Goal: Transaction & Acquisition: Purchase product/service

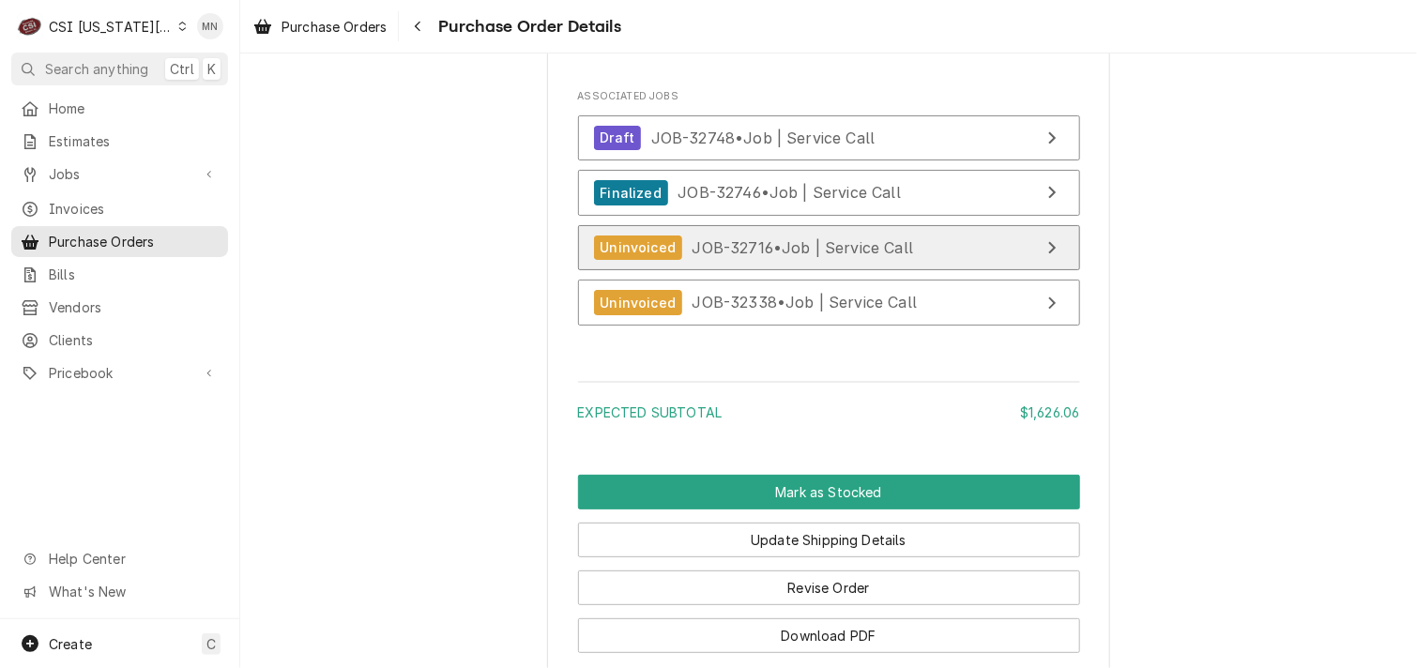
scroll to position [4014, 0]
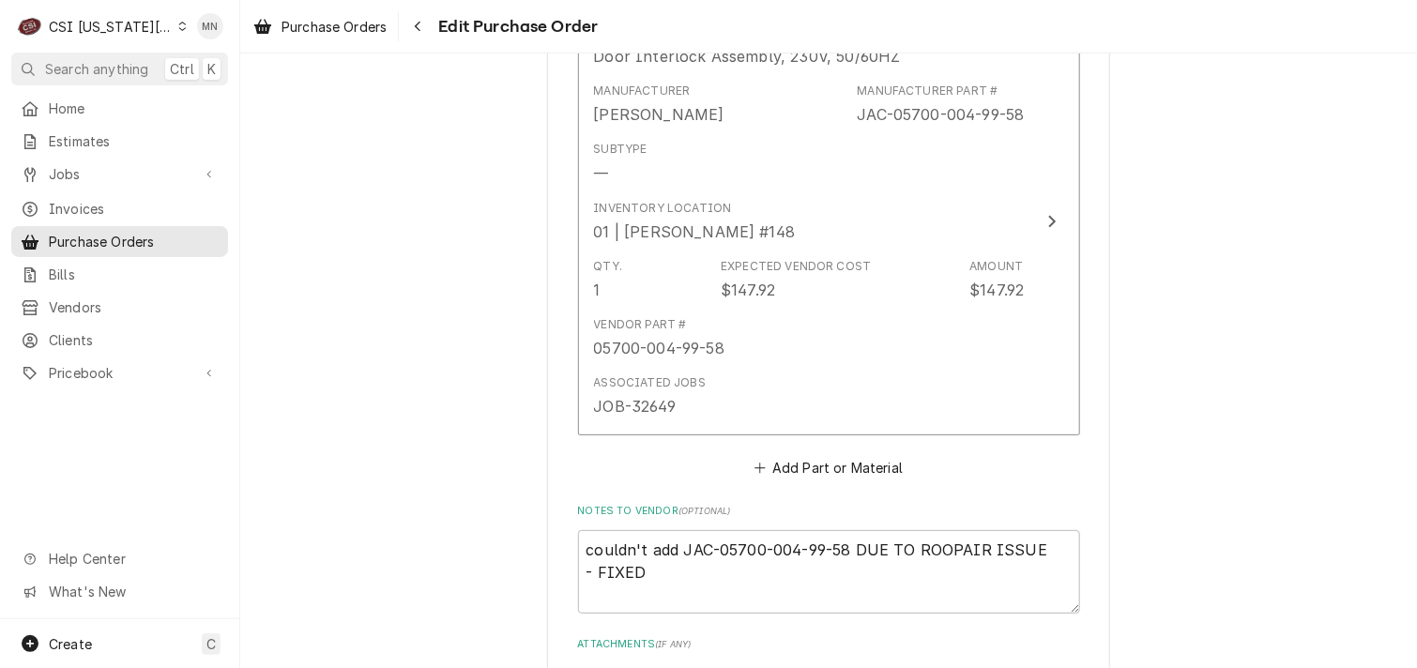
scroll to position [6996, 0]
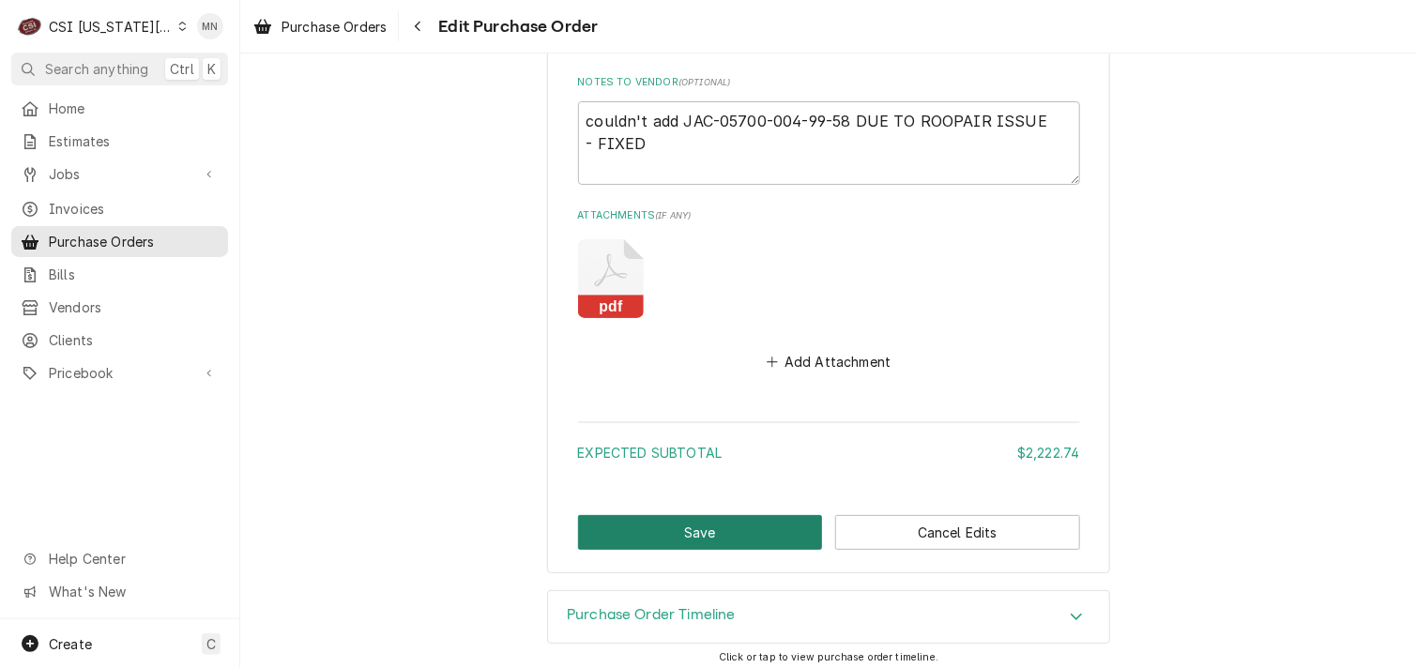
click at [705, 515] on button "Save" at bounding box center [700, 532] width 245 height 35
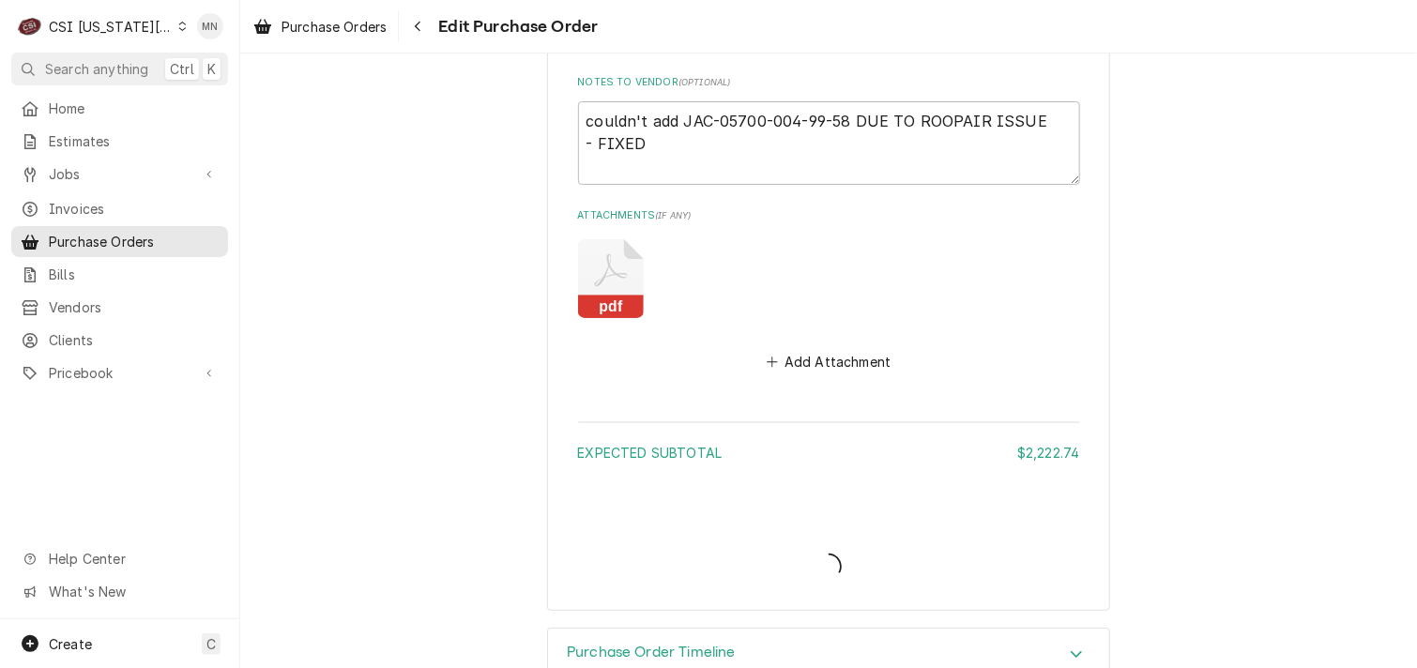
type textarea "x"
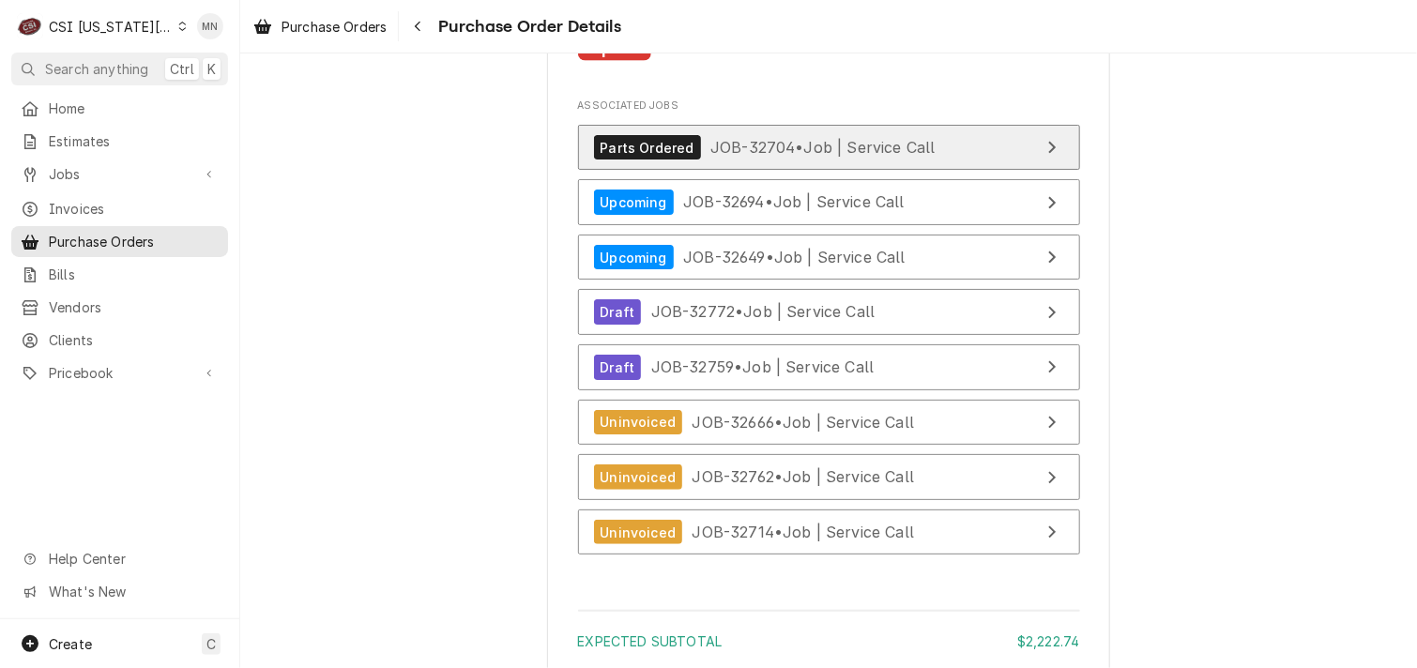
scroll to position [6848, 0]
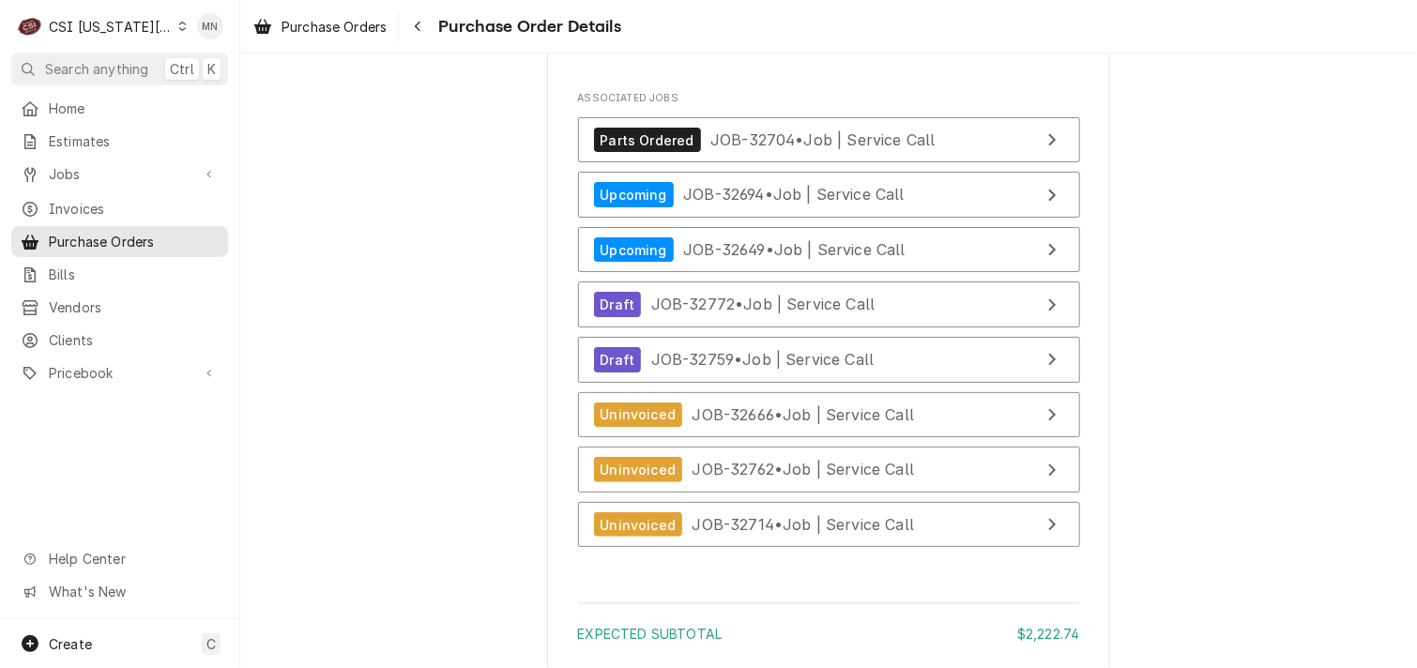
click at [600, 53] on rect "Attachments" at bounding box center [615, 40] width 74 height 26
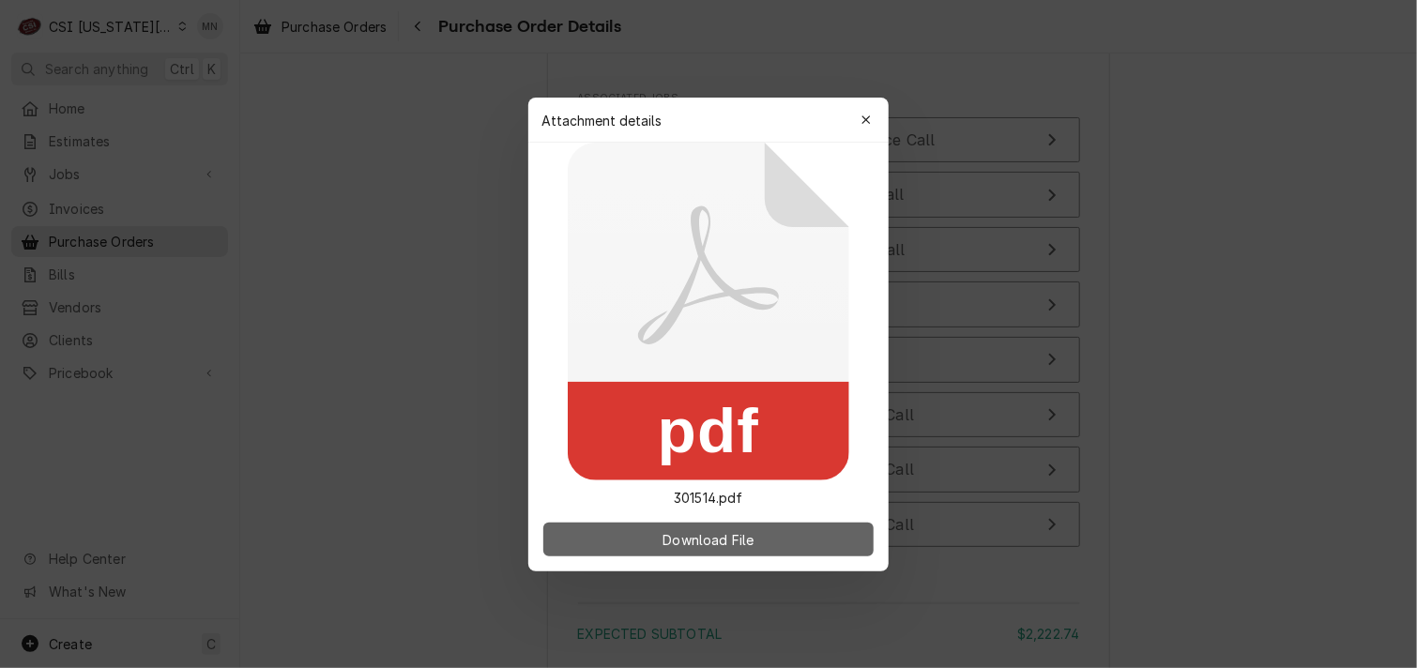
click at [724, 539] on span "Download File" at bounding box center [708, 539] width 99 height 20
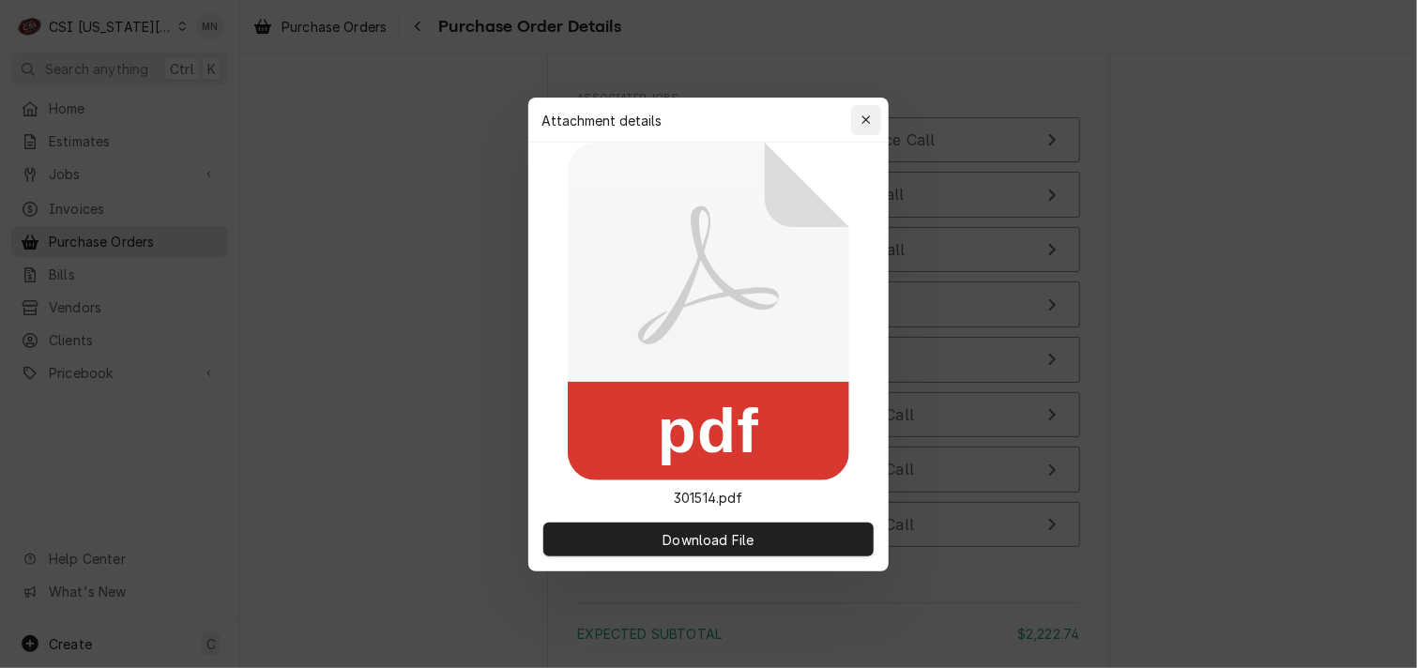
click at [866, 122] on icon "button" at bounding box center [866, 120] width 10 height 13
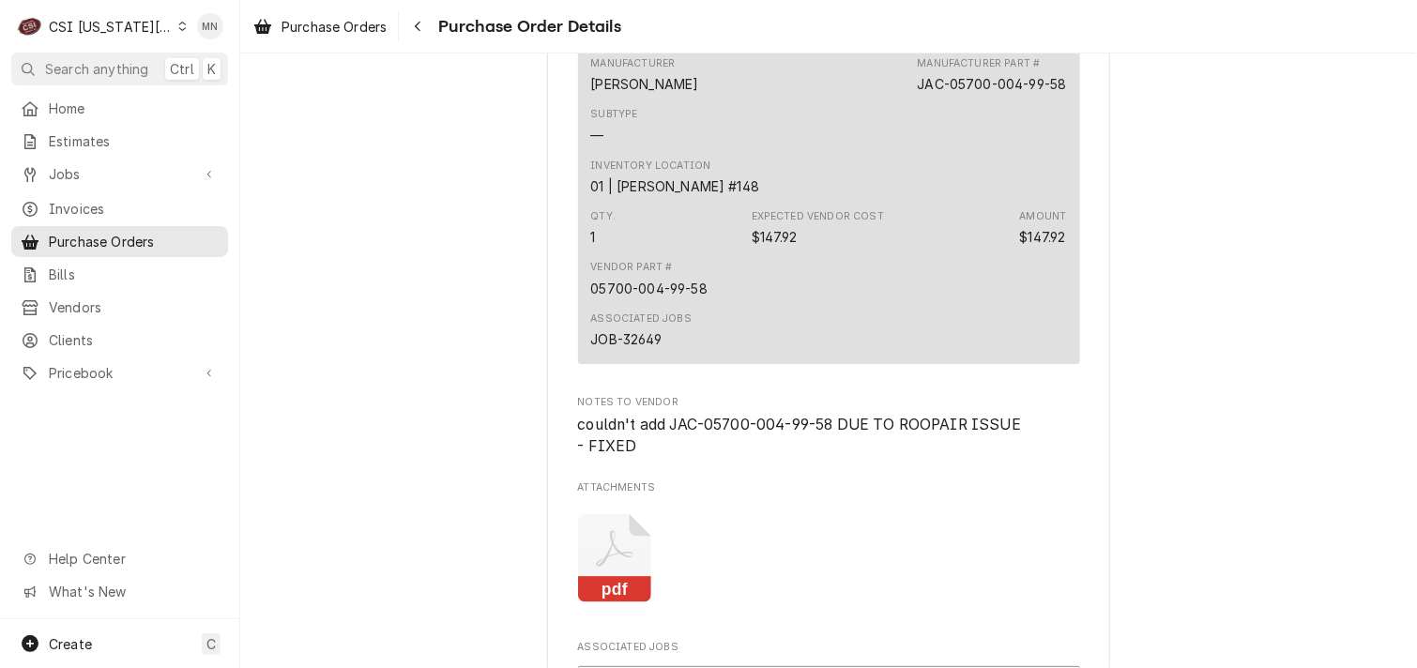
scroll to position [6862, 0]
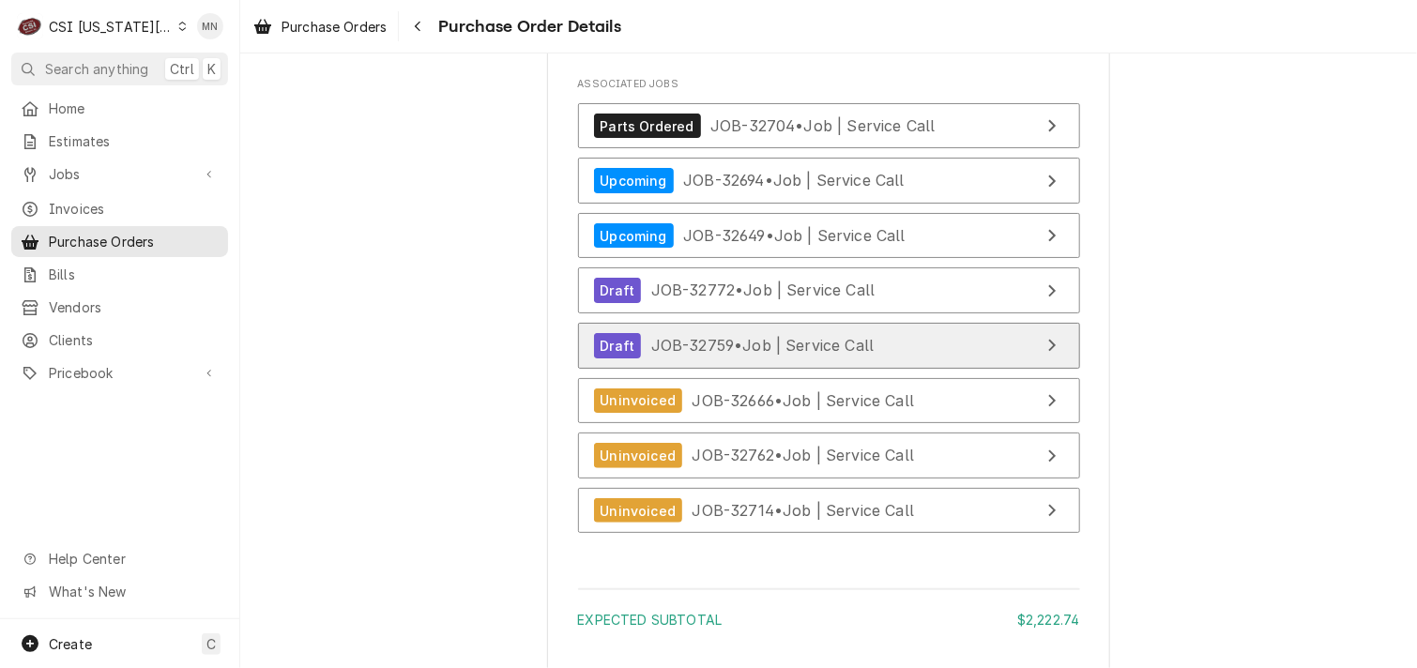
click at [814, 355] on span "JOB-32759 • Job | Service Call" at bounding box center [762, 345] width 223 height 19
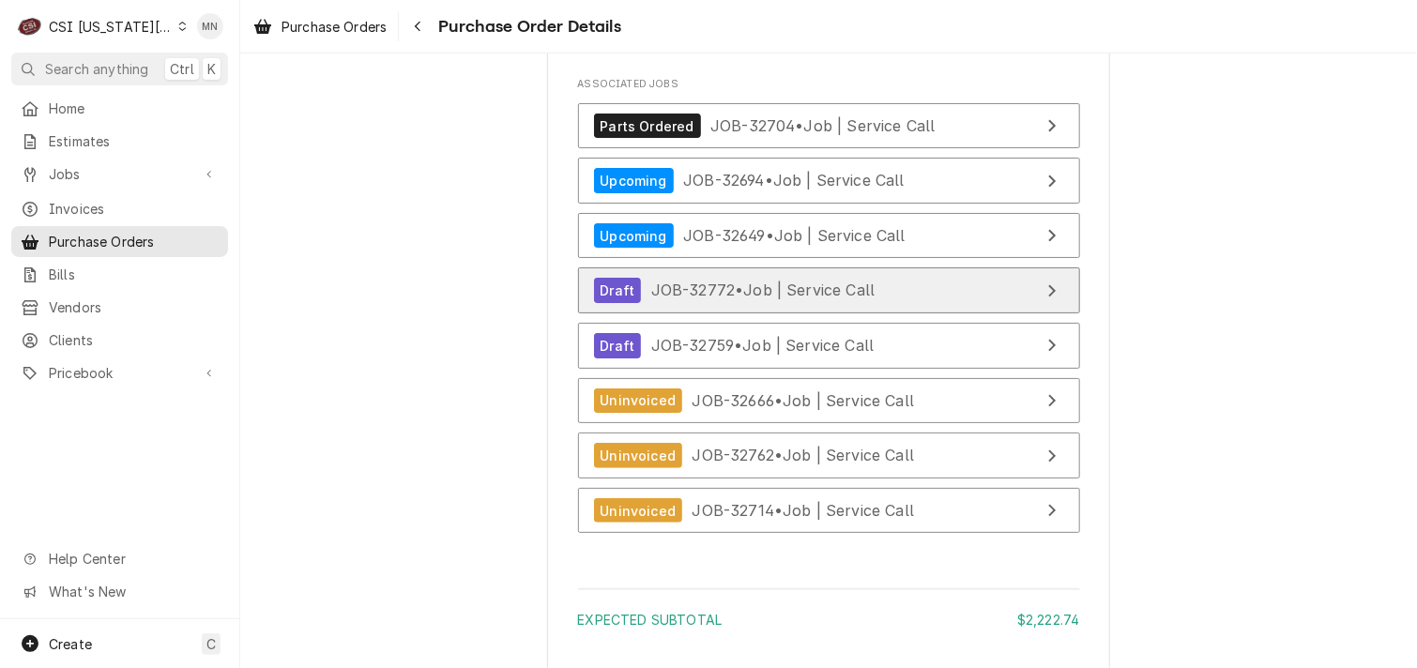
click at [816, 299] on span "JOB-32772 • Job | Service Call" at bounding box center [763, 289] width 224 height 19
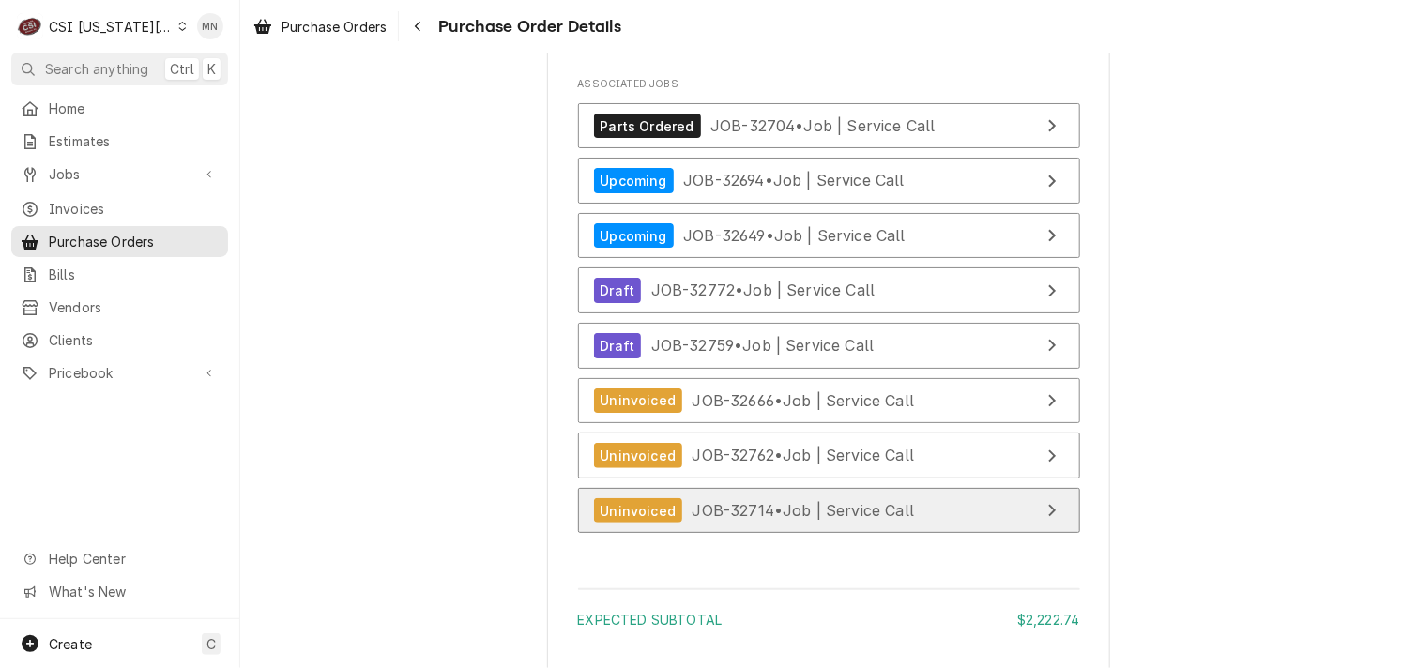
click at [787, 520] on span "JOB-32714 • Job | Service Call" at bounding box center [803, 510] width 222 height 19
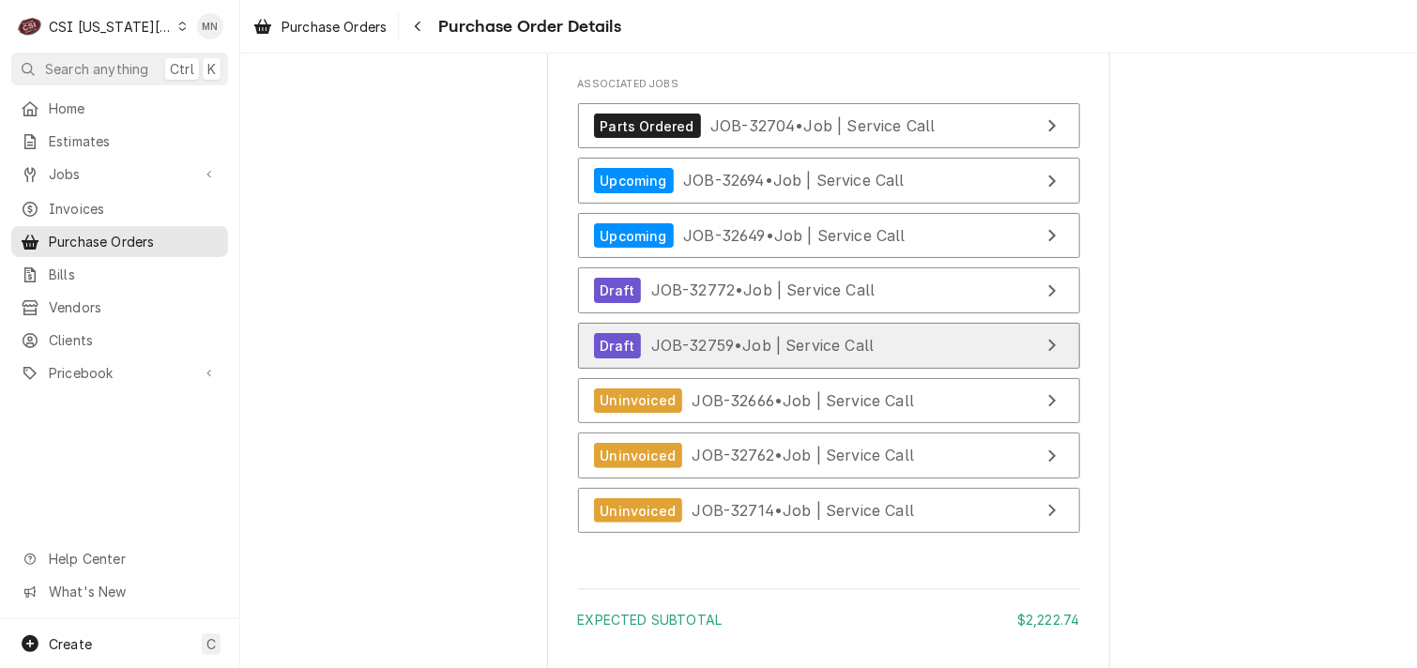
click at [784, 355] on span "JOB-32759 • Job | Service Call" at bounding box center [762, 345] width 223 height 19
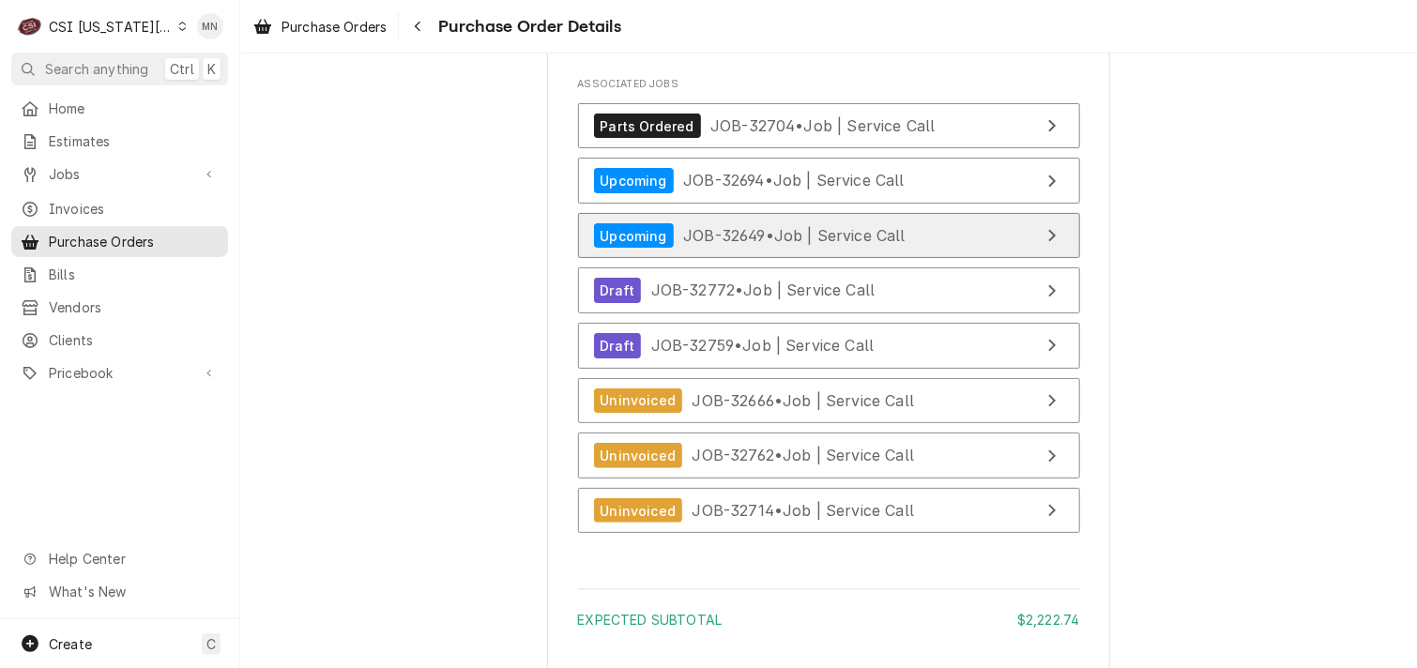
click at [774, 245] on span "JOB-32649 • Job | Service Call" at bounding box center [794, 235] width 222 height 19
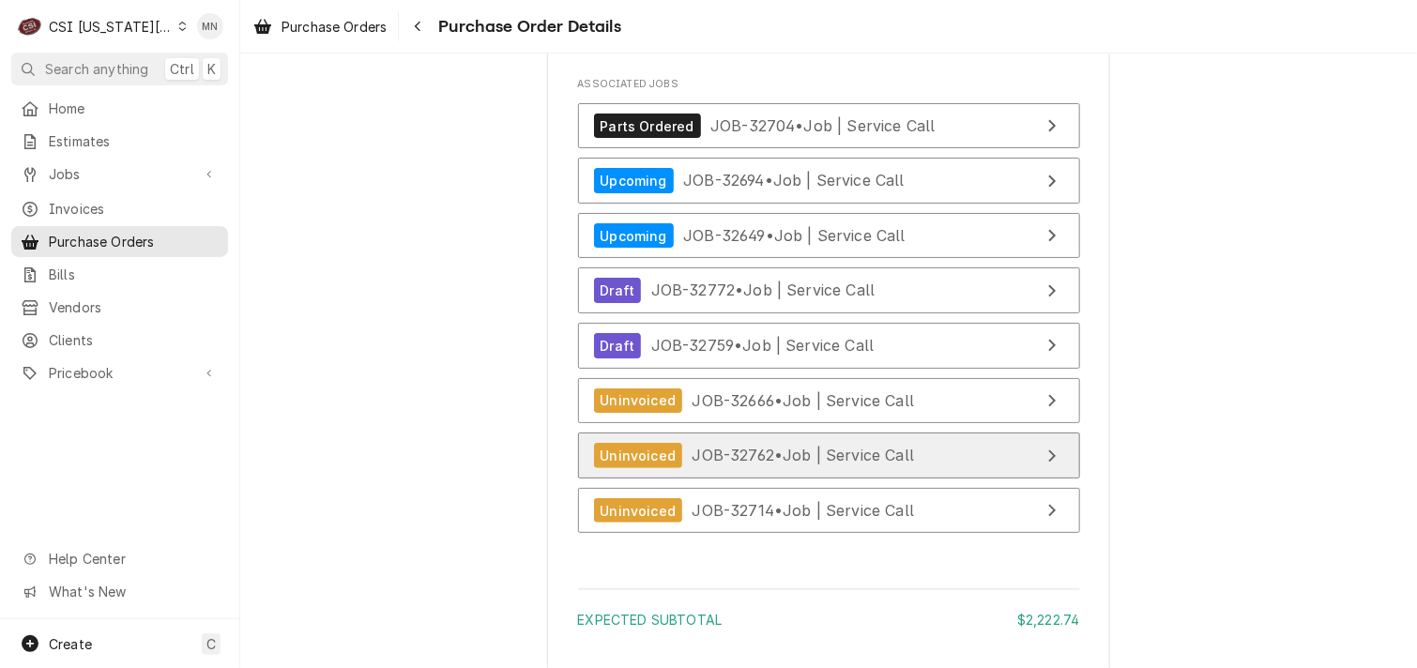
click at [848, 464] on span "JOB-32762 • Job | Service Call" at bounding box center [803, 455] width 222 height 19
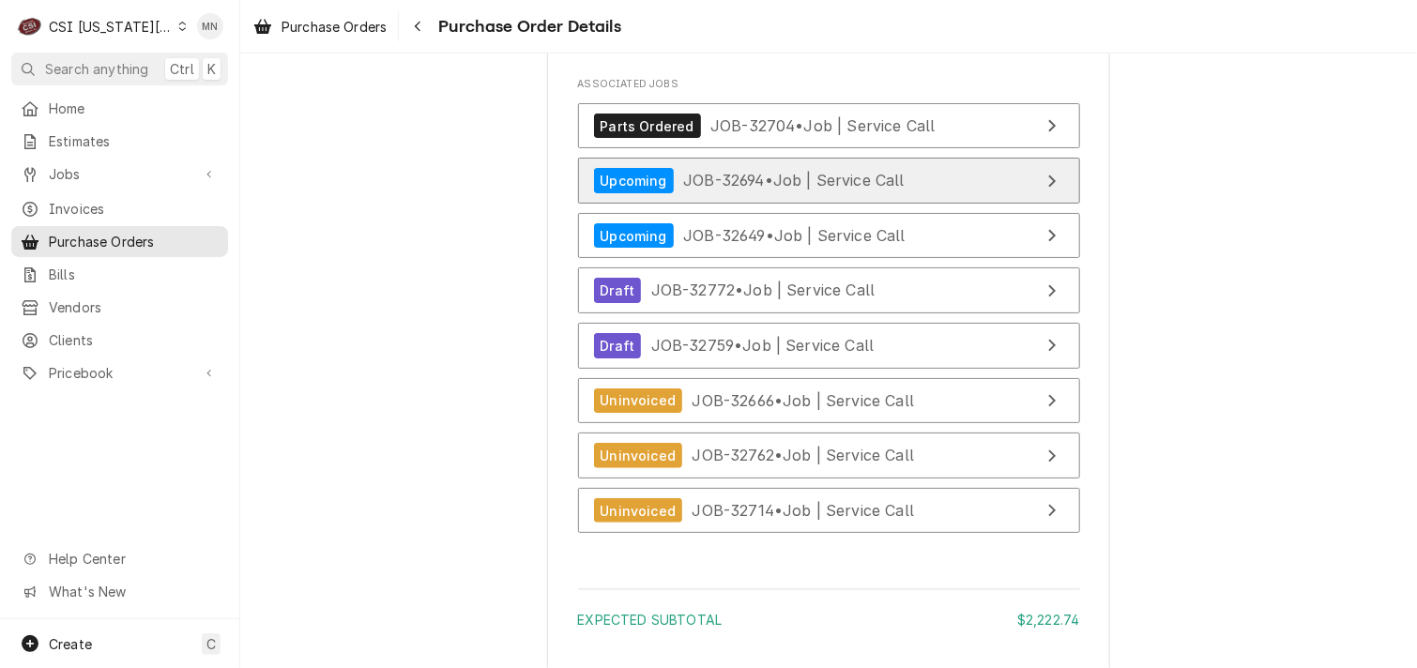
click at [829, 189] on span "JOB-32694 • Job | Service Call" at bounding box center [793, 180] width 221 height 19
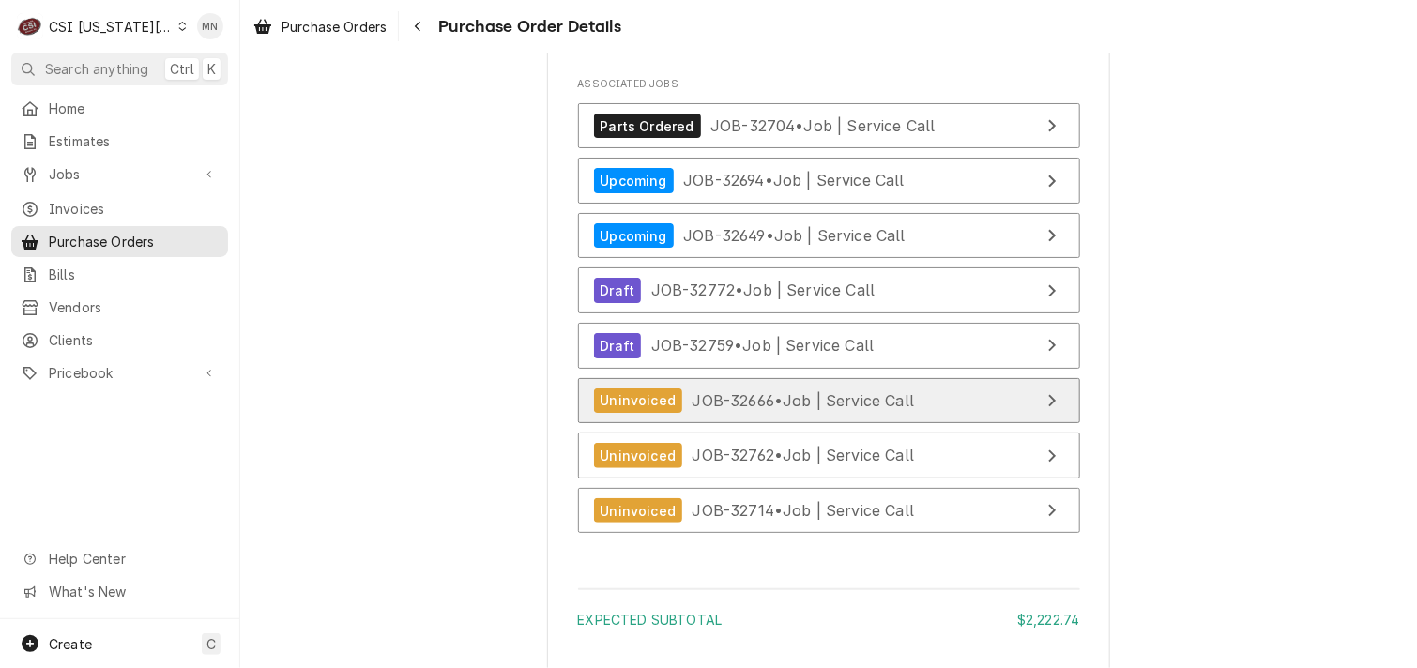
click at [877, 409] on span "JOB-32666 • Job | Service Call" at bounding box center [803, 399] width 222 height 19
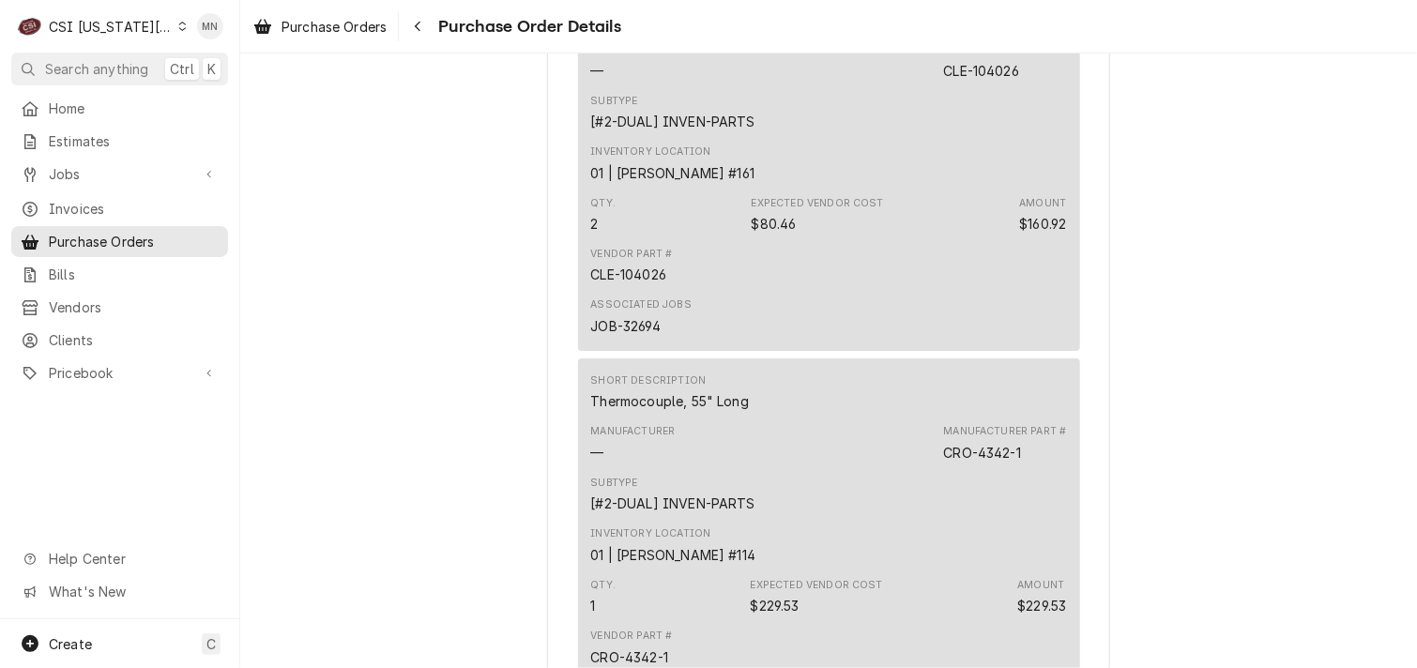
scroll to position [5174, 0]
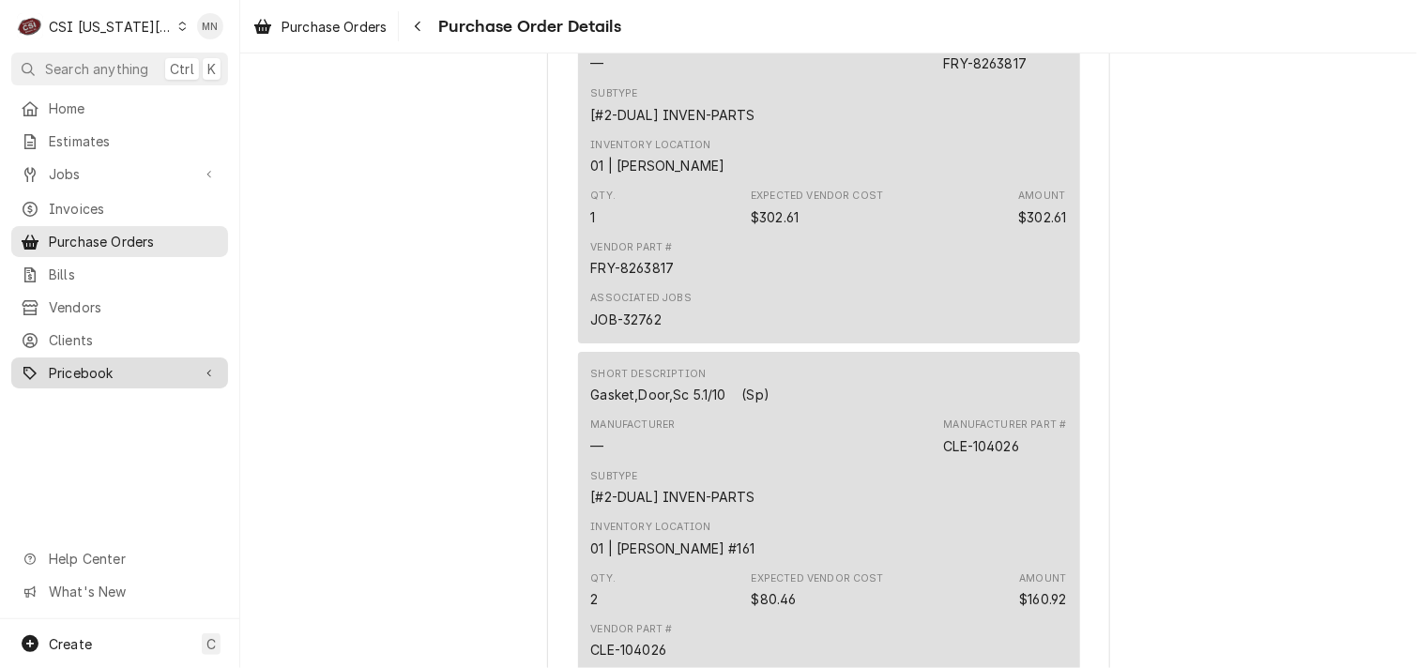
click at [73, 370] on span "Pricebook" at bounding box center [120, 373] width 142 height 20
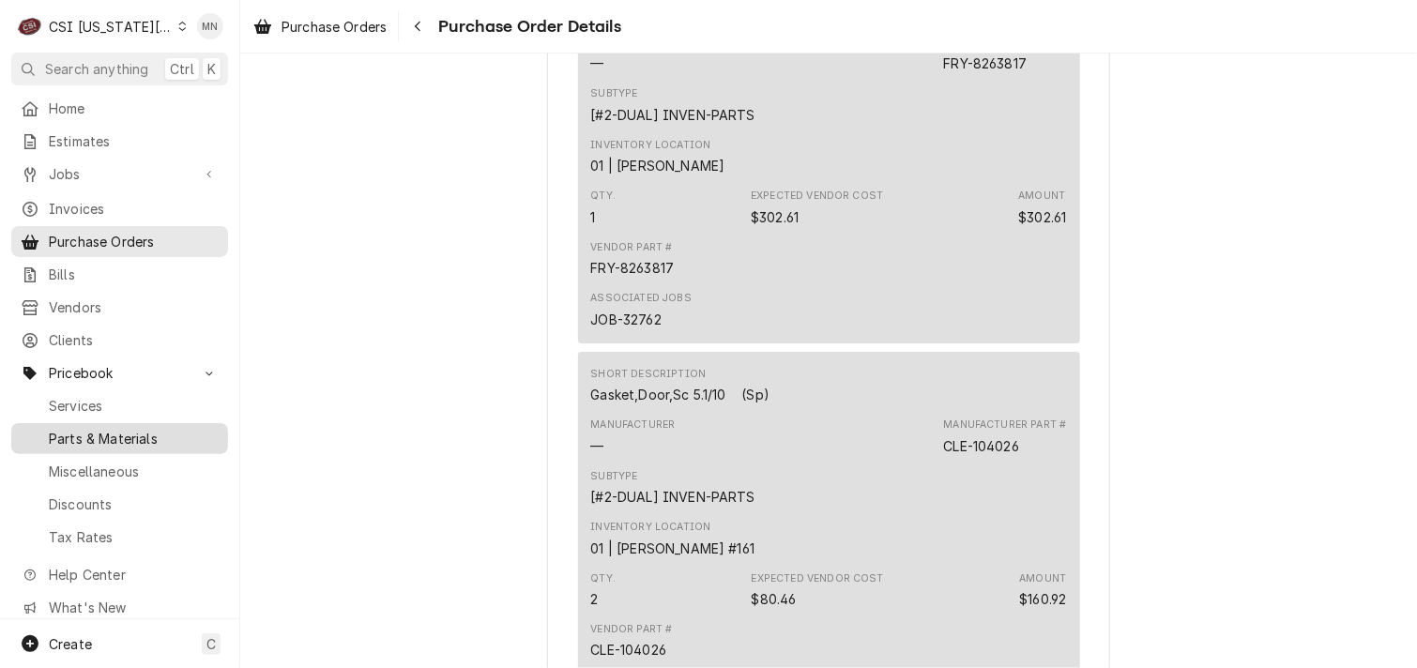
click at [94, 432] on span "Parts & Materials" at bounding box center [134, 439] width 170 height 20
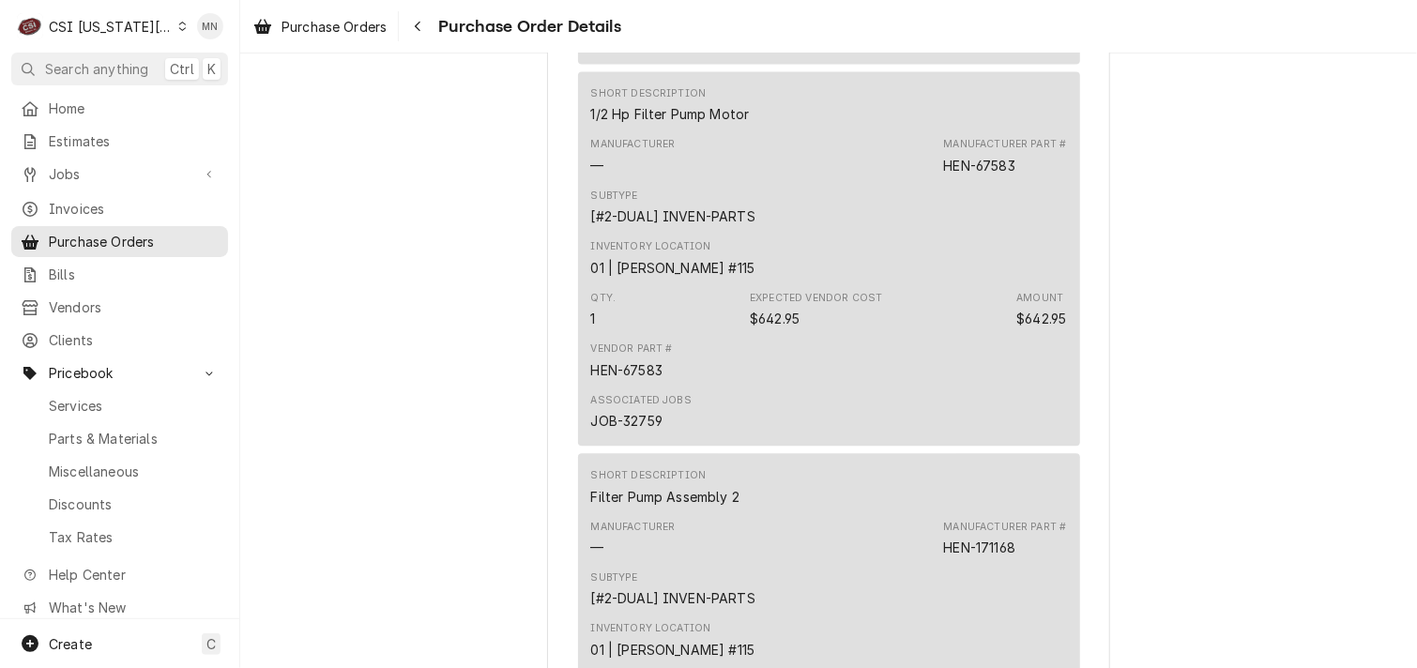
scroll to position [1984, 0]
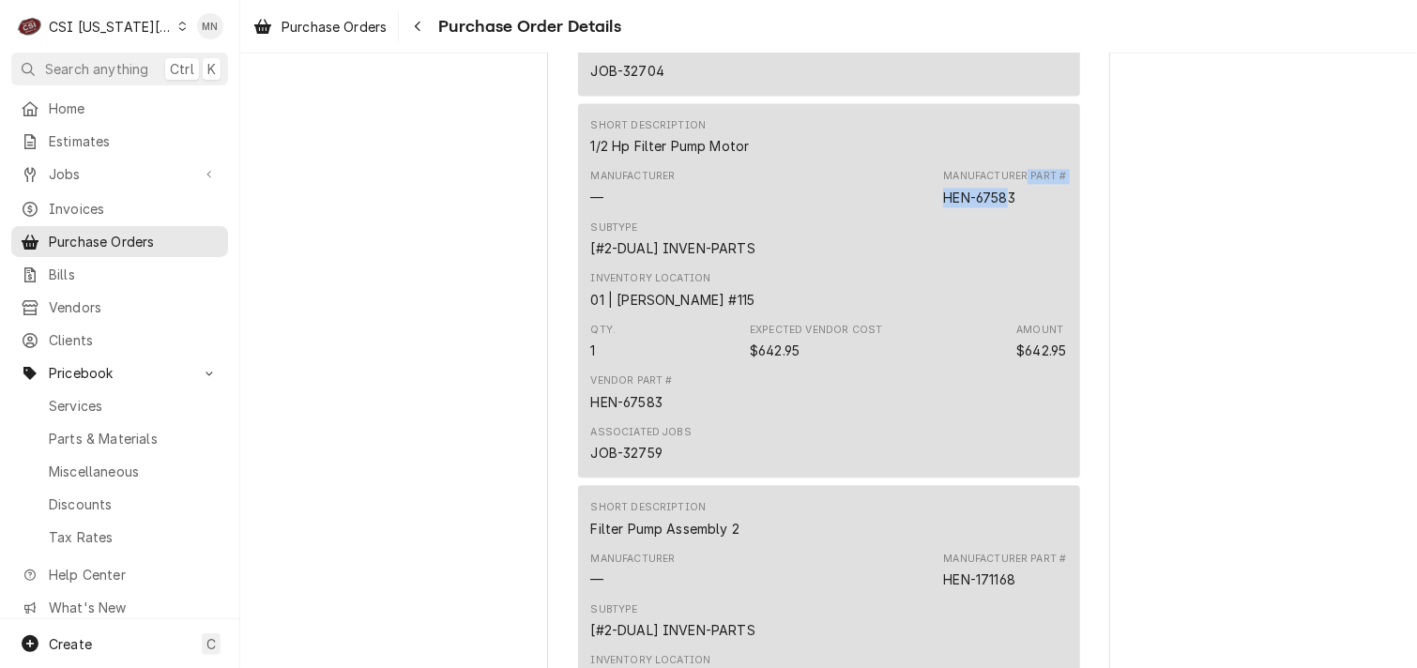
drag, startPoint x: 1023, startPoint y: 253, endPoint x: 1002, endPoint y: 259, distance: 21.4
click at [1002, 206] on div "Manufacturer Part # HEN-67583" at bounding box center [1004, 188] width 123 height 38
click at [1002, 207] on div "HEN-67583" at bounding box center [978, 198] width 71 height 20
drag, startPoint x: 1011, startPoint y: 261, endPoint x: 939, endPoint y: 261, distance: 72.2
click at [943, 207] on div "HEN-67583" at bounding box center [978, 198] width 71 height 20
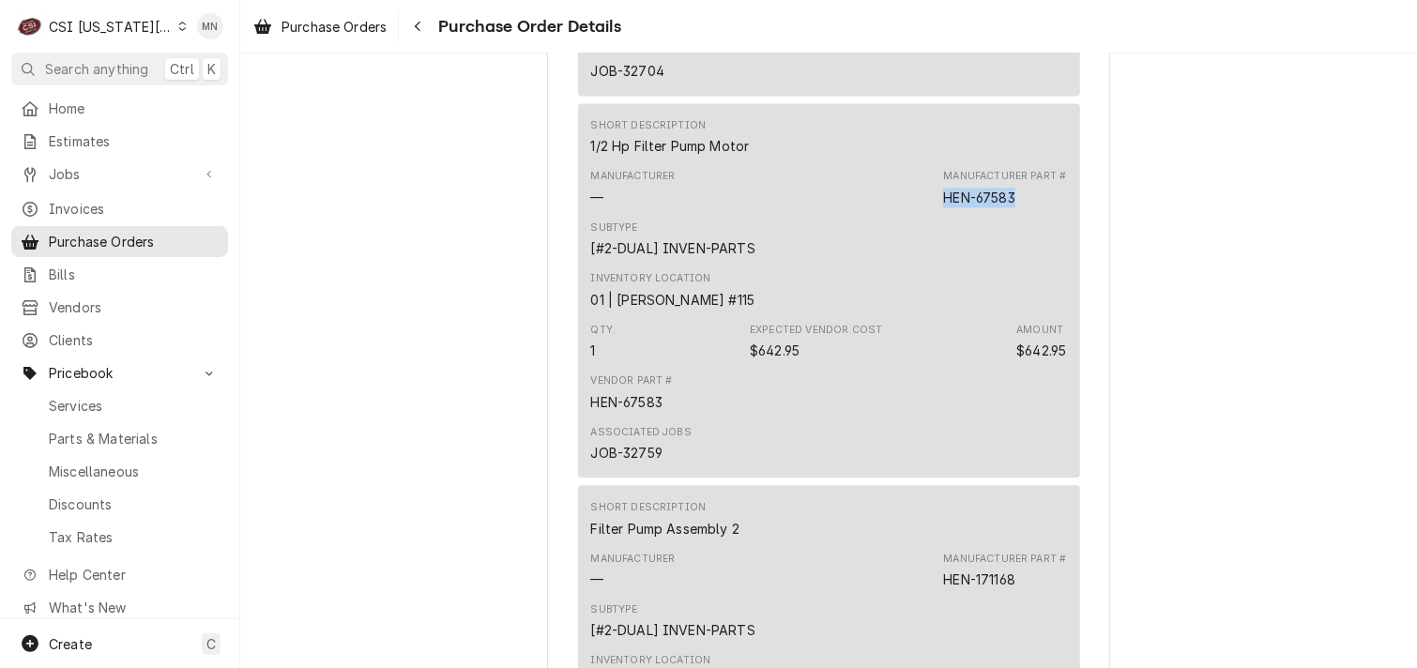
copy div "HEN-67583"
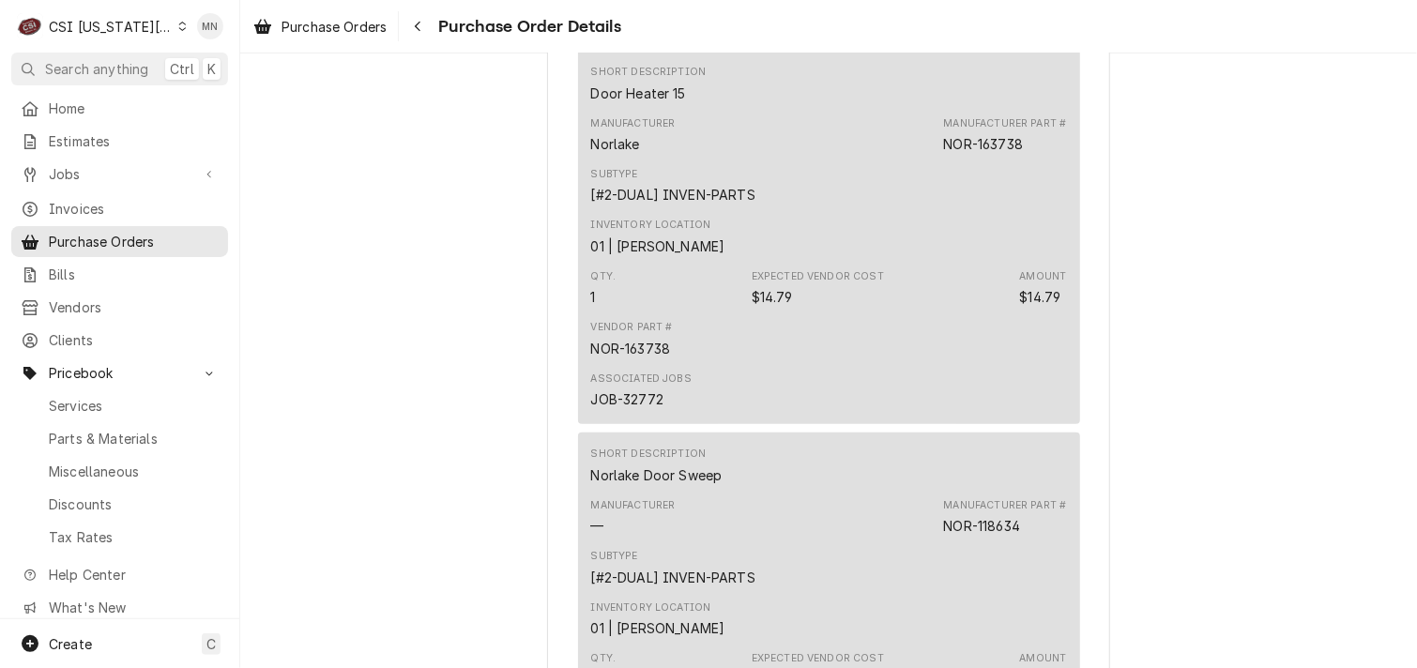
scroll to position [4611, 0]
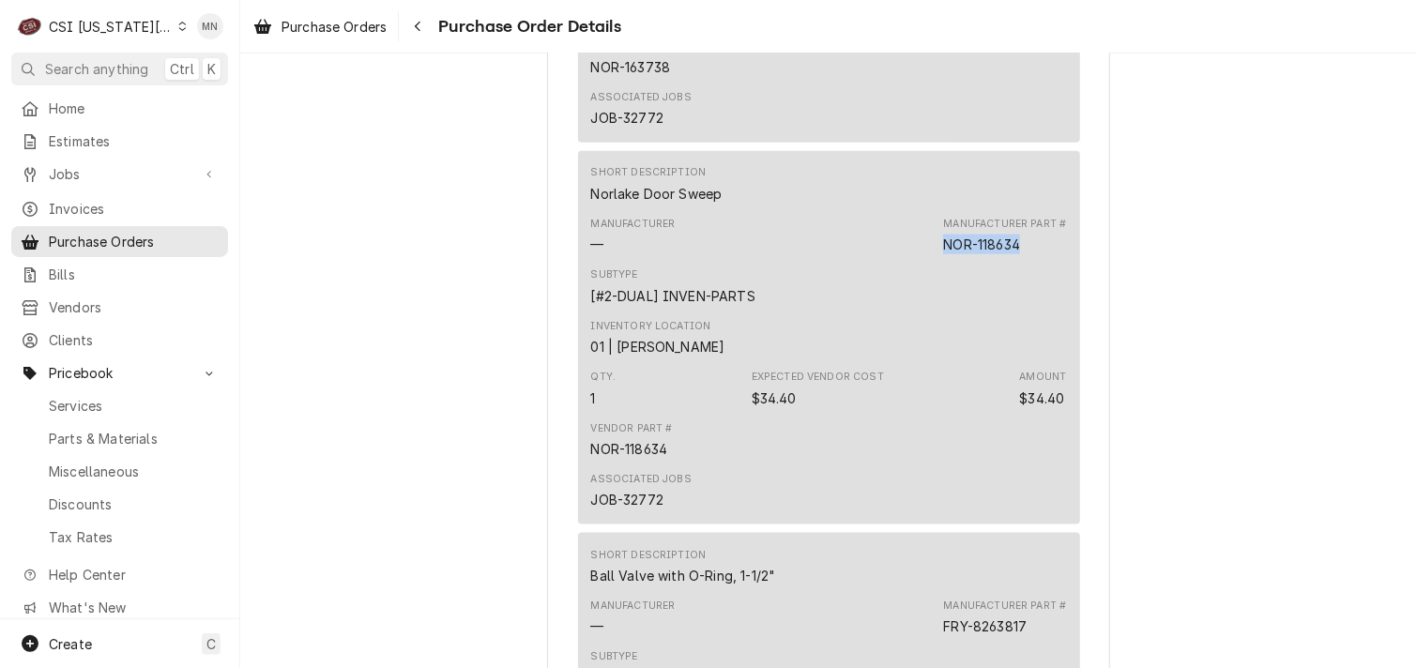
drag, startPoint x: 1021, startPoint y: 303, endPoint x: 936, endPoint y: 305, distance: 84.5
click at [936, 261] on div "Manufacturer — Manufacturer Part # NOR-118634" at bounding box center [829, 235] width 476 height 51
drag, startPoint x: 936, startPoint y: 305, endPoint x: 947, endPoint y: 305, distance: 10.3
copy div "NOR-118634"
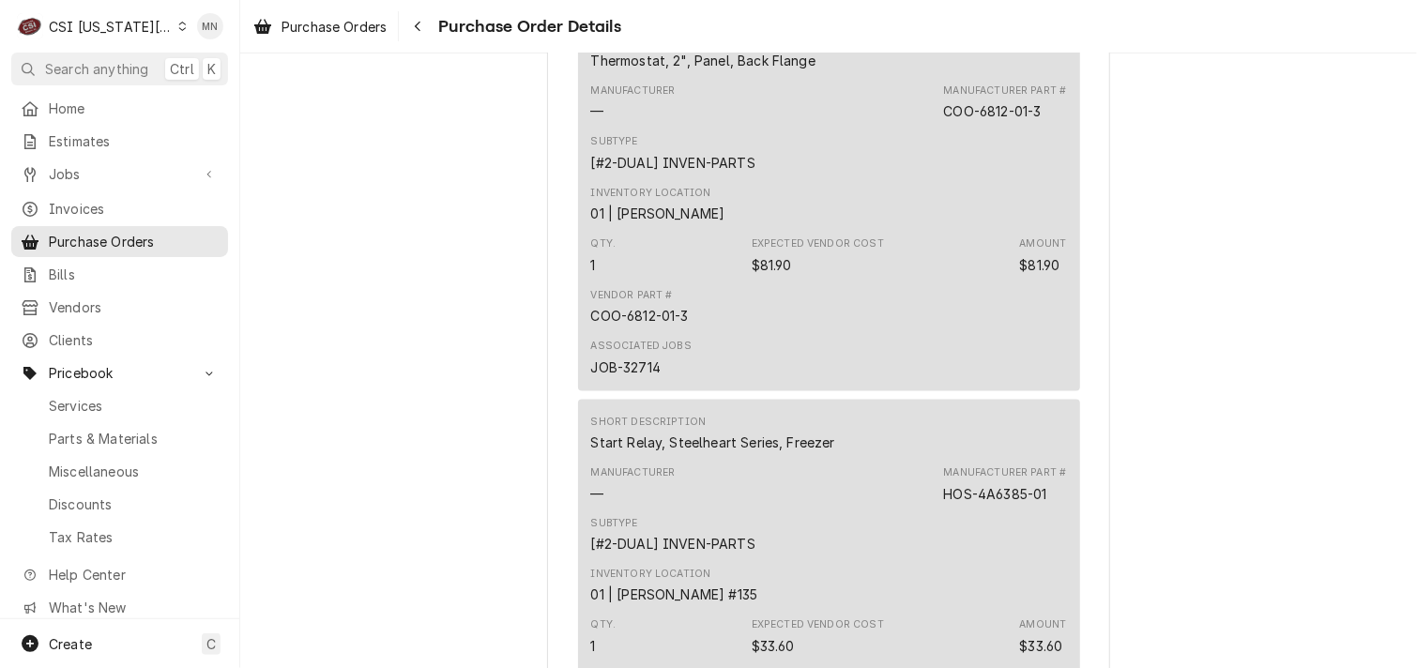
scroll to position [1327, 0]
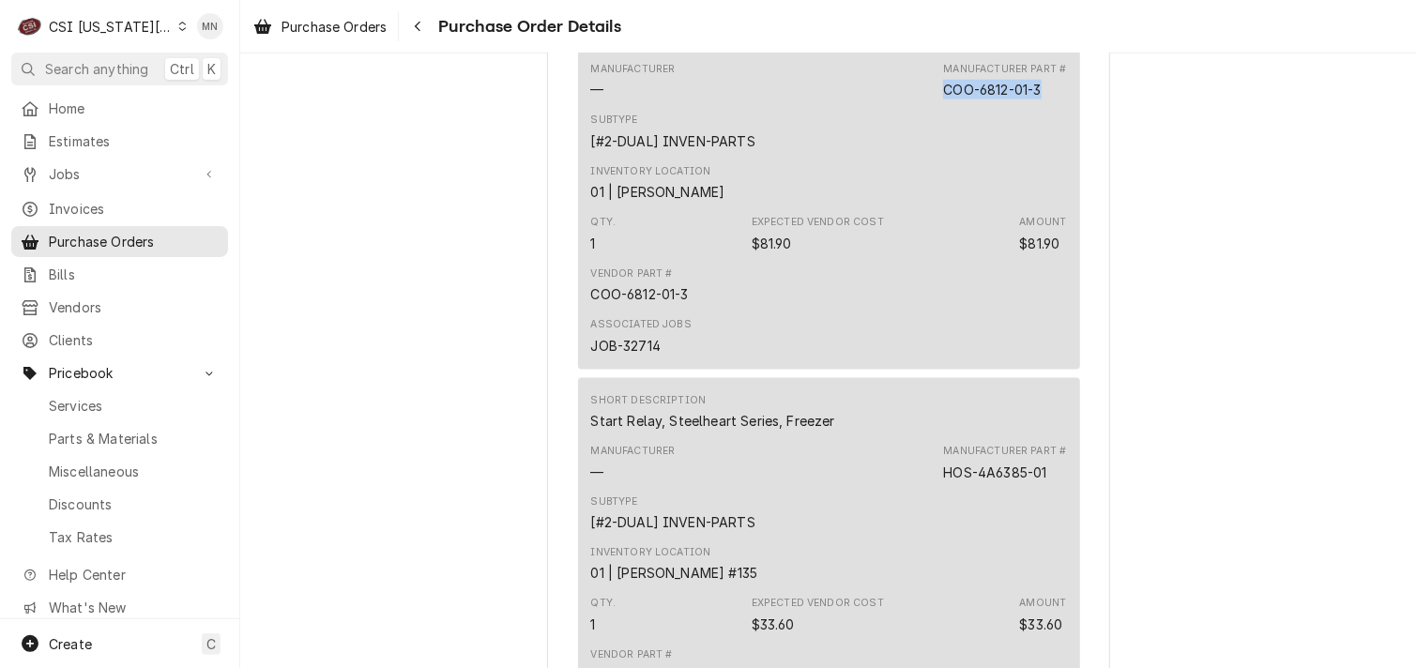
drag, startPoint x: 1039, startPoint y: 153, endPoint x: 938, endPoint y: 152, distance: 101.3
click at [943, 99] on div "Manufacturer Part # COO-6812-01-3" at bounding box center [1004, 81] width 123 height 38
copy div "COO-6812-01-3"
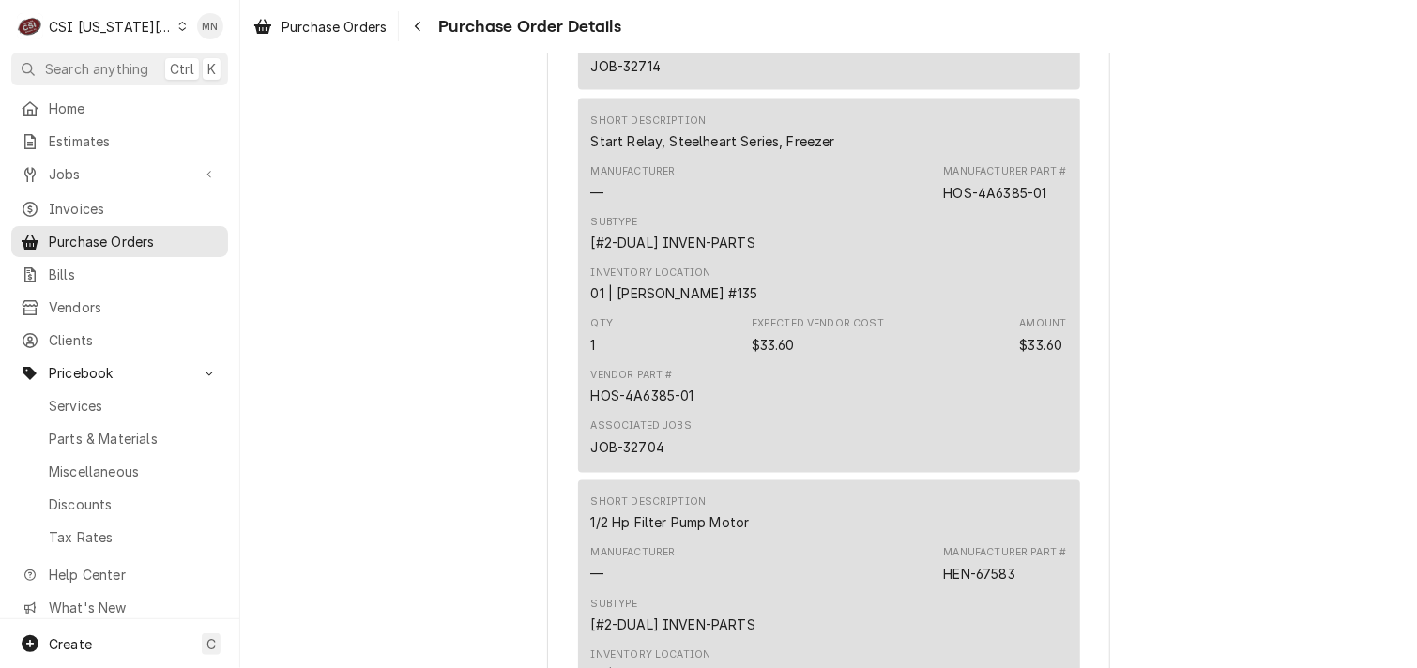
scroll to position [1609, 0]
drag, startPoint x: 1050, startPoint y: 247, endPoint x: 938, endPoint y: 243, distance: 111.7
click at [943, 200] on div "Manufacturer Part # HOS-4A6385-01" at bounding box center [1004, 181] width 123 height 38
copy div "HOS-4A6385-01"
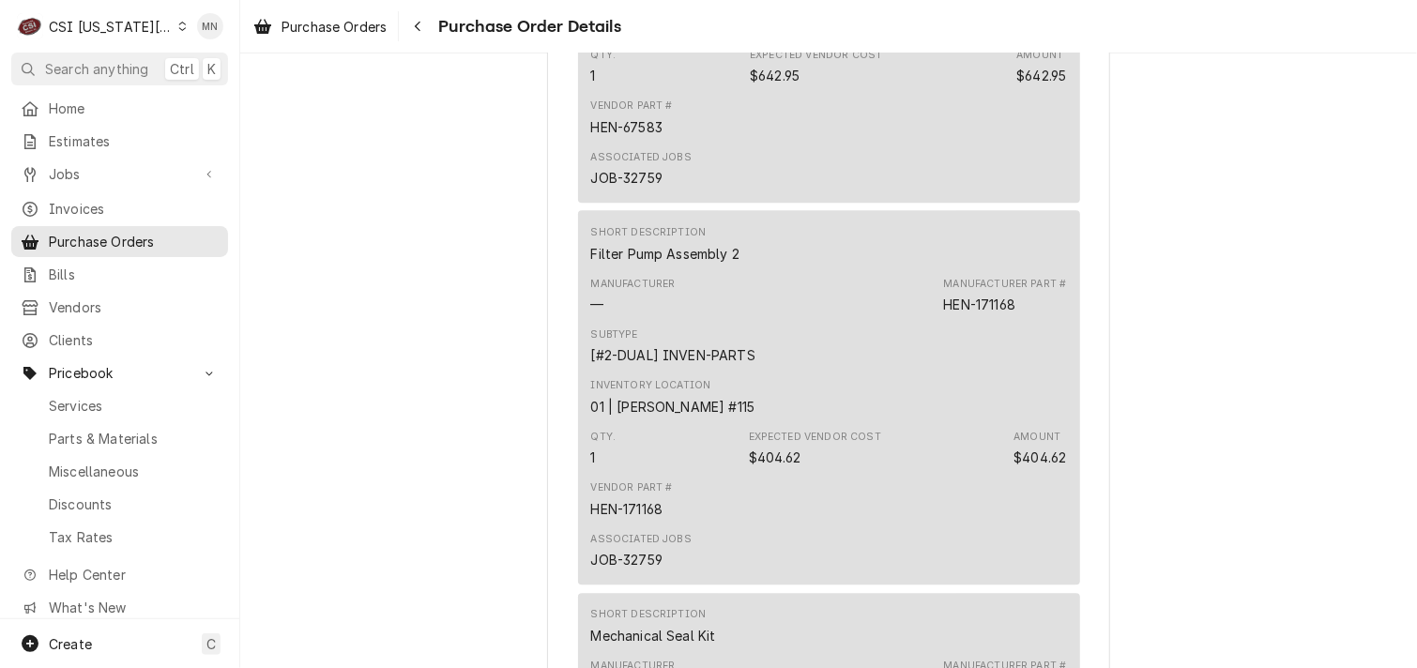
scroll to position [2266, 0]
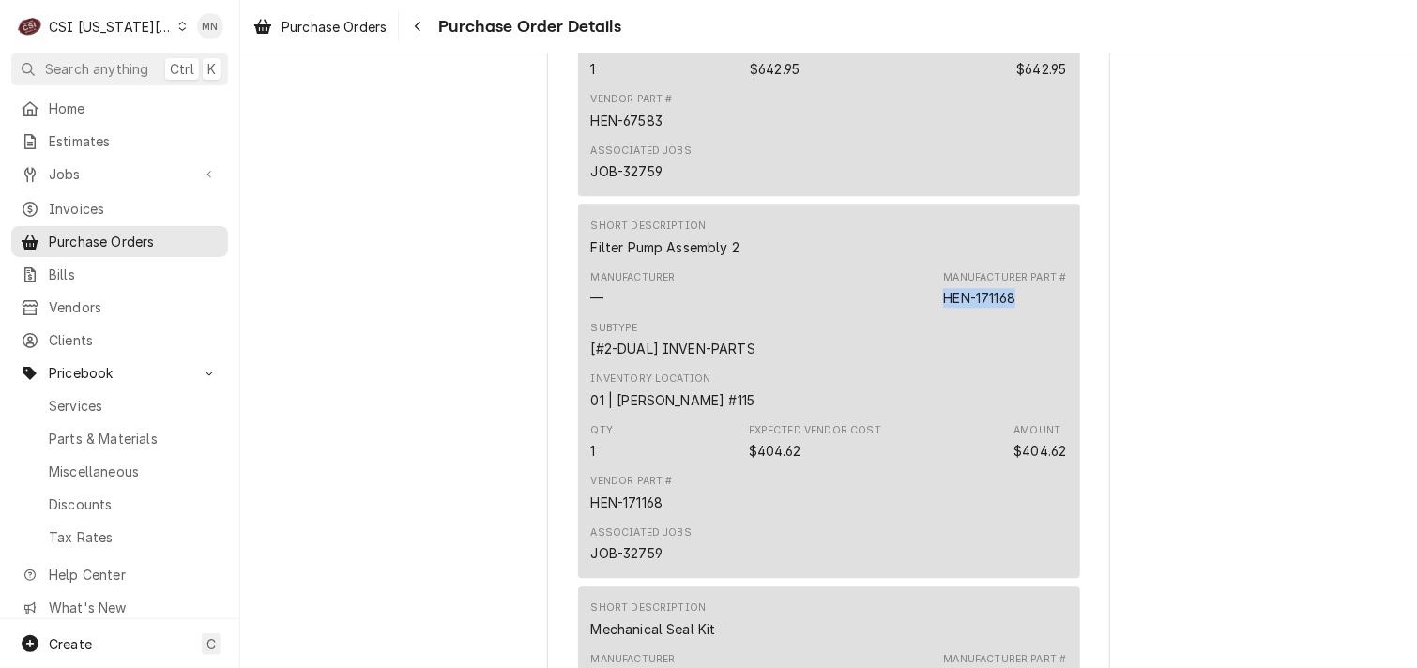
drag, startPoint x: 1017, startPoint y: 355, endPoint x: 938, endPoint y: 354, distance: 78.8
click at [943, 308] on div "Manufacturer Part # HEN-171168" at bounding box center [1004, 289] width 123 height 38
copy div "HEN-171168"
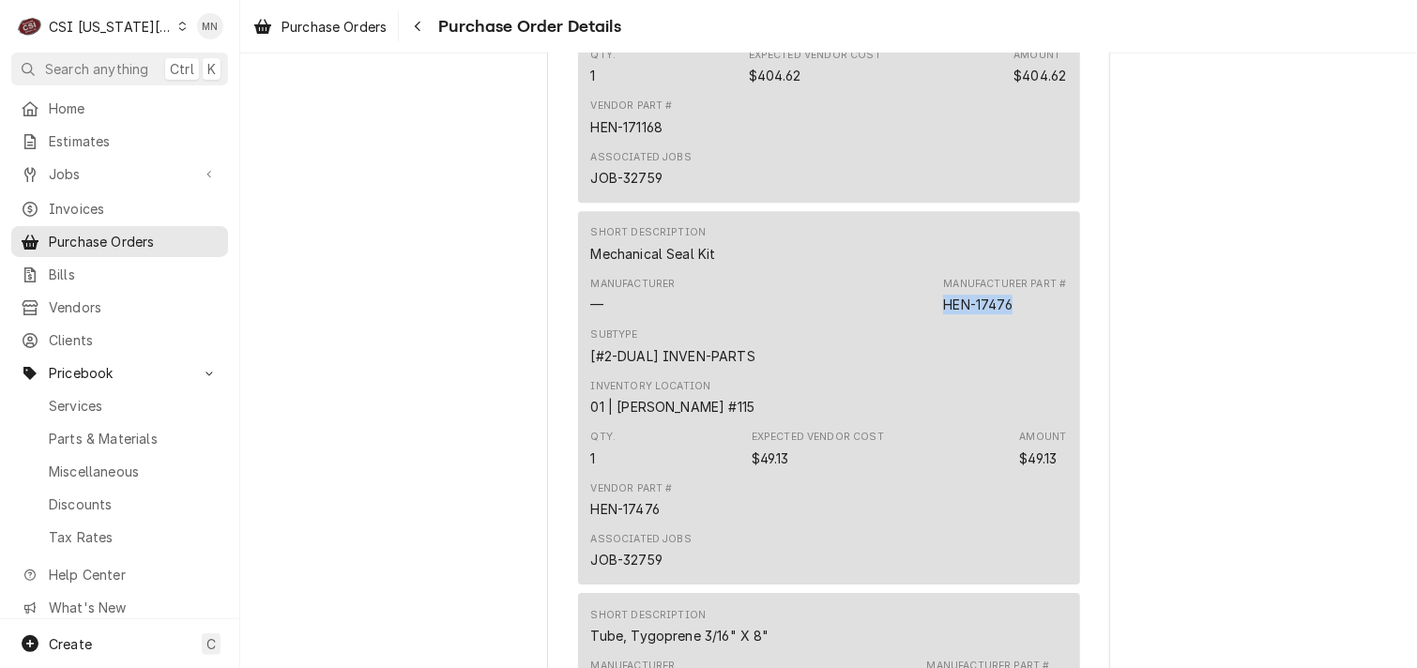
drag, startPoint x: 1016, startPoint y: 364, endPoint x: 941, endPoint y: 366, distance: 75.1
click at [943, 314] on div "Manufacturer Part # HEN-17476" at bounding box center [1004, 296] width 123 height 38
drag, startPoint x: 941, startPoint y: 366, endPoint x: 951, endPoint y: 365, distance: 10.4
copy div "HEN-17476"
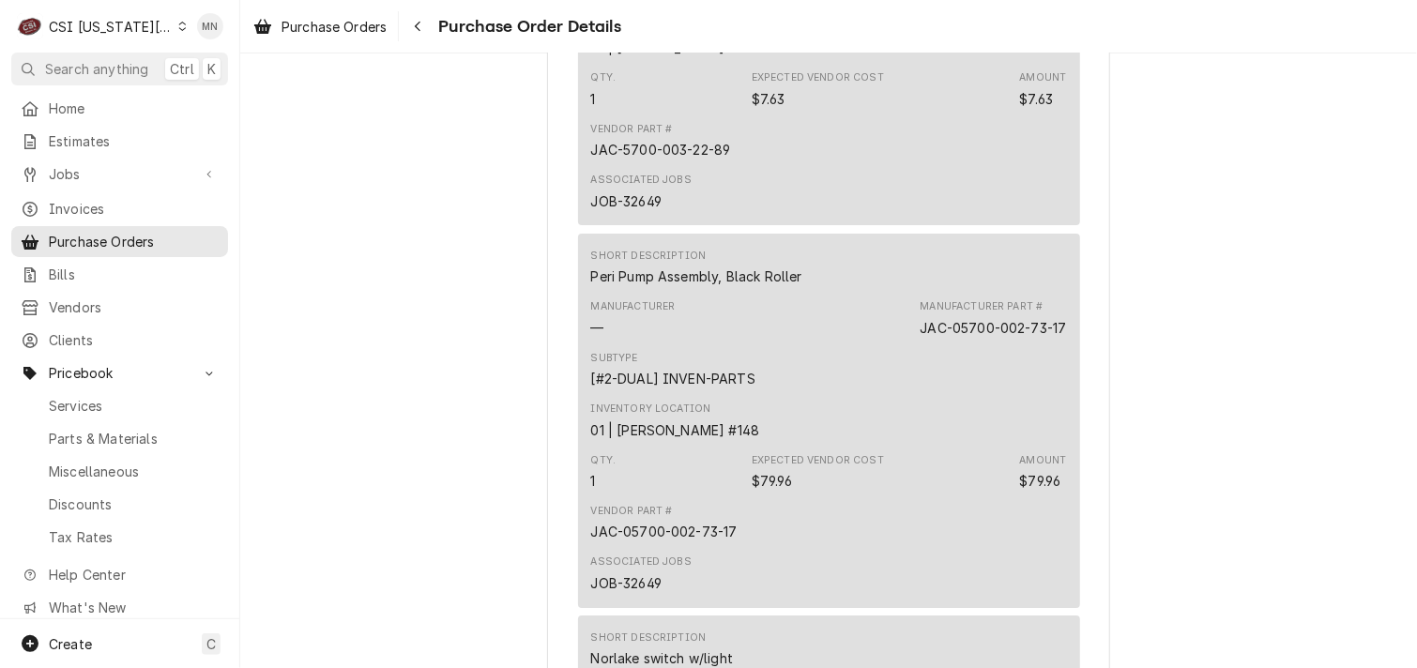
scroll to position [3391, 0]
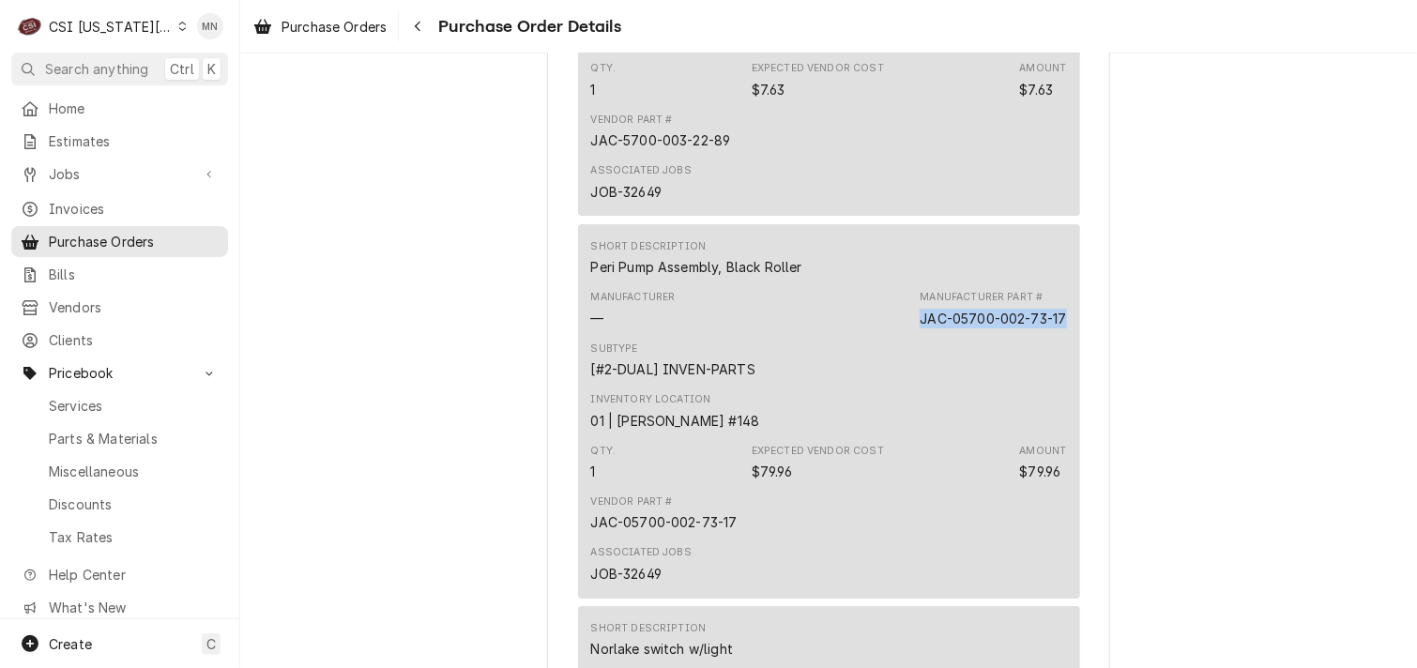
drag, startPoint x: 1057, startPoint y: 374, endPoint x: 915, endPoint y: 369, distance: 142.7
click at [919, 328] on div "JAC-05700-002-73-17" at bounding box center [992, 319] width 146 height 20
drag, startPoint x: 915, startPoint y: 369, endPoint x: 920, endPoint y: 380, distance: 12.6
copy div "JAC-05700-002-73-17"
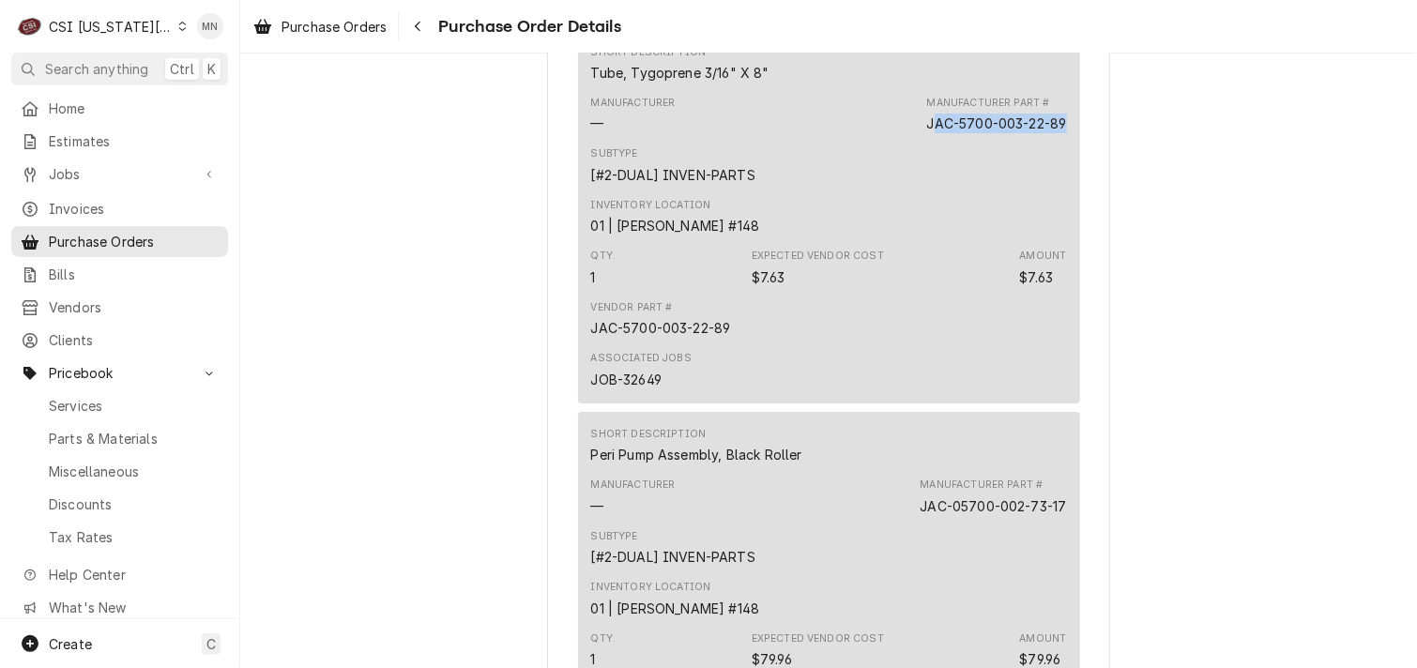
drag, startPoint x: 1058, startPoint y: 179, endPoint x: 925, endPoint y: 179, distance: 133.2
click at [927, 133] on div "JAC-5700-003-22-89" at bounding box center [997, 124] width 140 height 20
click at [917, 140] on div "Manufacturer — Manufacturer Part # JAC-5700-003-22-89" at bounding box center [829, 114] width 476 height 51
drag, startPoint x: 919, startPoint y: 181, endPoint x: 1058, endPoint y: 186, distance: 138.9
click at [1058, 133] on div "JAC-5700-003-22-89" at bounding box center [997, 124] width 140 height 20
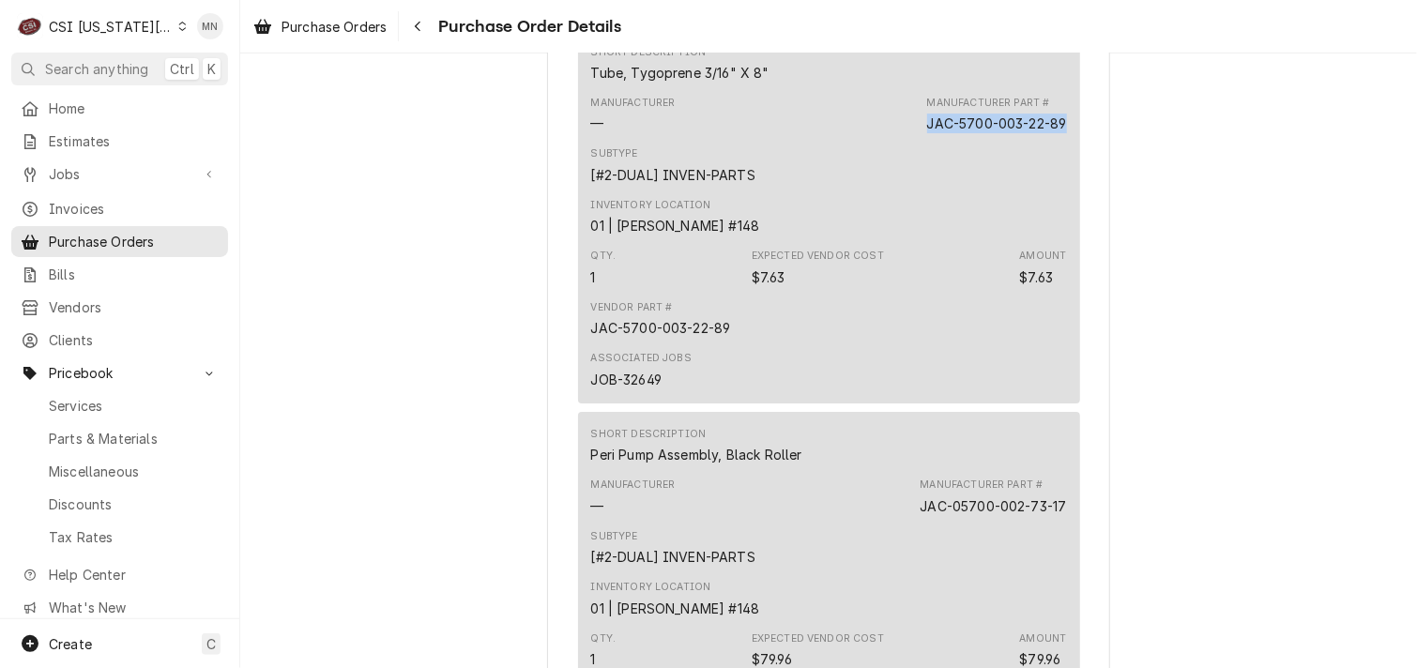
drag, startPoint x: 1058, startPoint y: 186, endPoint x: 1037, endPoint y: 185, distance: 21.6
copy div "JAC-5700-003-22-89"
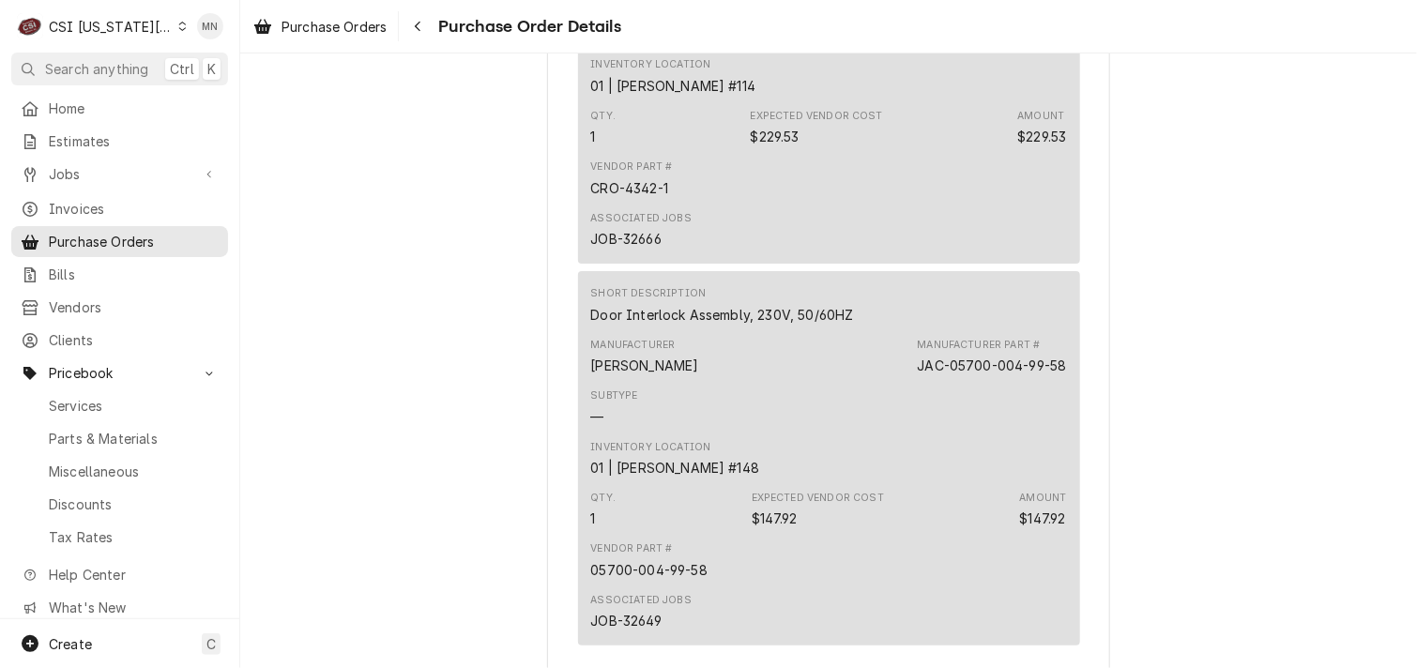
scroll to position [6206, 0]
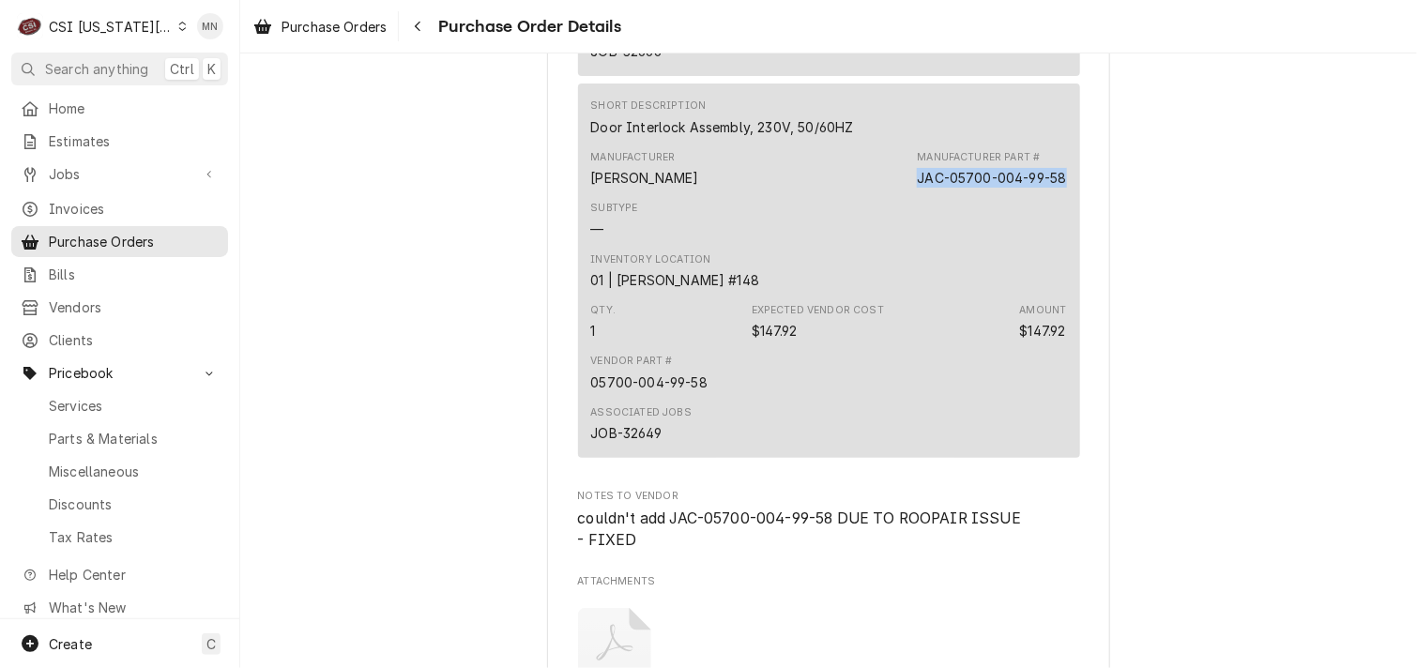
drag, startPoint x: 1061, startPoint y: 235, endPoint x: 911, endPoint y: 239, distance: 150.2
click at [911, 239] on div "Short Description Door Interlock Assembly, 230V, 50/60HZ Manufacturer Jackson M…" at bounding box center [829, 269] width 502 height 373
copy div "JAC-05700-004-99-58"
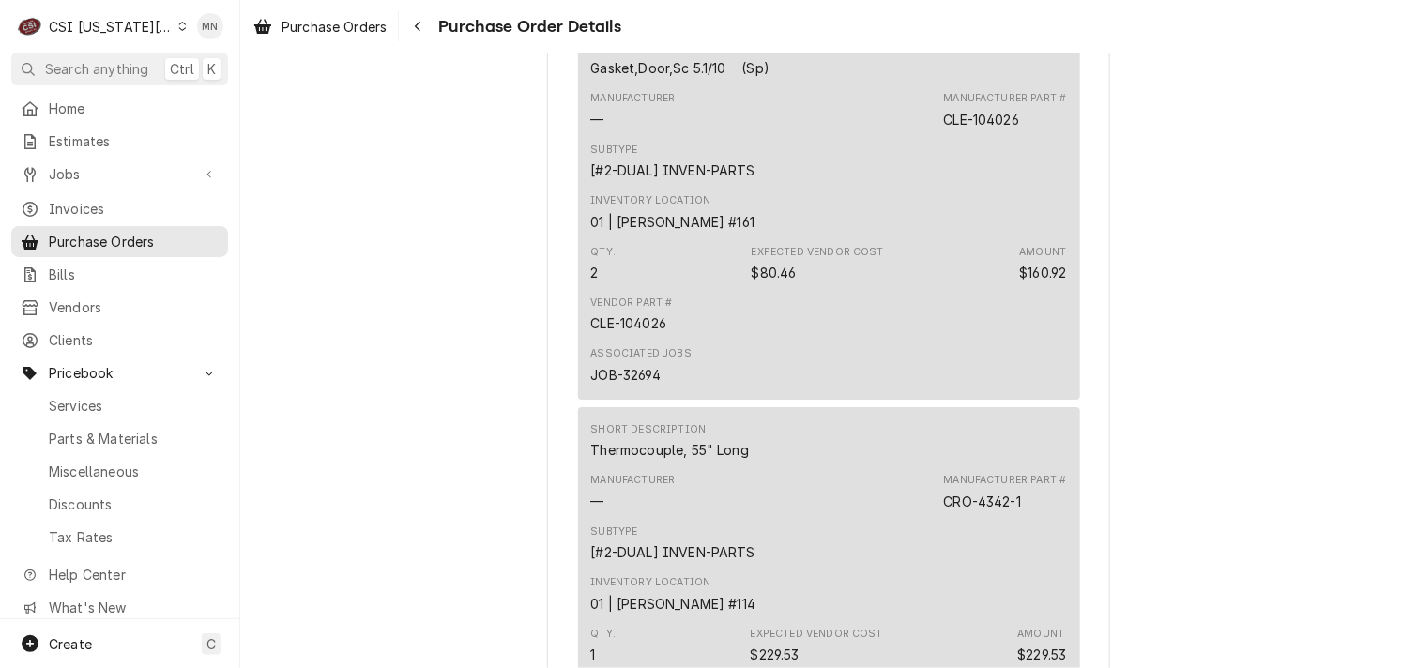
scroll to position [5455, 0]
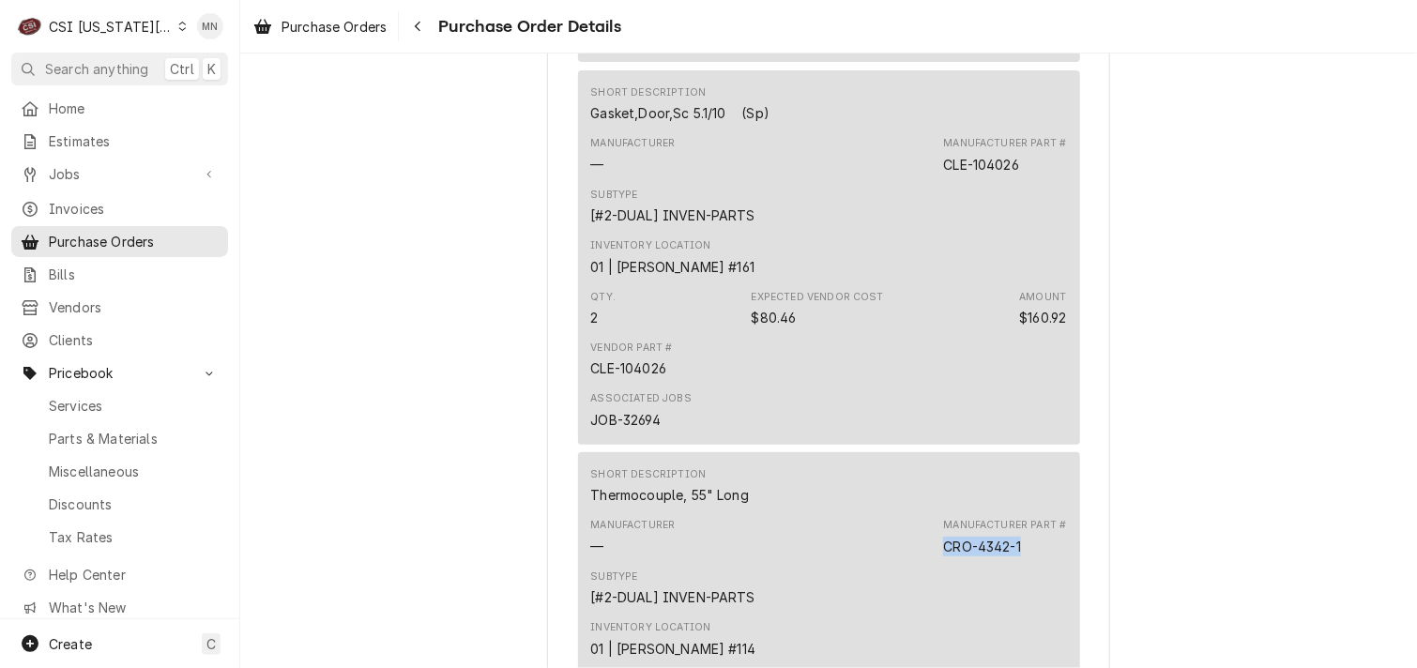
drag, startPoint x: 1023, startPoint y: 599, endPoint x: 934, endPoint y: 602, distance: 88.2
click at [934, 562] on div "Manufacturer — Manufacturer Part # CRO-4342-1" at bounding box center [829, 536] width 476 height 51
copy div "CRO-4342-1"
drag, startPoint x: 1018, startPoint y: 224, endPoint x: 933, endPoint y: 223, distance: 84.4
click at [933, 180] on div "Manufacturer — Manufacturer Part # CLE-104026" at bounding box center [829, 154] width 476 height 51
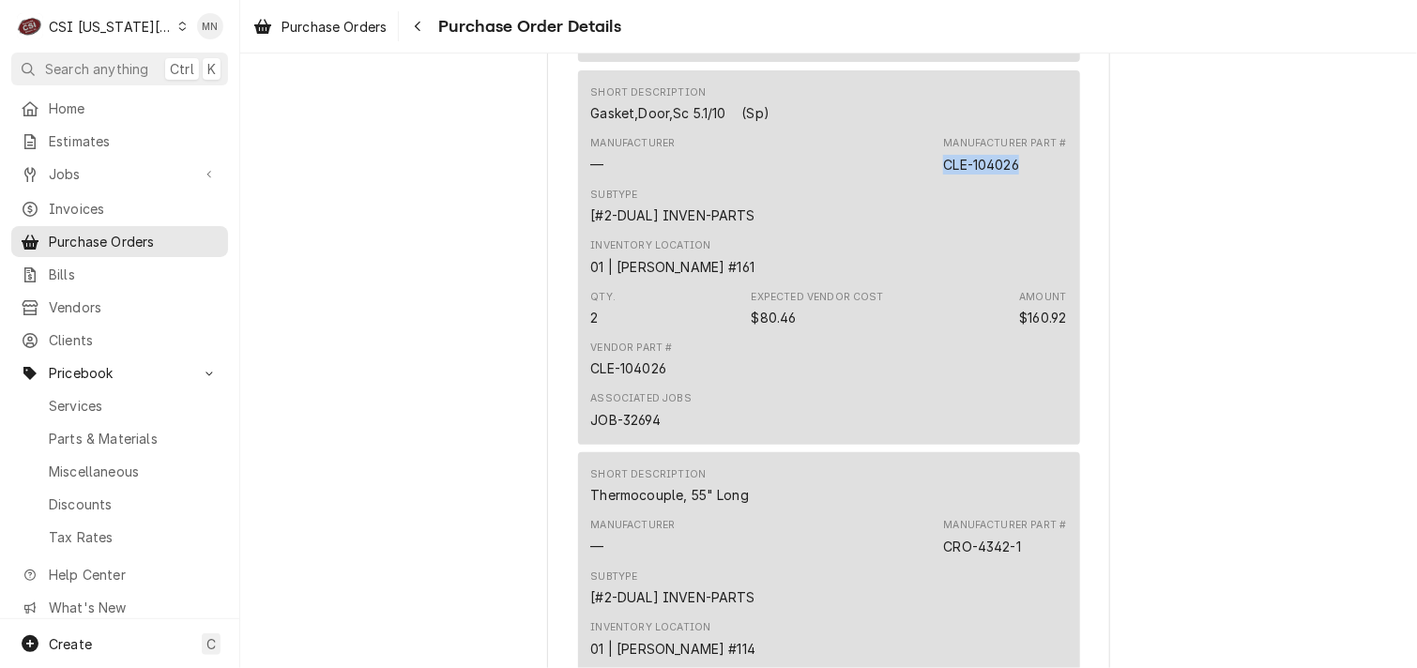
drag, startPoint x: 933, startPoint y: 223, endPoint x: 946, endPoint y: 221, distance: 12.3
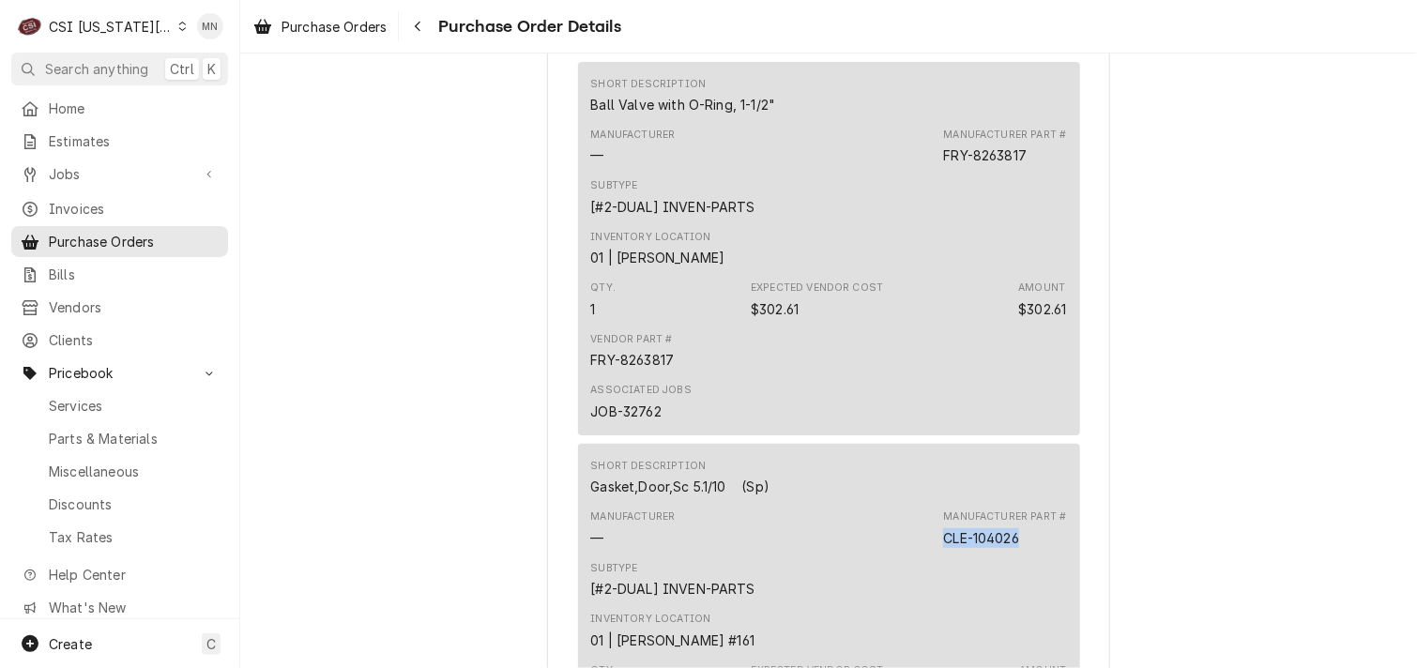
scroll to position [5080, 0]
drag, startPoint x: 1029, startPoint y: 213, endPoint x: 934, endPoint y: 217, distance: 94.8
click at [934, 174] on div "Manufacturer — Manufacturer Part # FRY-8263817" at bounding box center [829, 148] width 476 height 51
drag, startPoint x: 934, startPoint y: 217, endPoint x: 946, endPoint y: 217, distance: 11.3
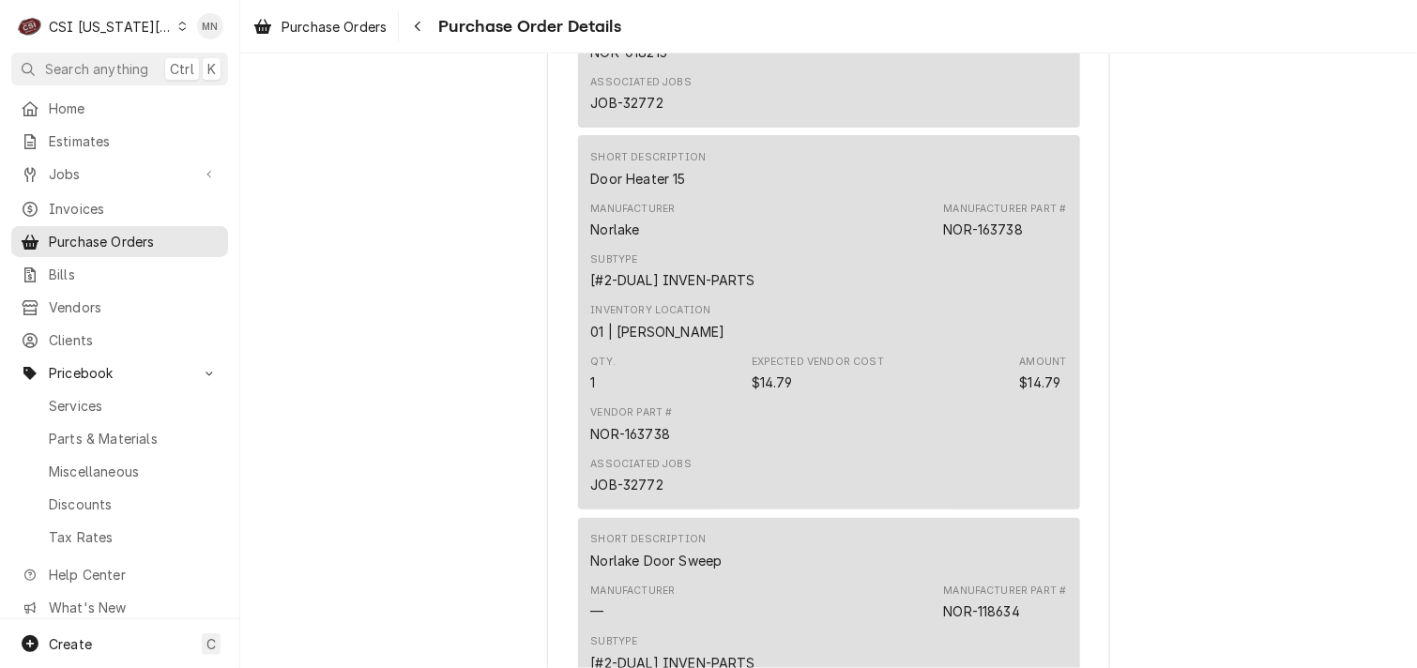
scroll to position [4236, 0]
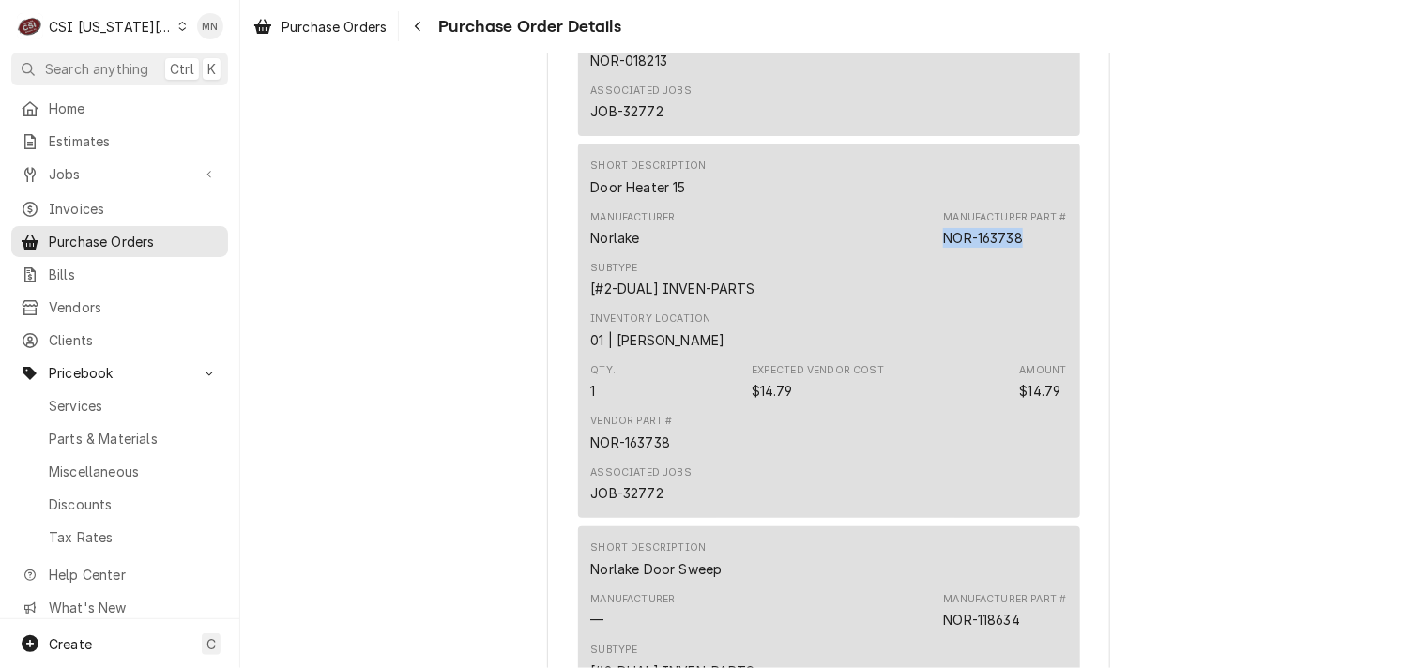
drag, startPoint x: 1028, startPoint y: 295, endPoint x: 935, endPoint y: 294, distance: 92.9
click at [935, 254] on div "Manufacturer Norlake Manufacturer Part # NOR-163738" at bounding box center [829, 229] width 476 height 51
drag, startPoint x: 935, startPoint y: 294, endPoint x: 964, endPoint y: 299, distance: 29.6
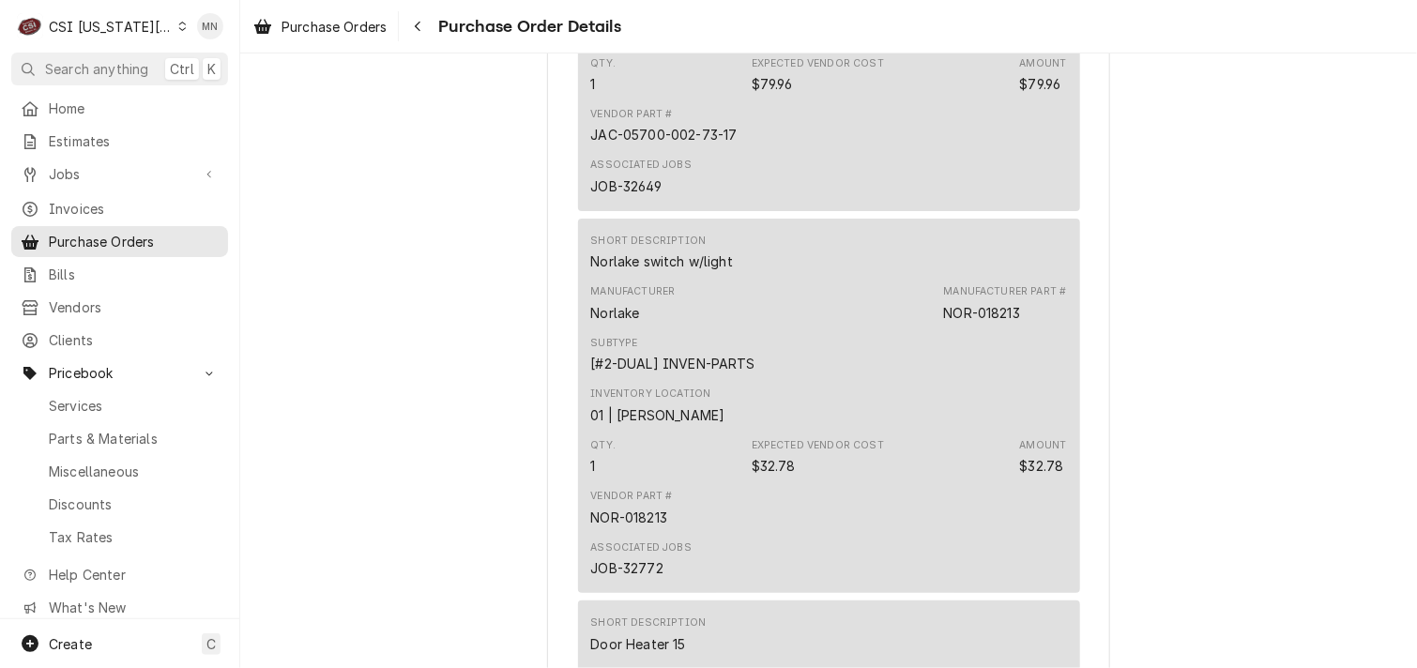
scroll to position [3767, 0]
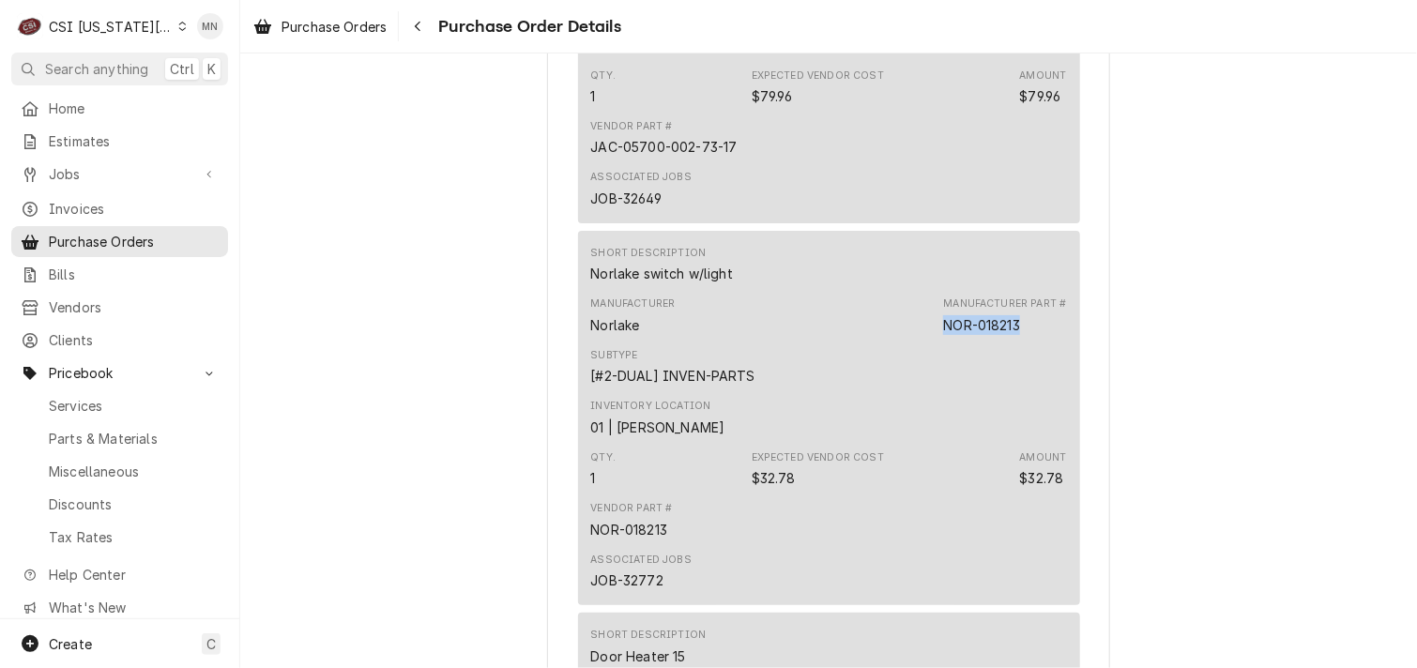
drag, startPoint x: 1023, startPoint y: 387, endPoint x: 943, endPoint y: 387, distance: 80.7
click at [943, 334] on div "Manufacturer Part # NOR-018213" at bounding box center [1004, 315] width 123 height 38
drag, startPoint x: 943, startPoint y: 387, endPoint x: 953, endPoint y: 388, distance: 10.4
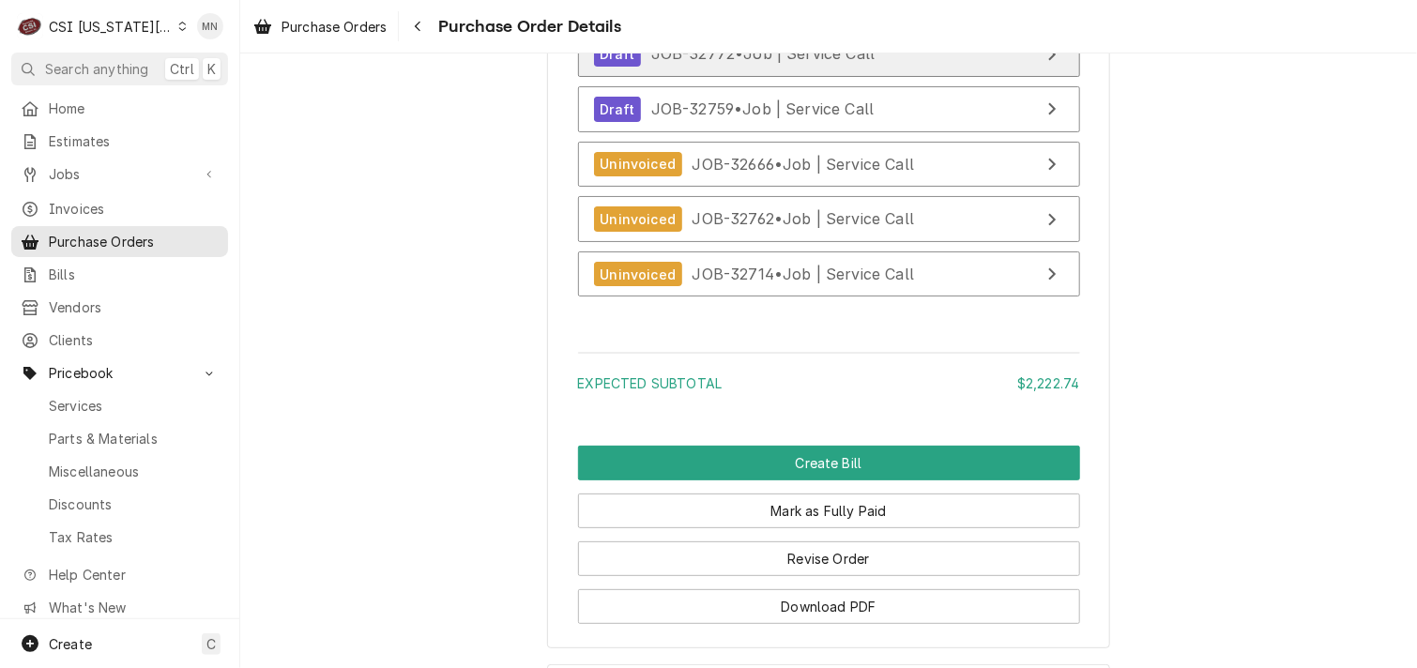
scroll to position [7238, 0]
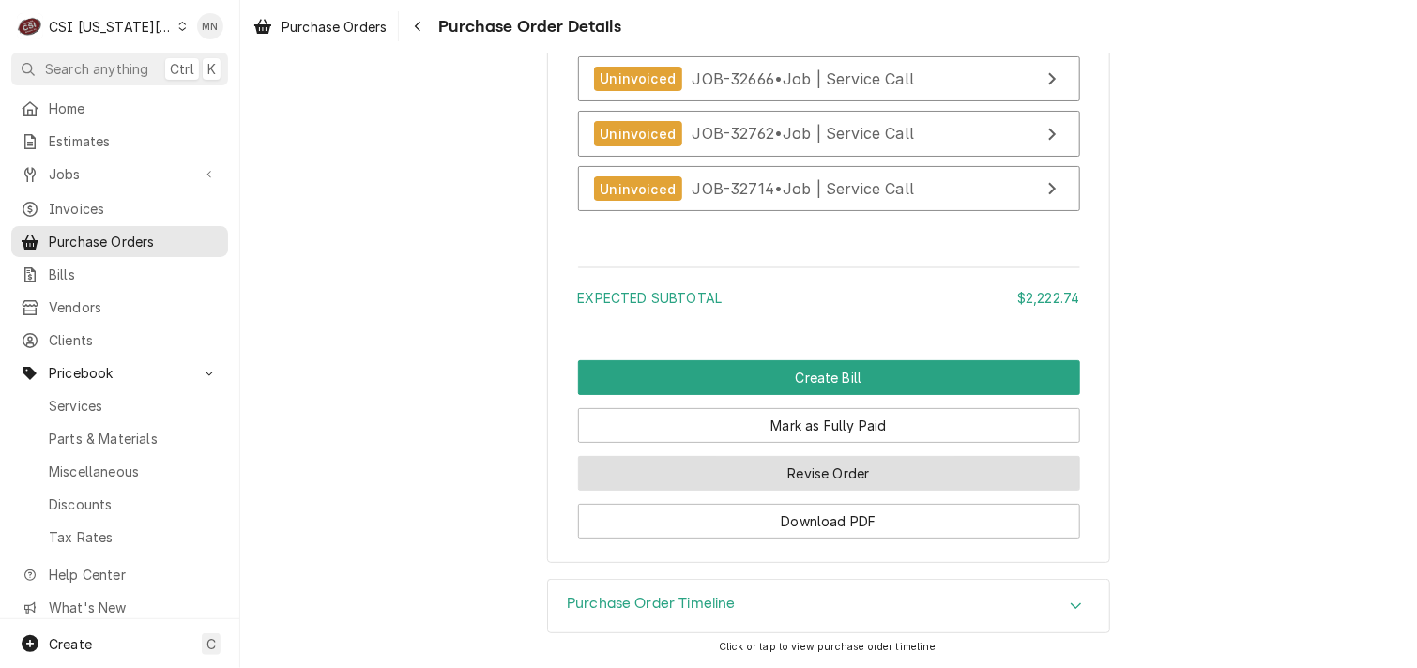
click at [851, 485] on button "Revise Order" at bounding box center [829, 473] width 502 height 35
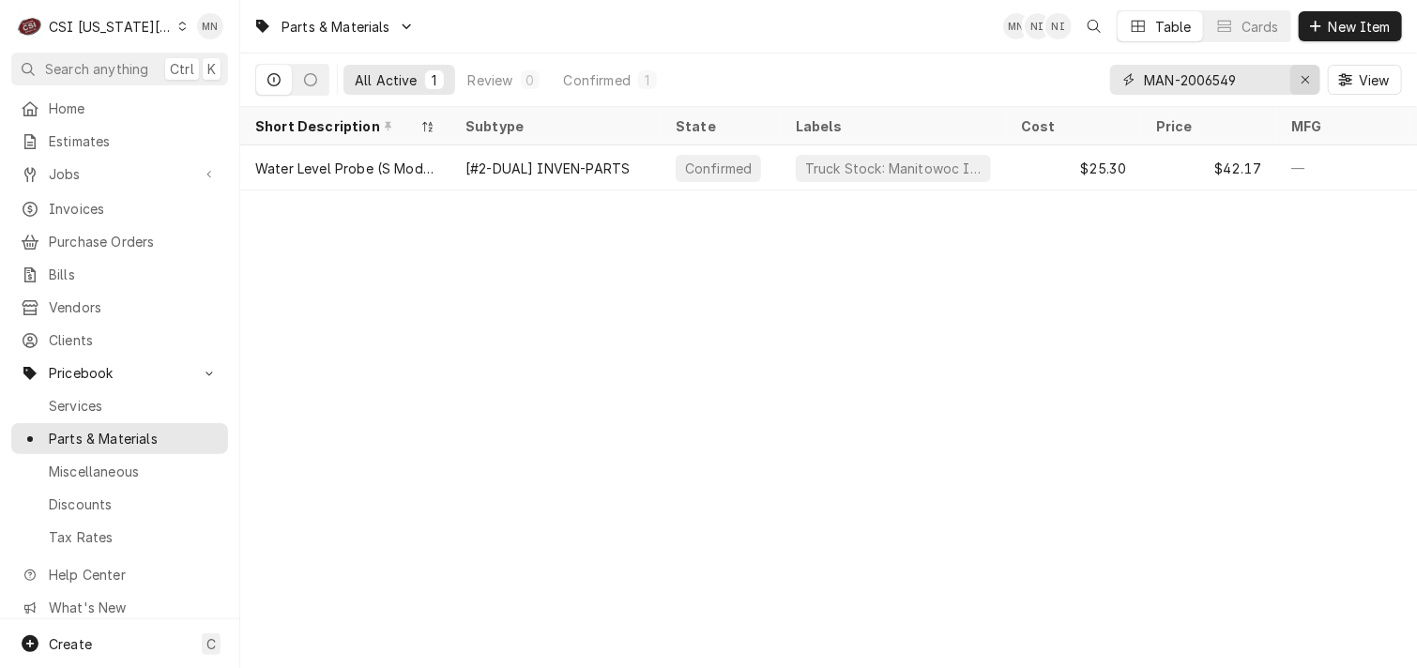
click at [1300, 84] on icon "Erase input" at bounding box center [1305, 79] width 10 height 13
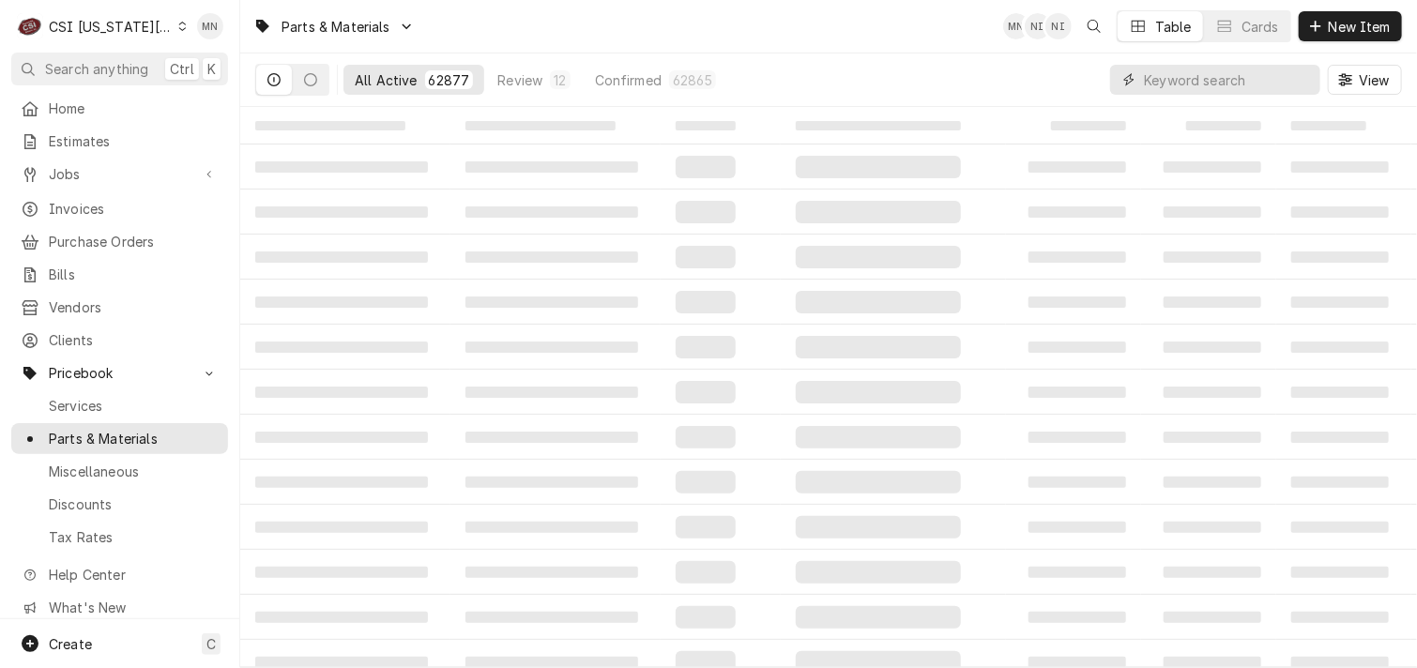
paste input "HEN-67583"
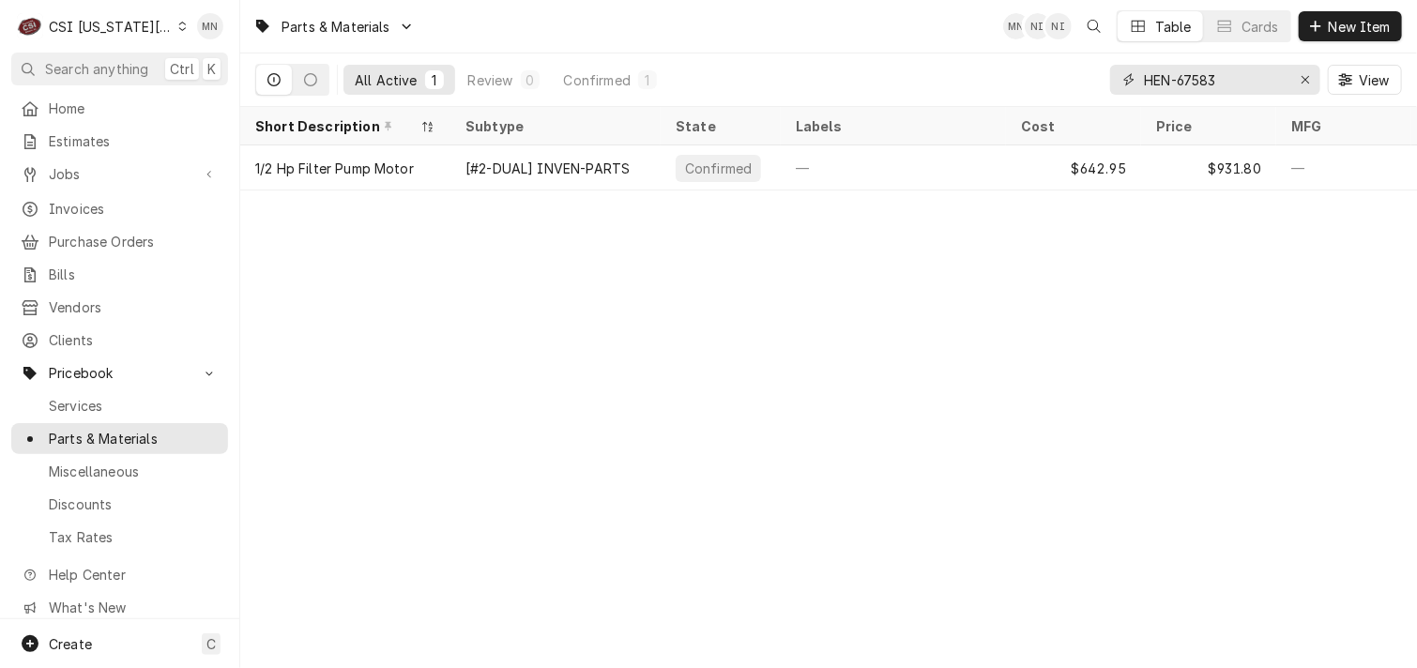
drag, startPoint x: 1227, startPoint y: 79, endPoint x: 1134, endPoint y: 78, distance: 92.9
click at [1134, 78] on div "HEN-67583" at bounding box center [1215, 80] width 210 height 30
drag, startPoint x: 1136, startPoint y: 77, endPoint x: 1193, endPoint y: 54, distance: 61.5
click at [1193, 54] on div "HEN-67583 View" at bounding box center [1256, 79] width 292 height 53
drag, startPoint x: 1231, startPoint y: 75, endPoint x: 1135, endPoint y: 77, distance: 95.7
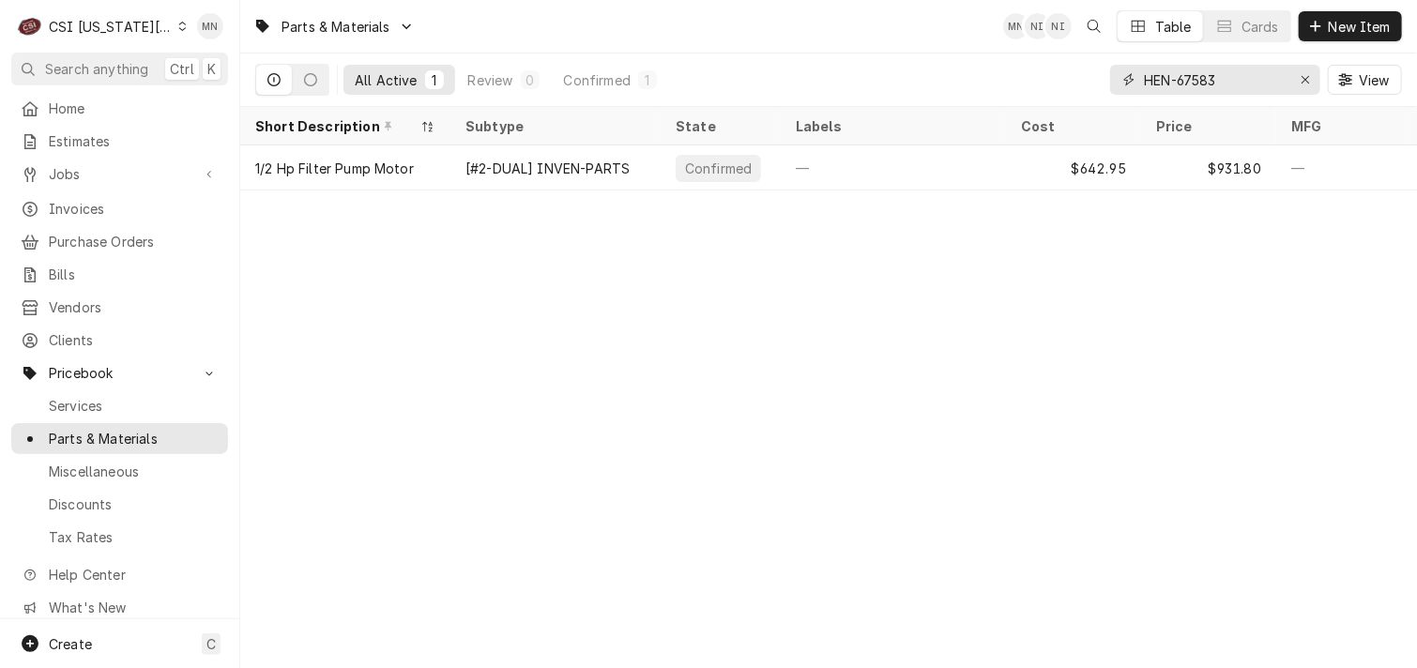
click at [1135, 77] on div "HEN-67583" at bounding box center [1215, 80] width 210 height 30
paste input "NOR-118634"
drag, startPoint x: 1236, startPoint y: 80, endPoint x: 1125, endPoint y: 82, distance: 111.7
click at [1125, 82] on div "NOR-118634" at bounding box center [1215, 80] width 210 height 30
paste input "COO-6812-01-3"
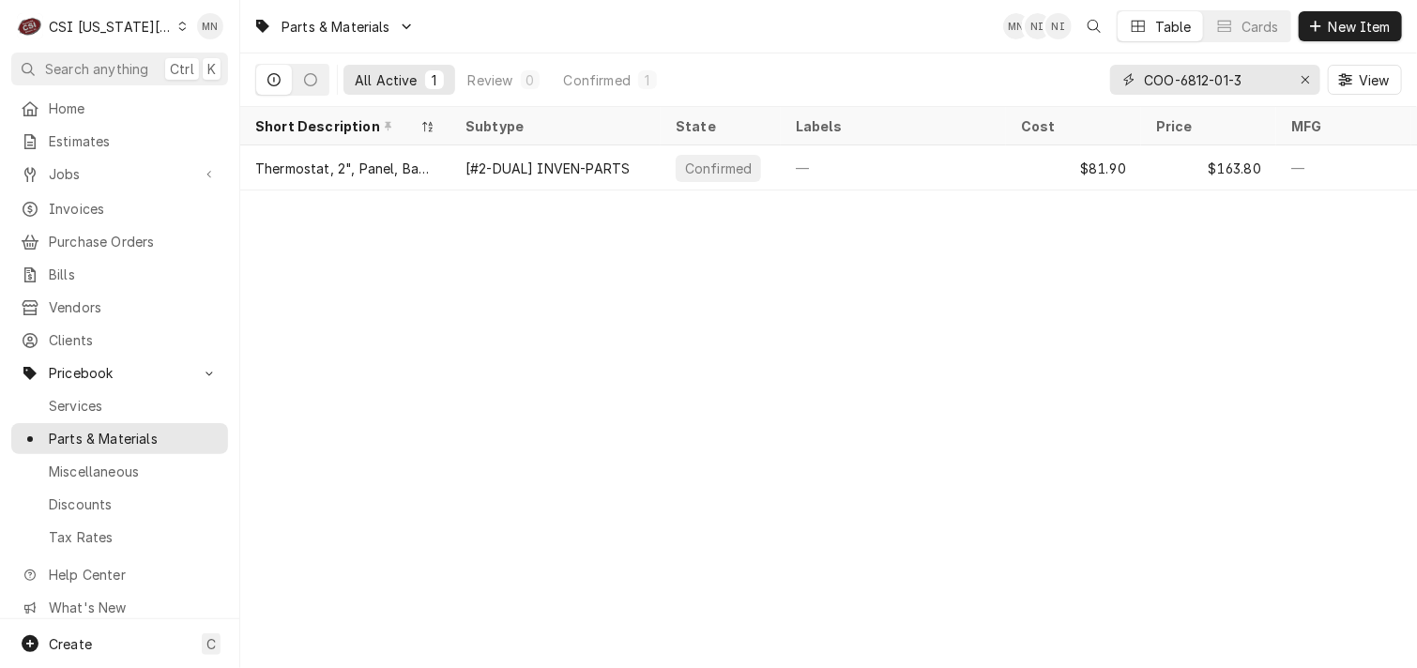
type input "COO-6812-01-3"
click at [1298, 83] on div "Erase input" at bounding box center [1305, 79] width 19 height 19
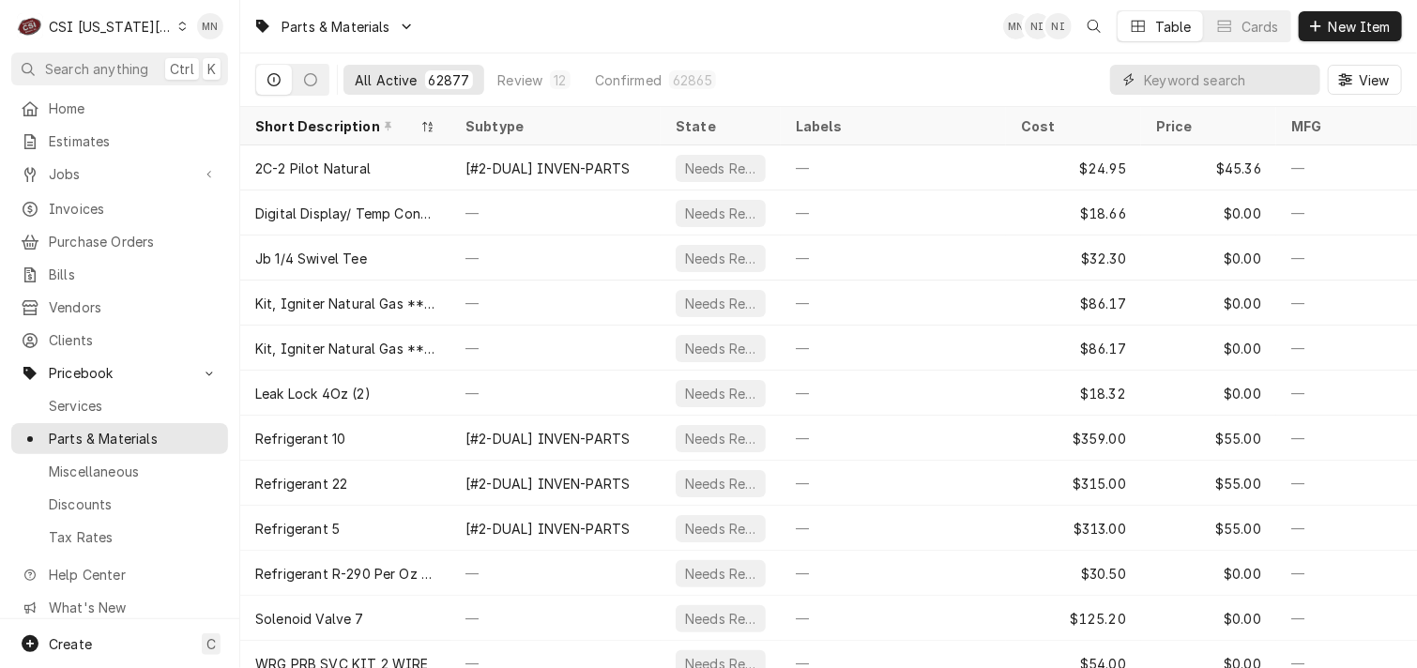
paste input "HOS-4A6385-01"
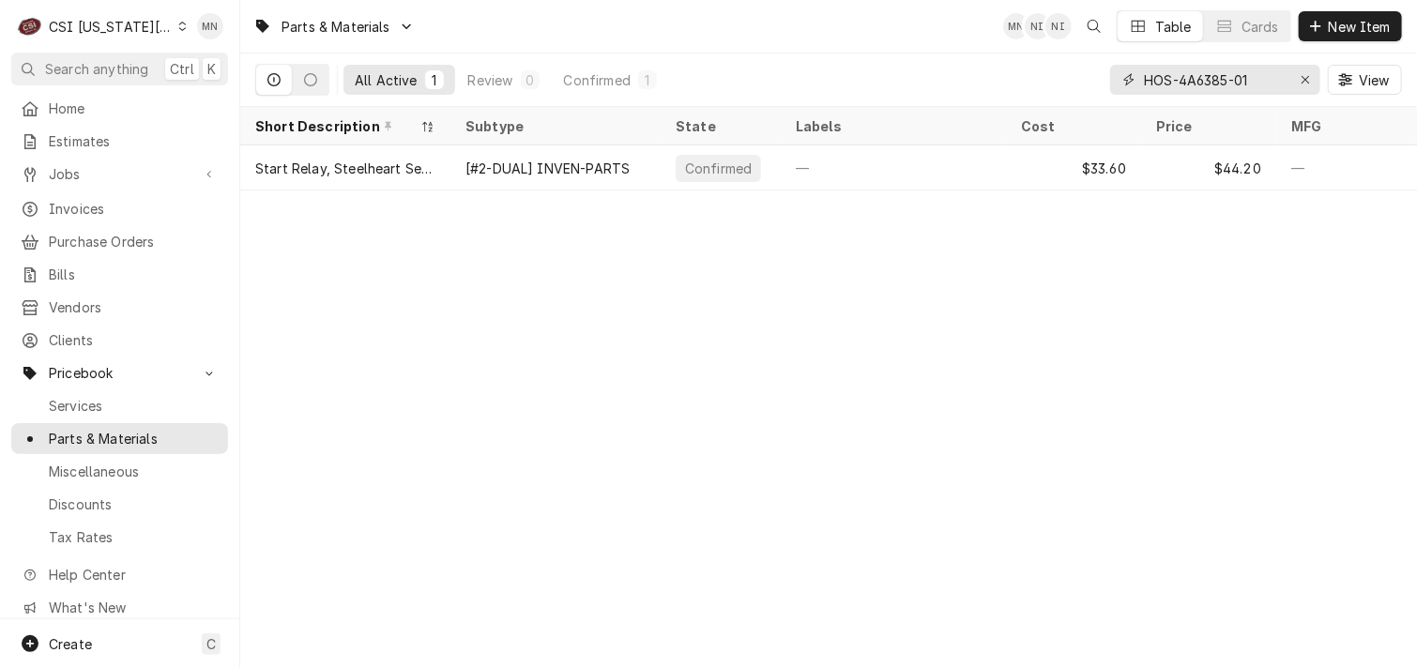
drag, startPoint x: 1266, startPoint y: 75, endPoint x: 1124, endPoint y: 71, distance: 142.6
click at [1124, 71] on div "HOS-4A6385-01" at bounding box center [1215, 80] width 210 height 30
paste input "EN-171168"
drag, startPoint x: 1251, startPoint y: 74, endPoint x: 1137, endPoint y: 70, distance: 113.6
click at [1137, 70] on div "HEN-171168" at bounding box center [1215, 80] width 210 height 30
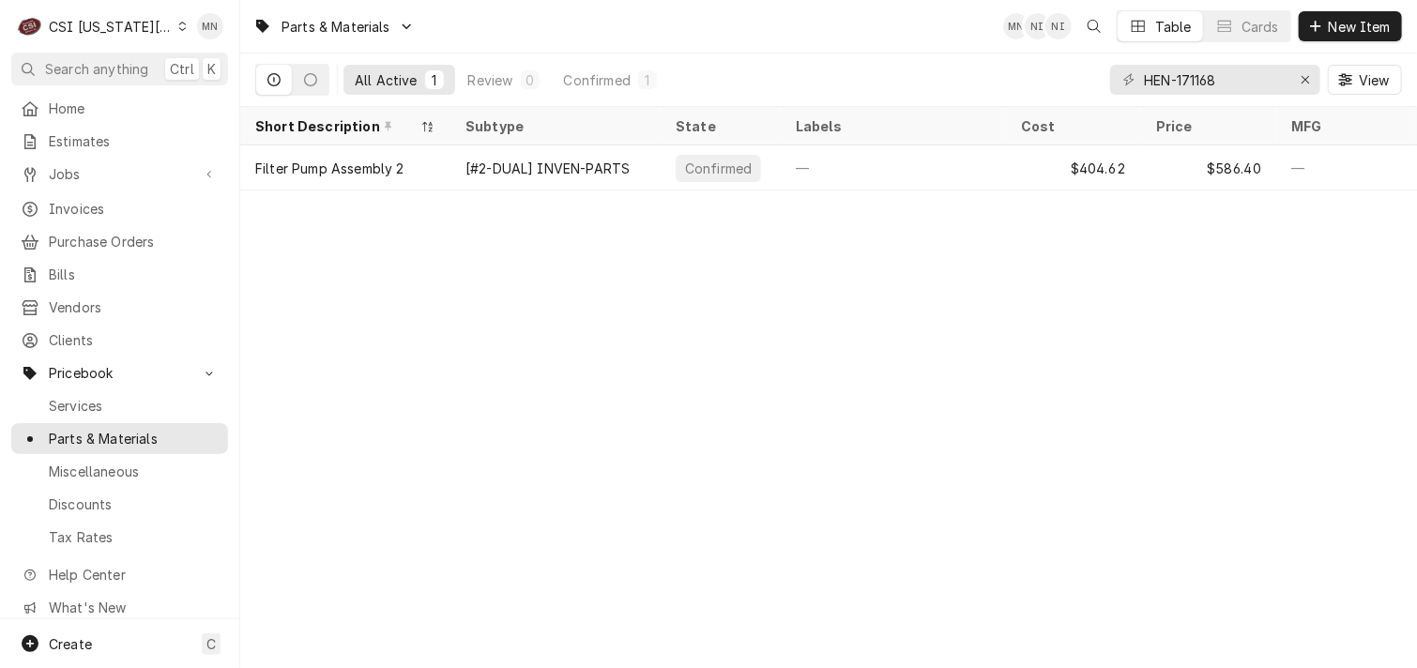
drag, startPoint x: 1141, startPoint y: 67, endPoint x: 987, endPoint y: 66, distance: 153.9
click at [976, 68] on div "All Active 1 Review 0 Confirmed 1 HEN-171168 View" at bounding box center [828, 79] width 1146 height 53
drag, startPoint x: 1220, startPoint y: 82, endPoint x: 1108, endPoint y: 80, distance: 111.7
click at [1108, 80] on div "All Active 1 Review 0 Confirmed 1 HEN-171168 View" at bounding box center [828, 79] width 1146 height 53
paste input "476"
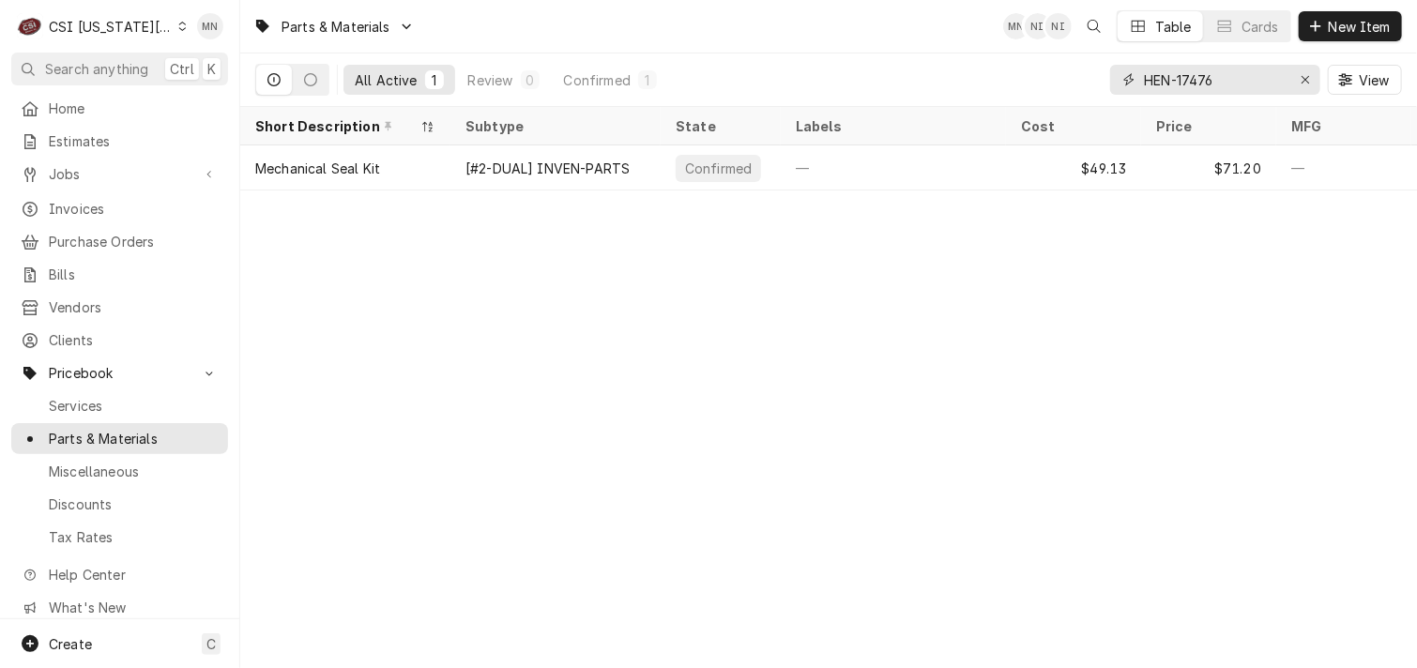
drag, startPoint x: 1165, startPoint y: 74, endPoint x: 1141, endPoint y: 78, distance: 24.7
click at [1141, 78] on div "HEN-17476" at bounding box center [1215, 80] width 210 height 30
drag, startPoint x: 1141, startPoint y: 78, endPoint x: 1066, endPoint y: 55, distance: 78.4
click at [1066, 55] on div "All Active 1 Review 0 Confirmed 1 HEN-17476 View" at bounding box center [828, 79] width 1146 height 53
drag, startPoint x: 1220, startPoint y: 78, endPoint x: 1160, endPoint y: 76, distance: 61.0
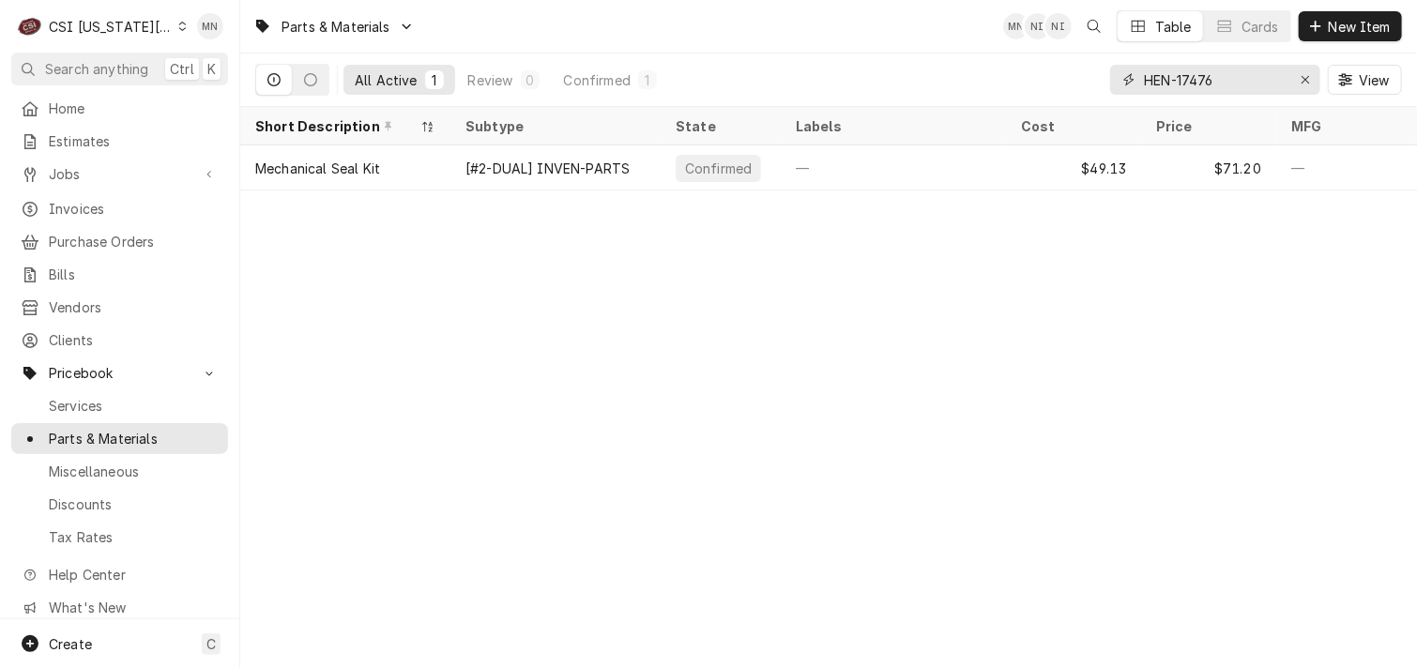
click at [1105, 70] on div "All Active 1 Review 0 Confirmed 1 HEN-17476 View" at bounding box center [828, 79] width 1146 height 53
paste input "JAC-05700-002-73-17"
type input "JAC-05700-002-73-17"
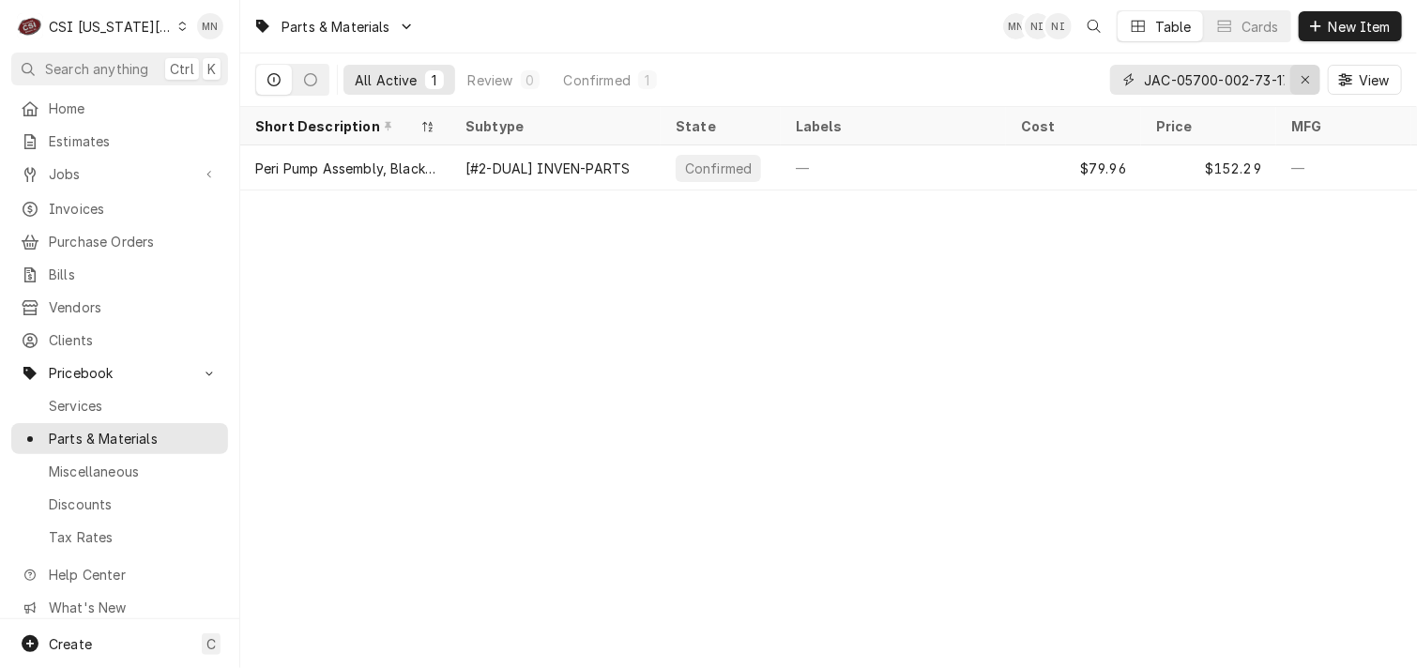
click at [1308, 83] on icon "Erase input" at bounding box center [1305, 79] width 10 height 13
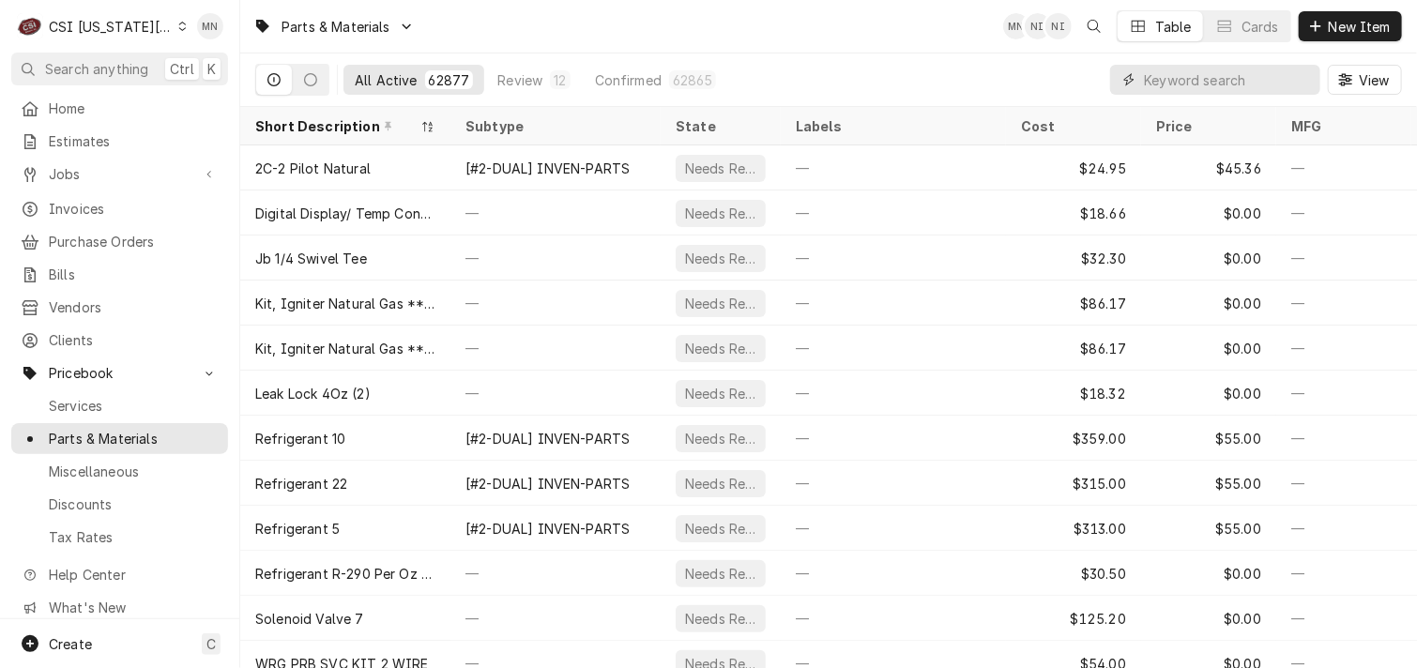
paste input "JAC-5700-003-22-89"
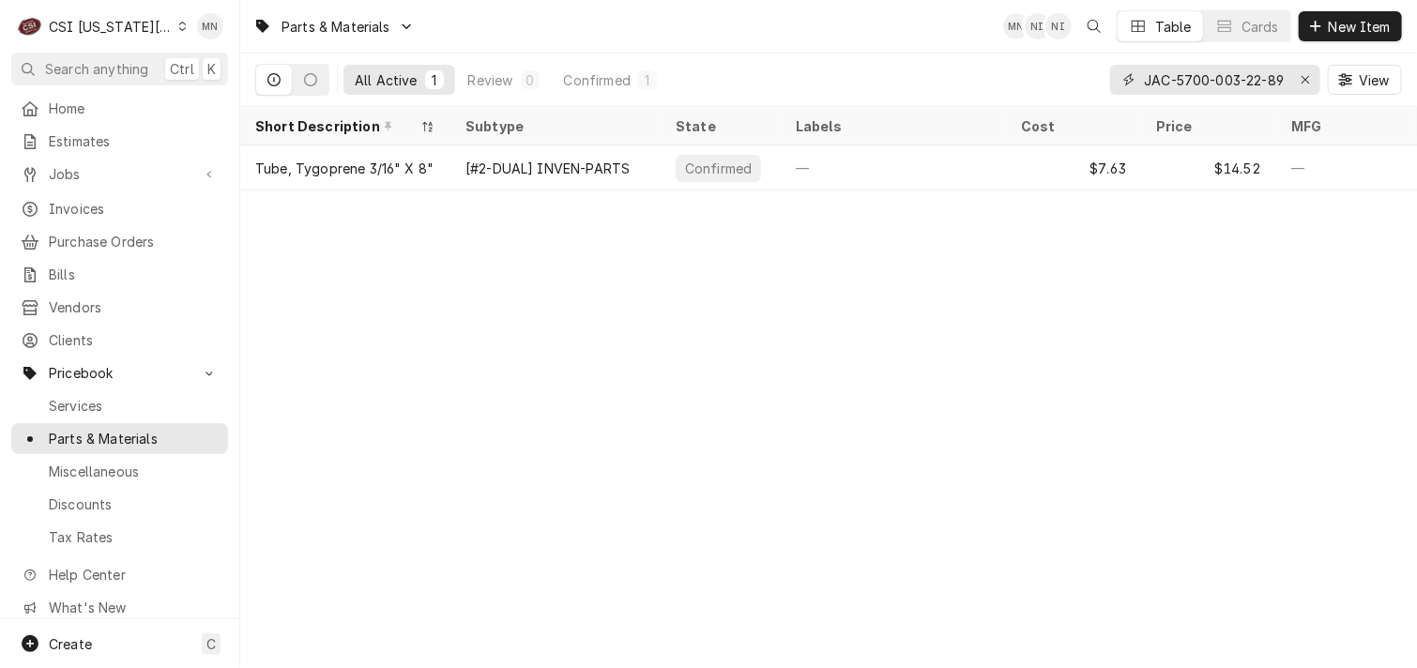
type input "JAC-5700-003-22-89"
click at [1283, 83] on div "JAC-5700-003-22-89" at bounding box center [1215, 80] width 210 height 30
click at [1307, 78] on icon "Erase input" at bounding box center [1305, 79] width 10 height 13
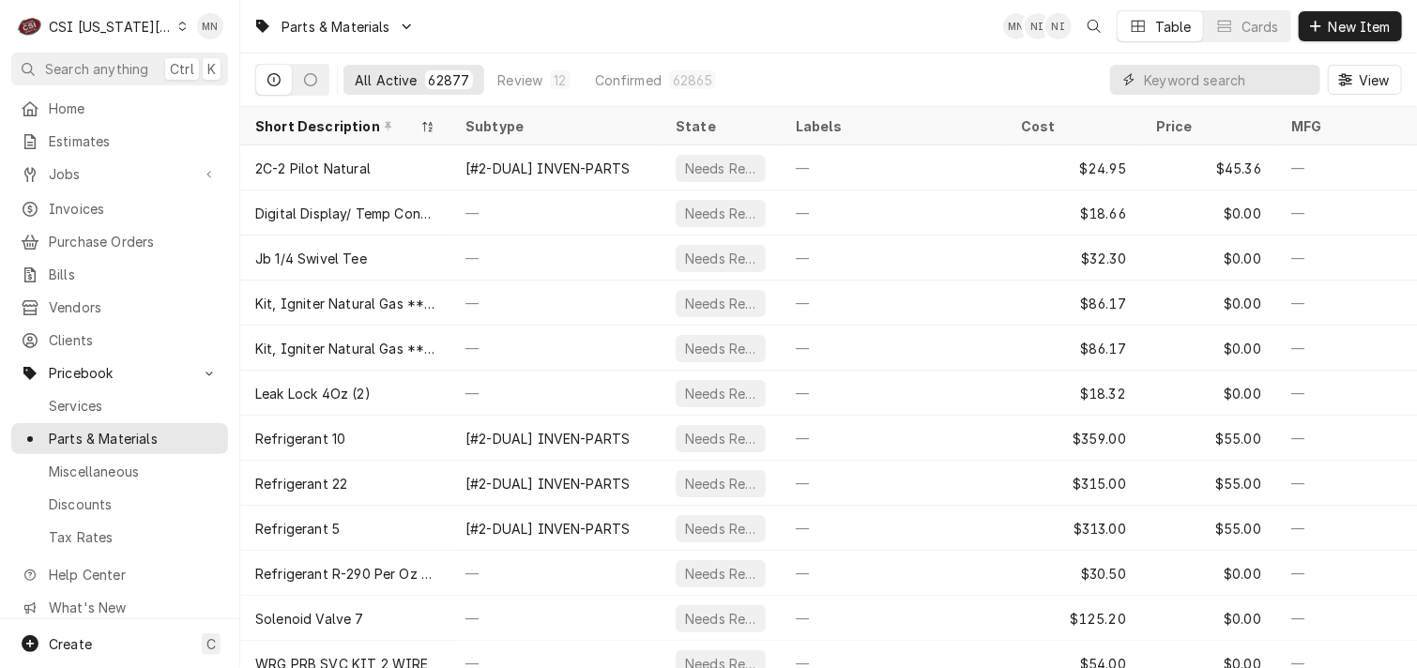
paste input "JAC-05700-004-99-58"
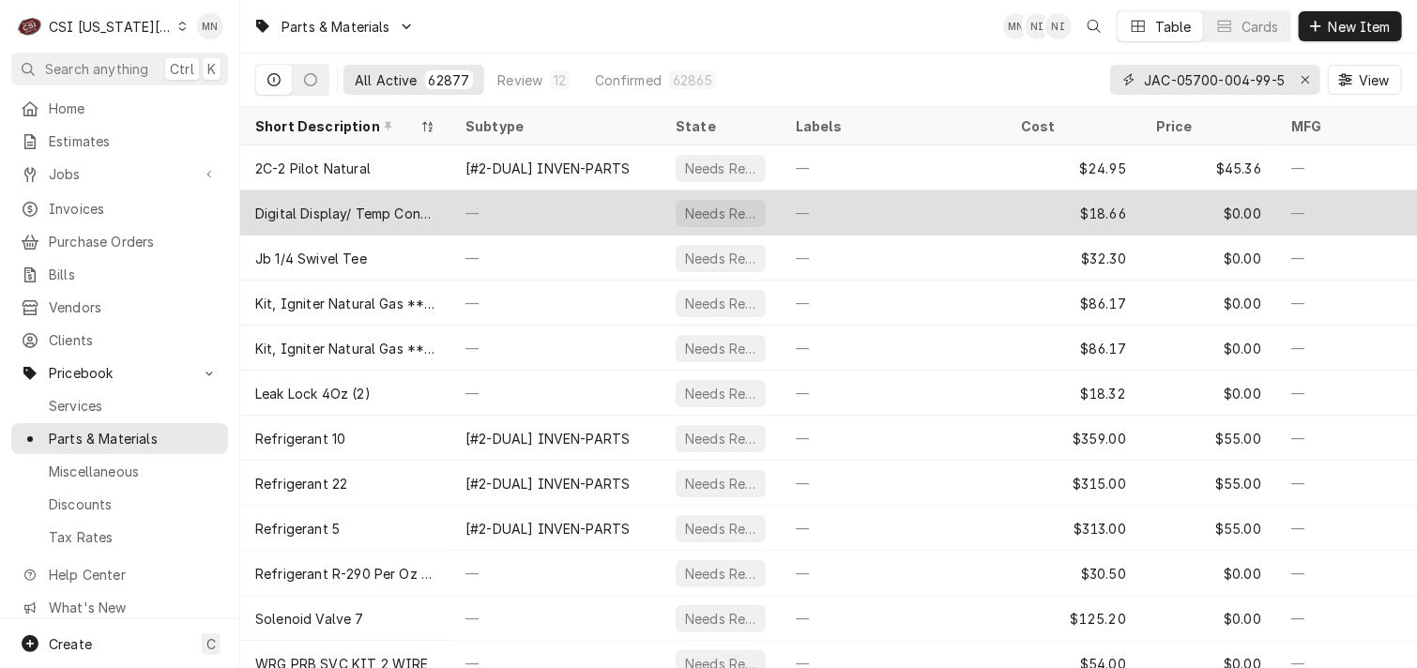
scroll to position [0, 9]
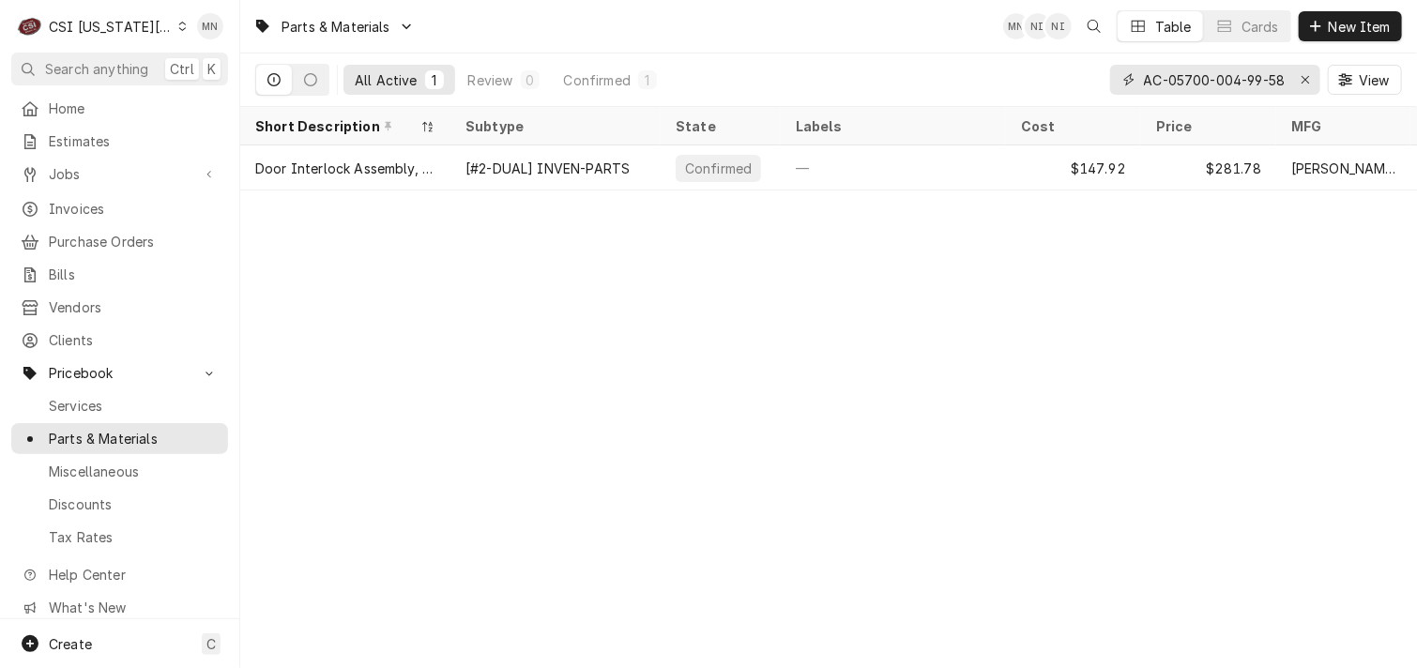
type input "JAC-05700-004-99-58"
click at [1308, 74] on icon "Erase input" at bounding box center [1305, 79] width 10 height 13
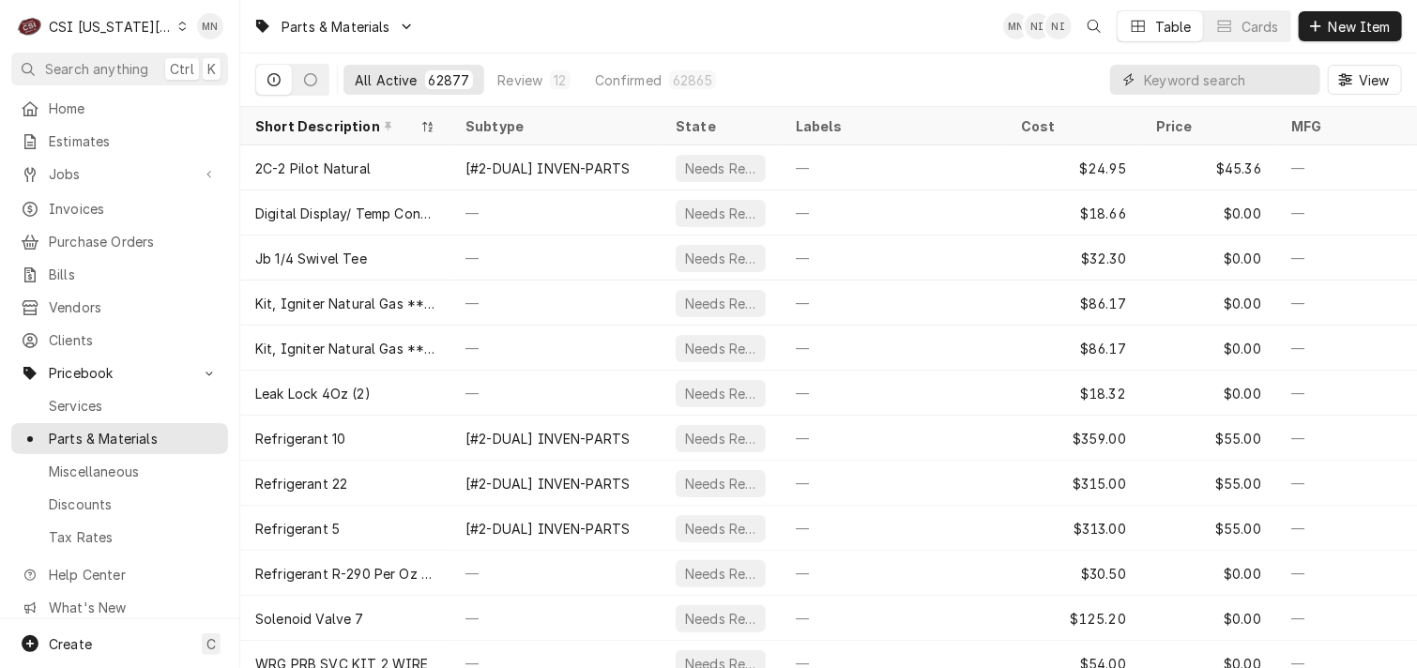
paste input "CRO-4342-1"
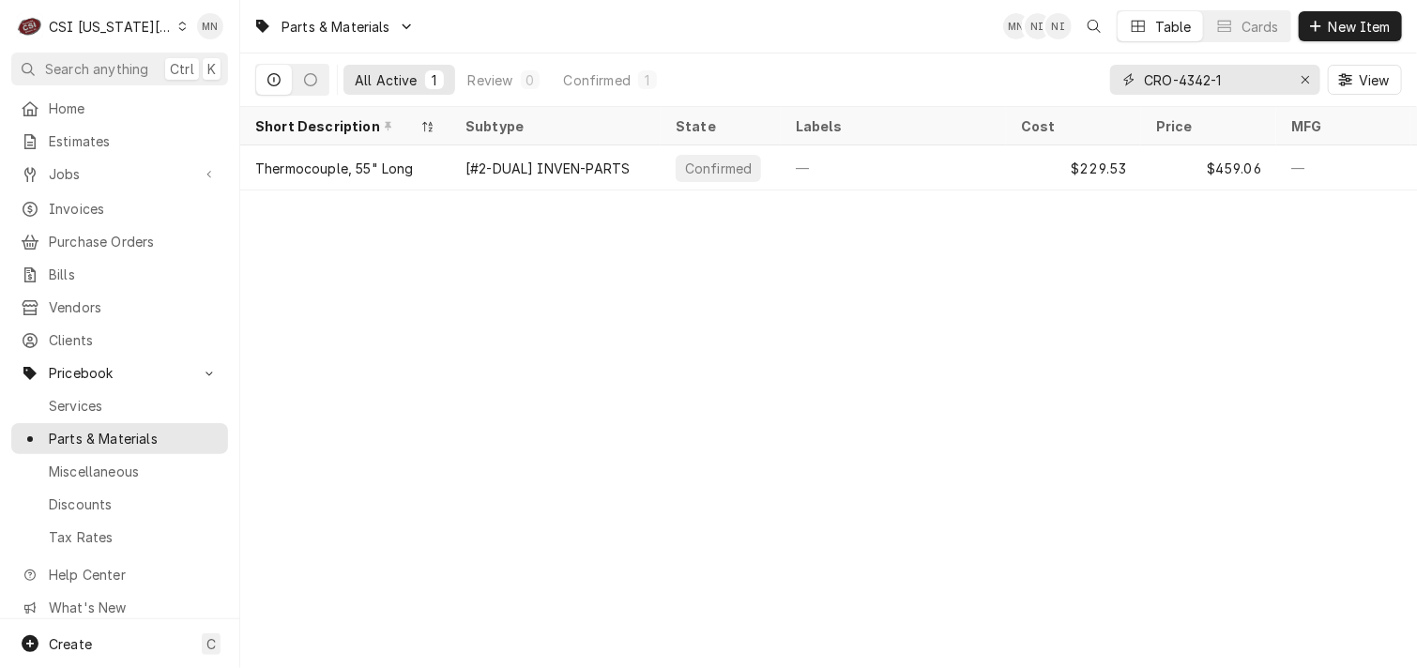
drag, startPoint x: 1241, startPoint y: 80, endPoint x: 1096, endPoint y: 73, distance: 145.6
click at [1096, 73] on div "All Active 1 Review 0 Confirmed 1 CRO-4342-1 View" at bounding box center [828, 79] width 1146 height 53
paste input "LE-104026"
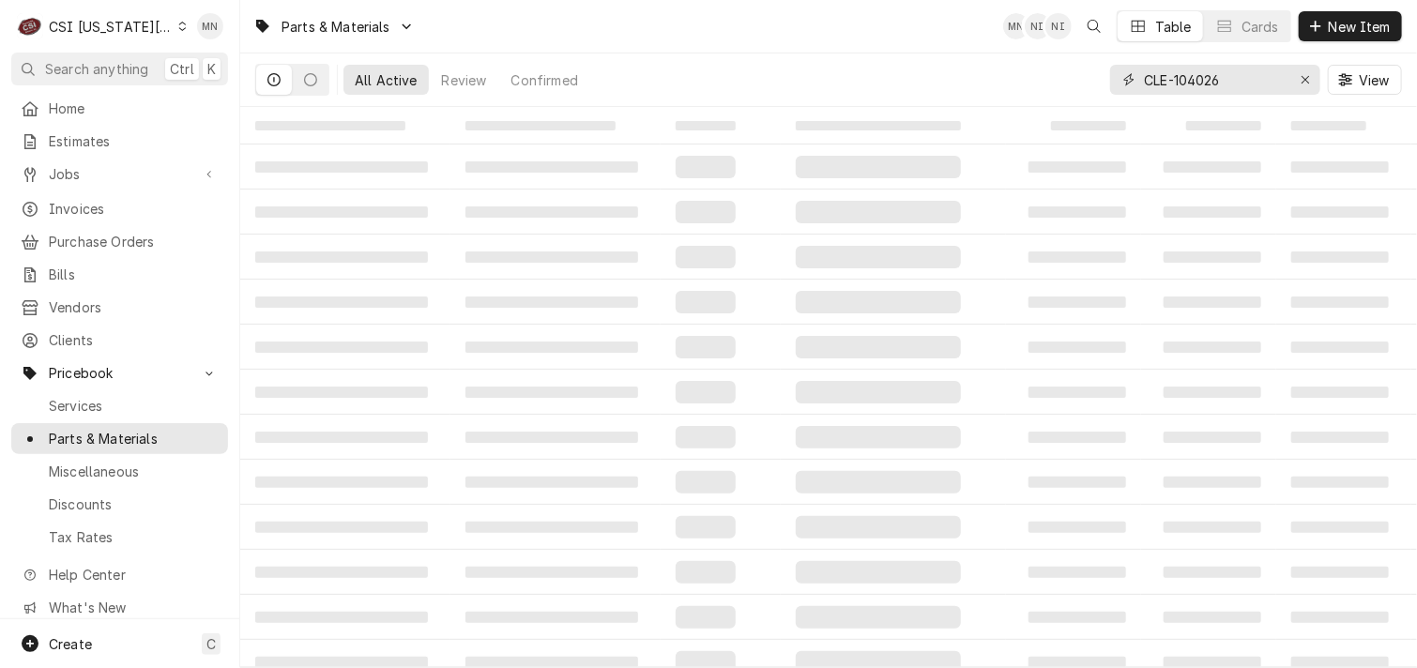
type input "CLE-104026"
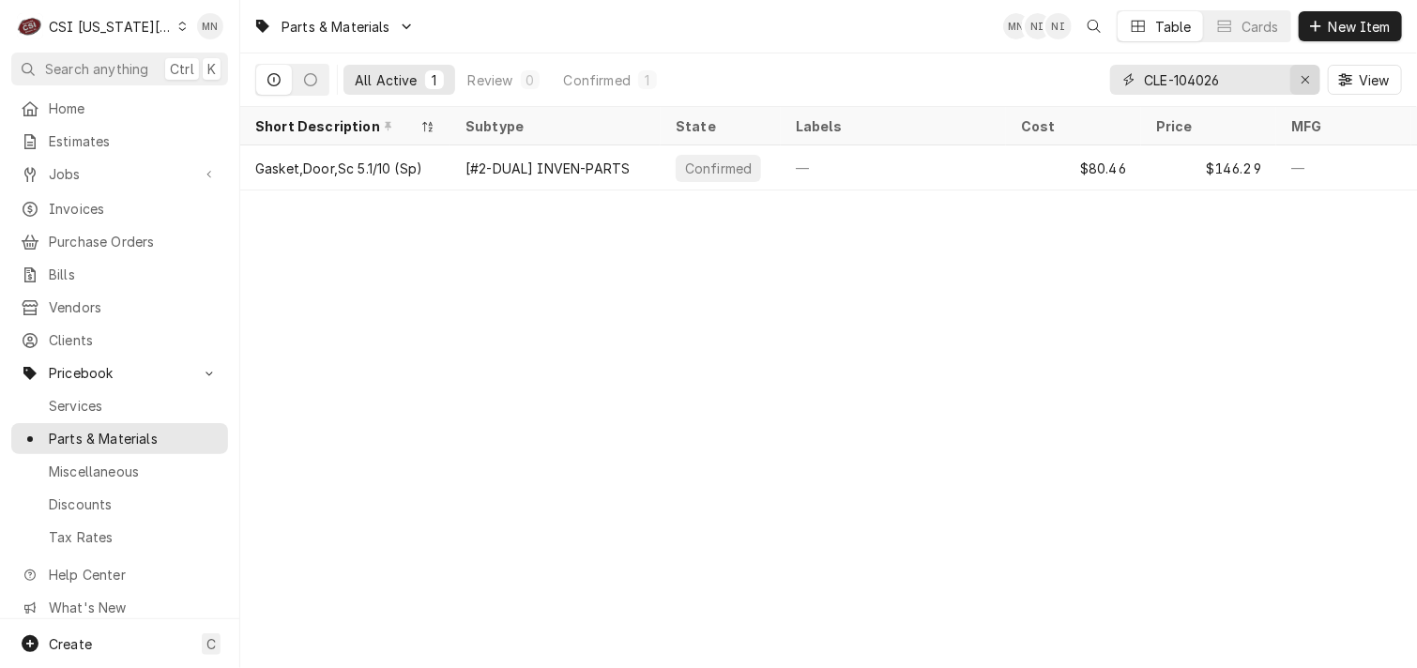
click at [1293, 82] on button "Erase input" at bounding box center [1305, 80] width 30 height 30
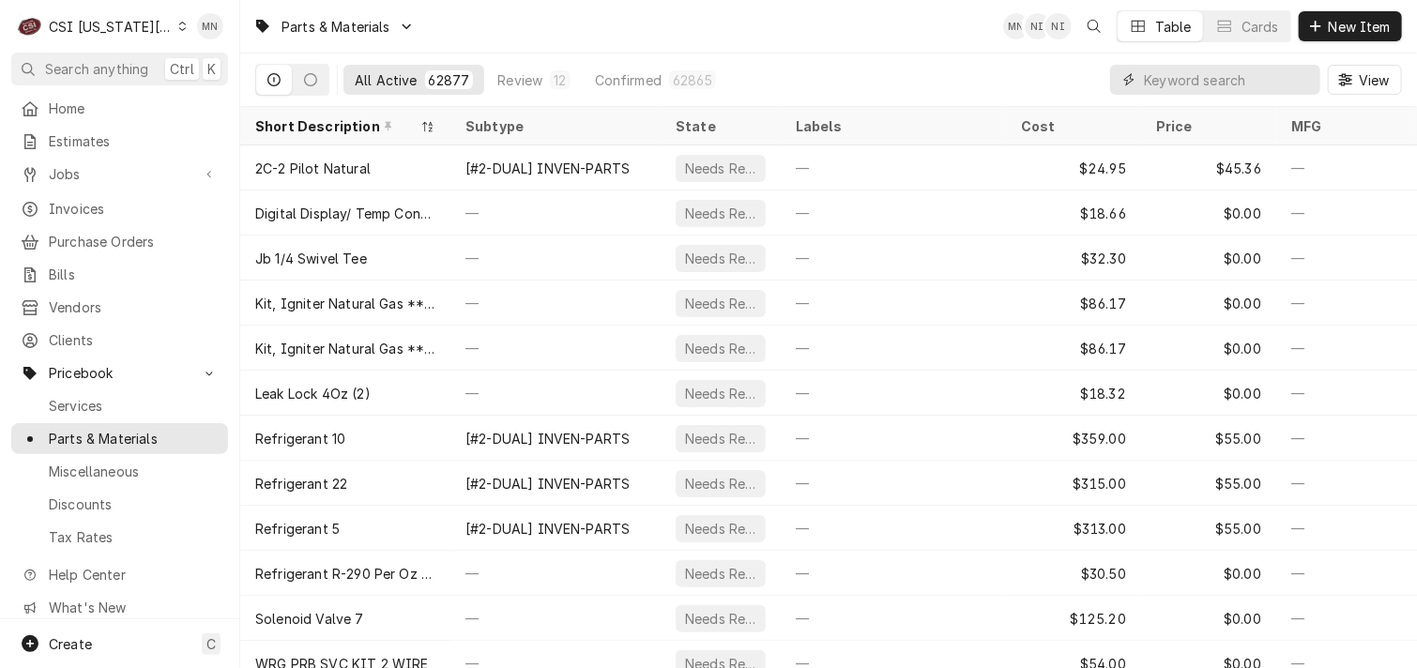
paste input "FRY-8263817"
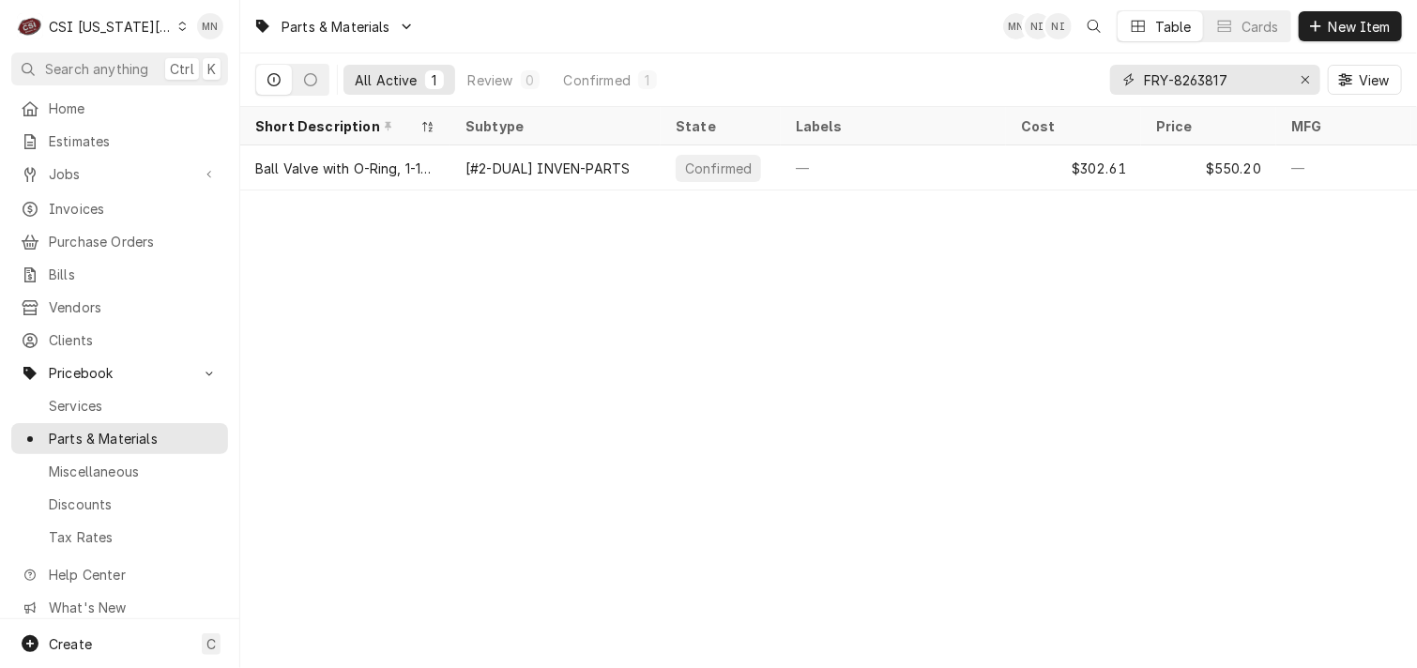
drag, startPoint x: 1225, startPoint y: 81, endPoint x: 1097, endPoint y: 80, distance: 128.5
click at [1097, 80] on div "All Active 1 Review 0 Confirmed 1 FRY-8263817 View" at bounding box center [828, 79] width 1146 height 53
paste input "NOR-163738"
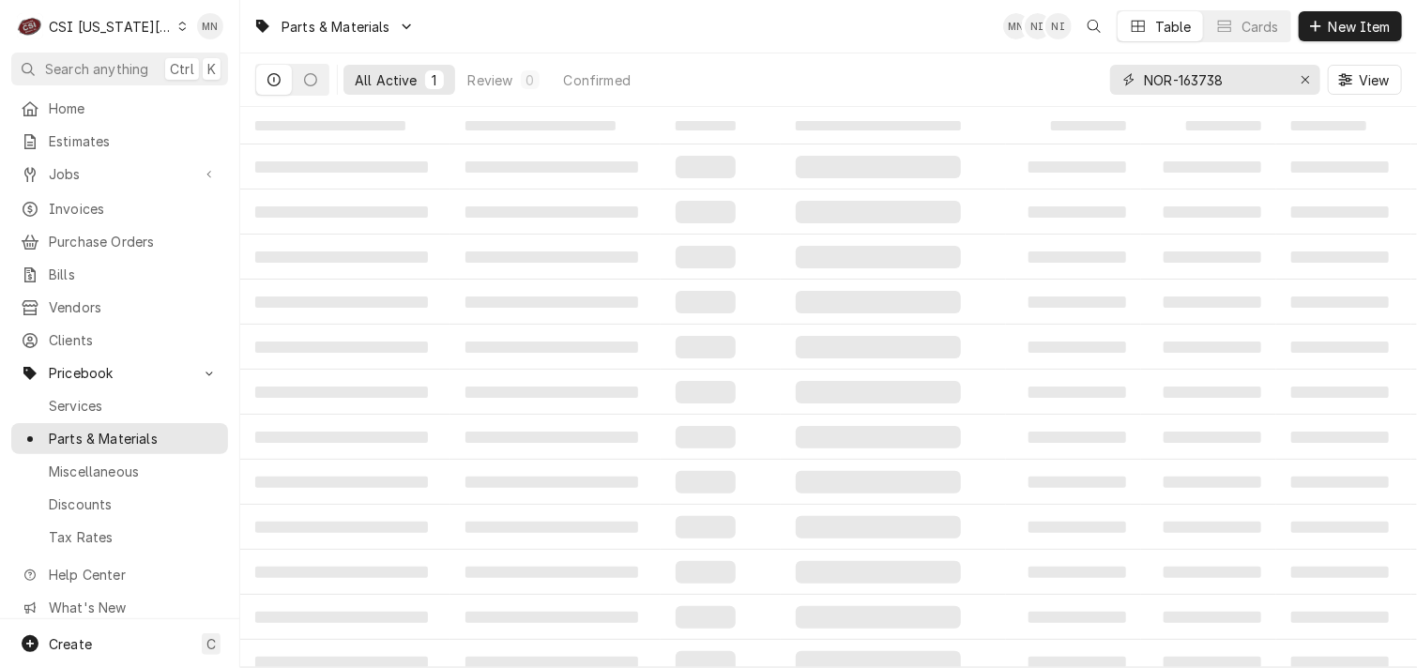
type input "NOR-163738"
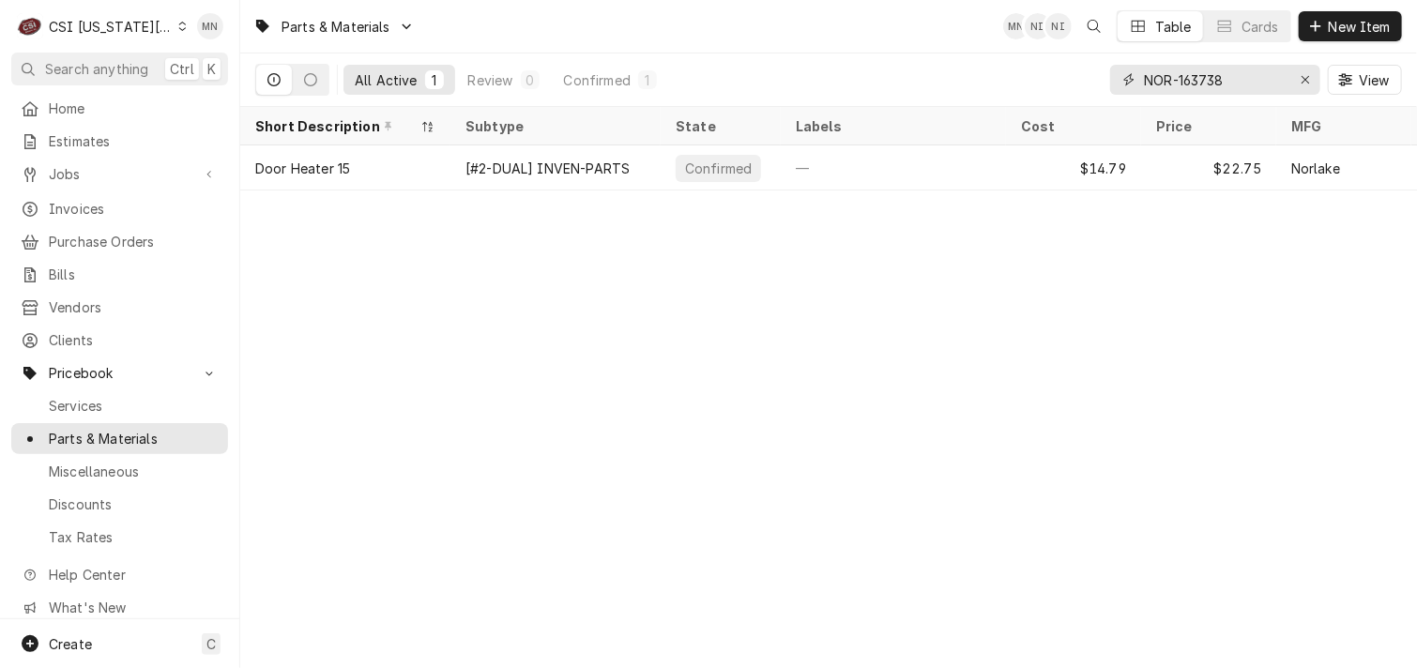
drag, startPoint x: 1262, startPoint y: 80, endPoint x: 1140, endPoint y: 79, distance: 122.0
click at [1140, 79] on div "NOR-163738" at bounding box center [1215, 80] width 210 height 30
drag, startPoint x: 1140, startPoint y: 79, endPoint x: 1144, endPoint y: 65, distance: 14.6
click at [1144, 65] on div "NOR-163738 View" at bounding box center [1256, 79] width 292 height 53
click at [1298, 79] on div "Erase input" at bounding box center [1305, 79] width 19 height 19
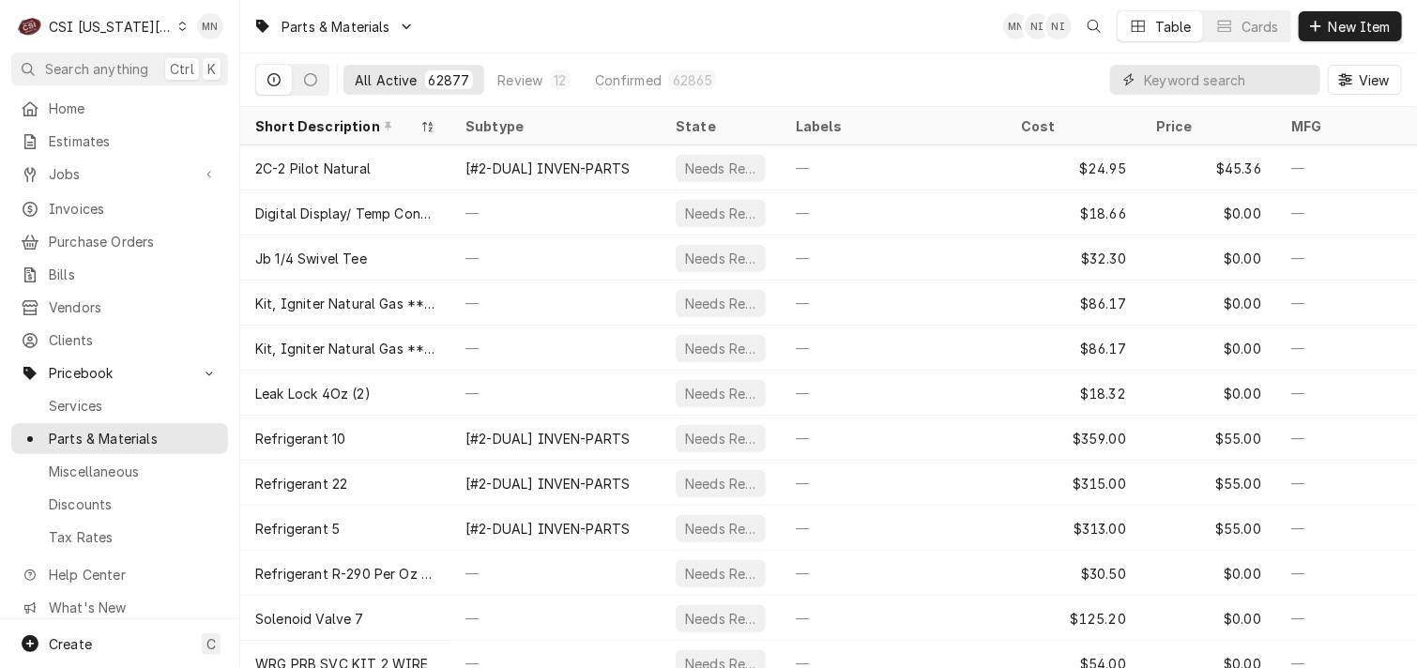
paste input "NOR-018213"
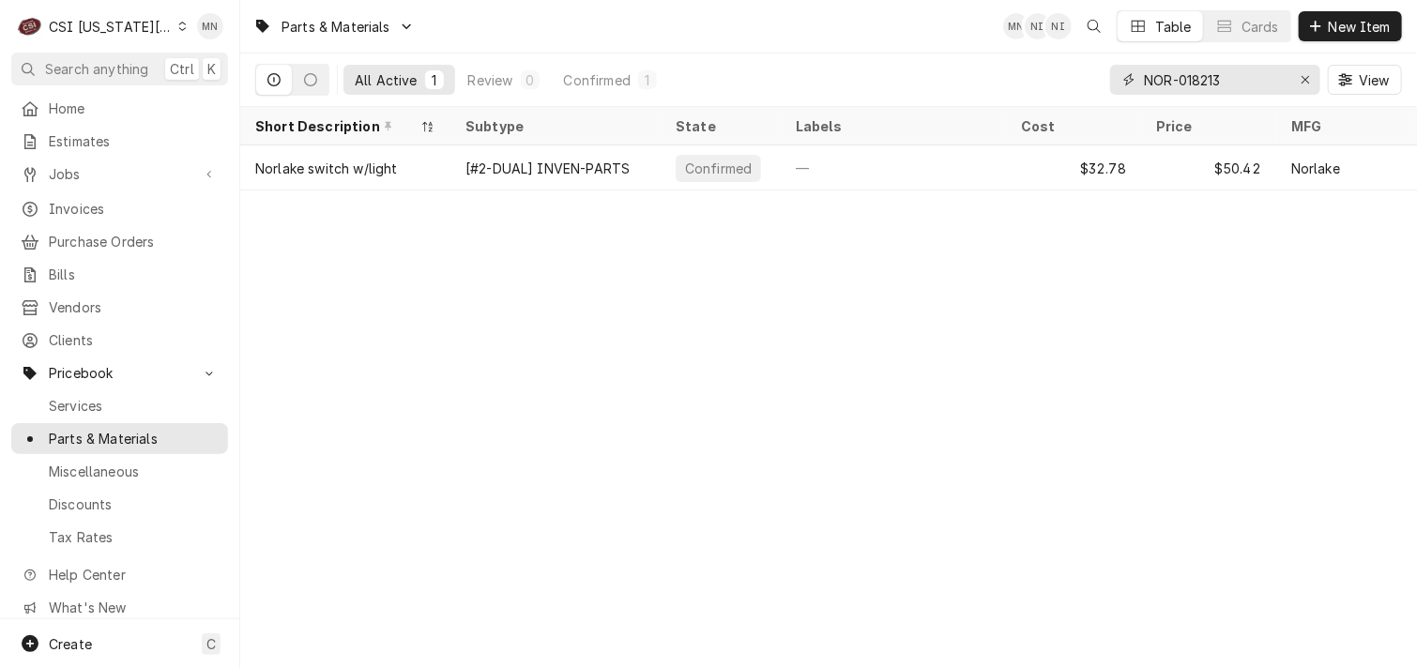
type input "NOR-018213"
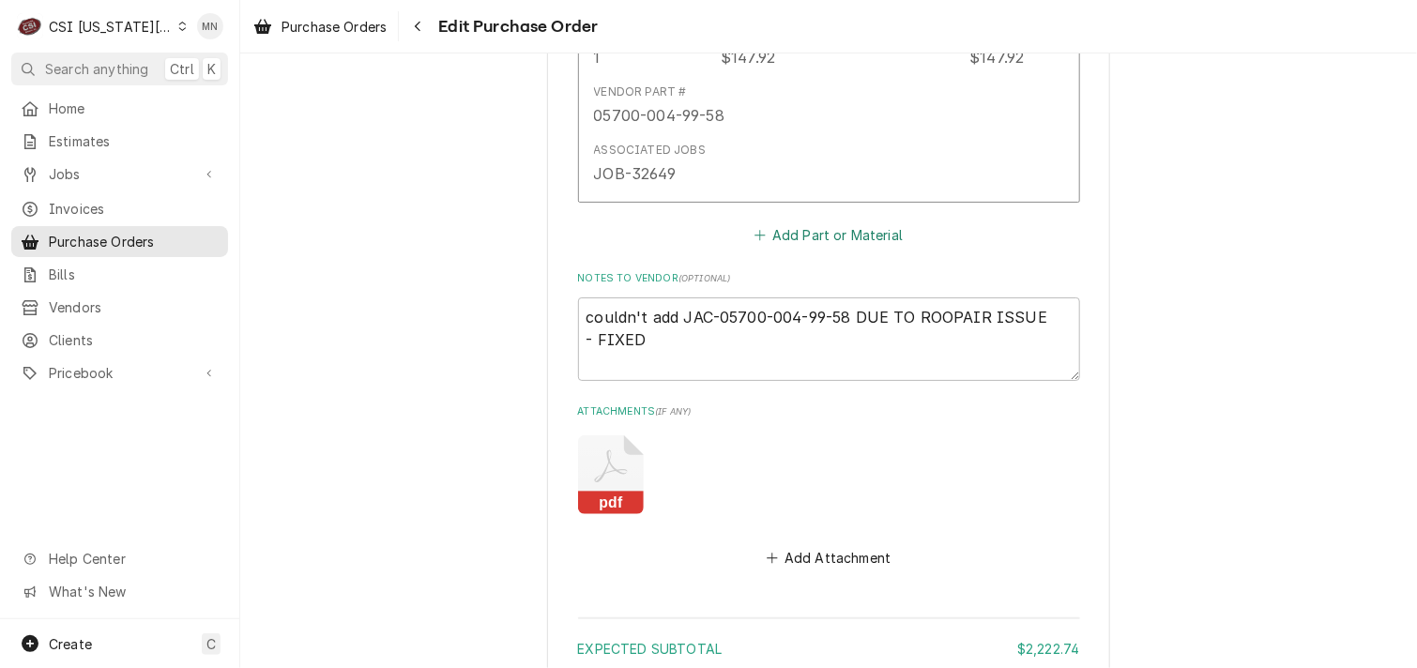
scroll to position [6996, 0]
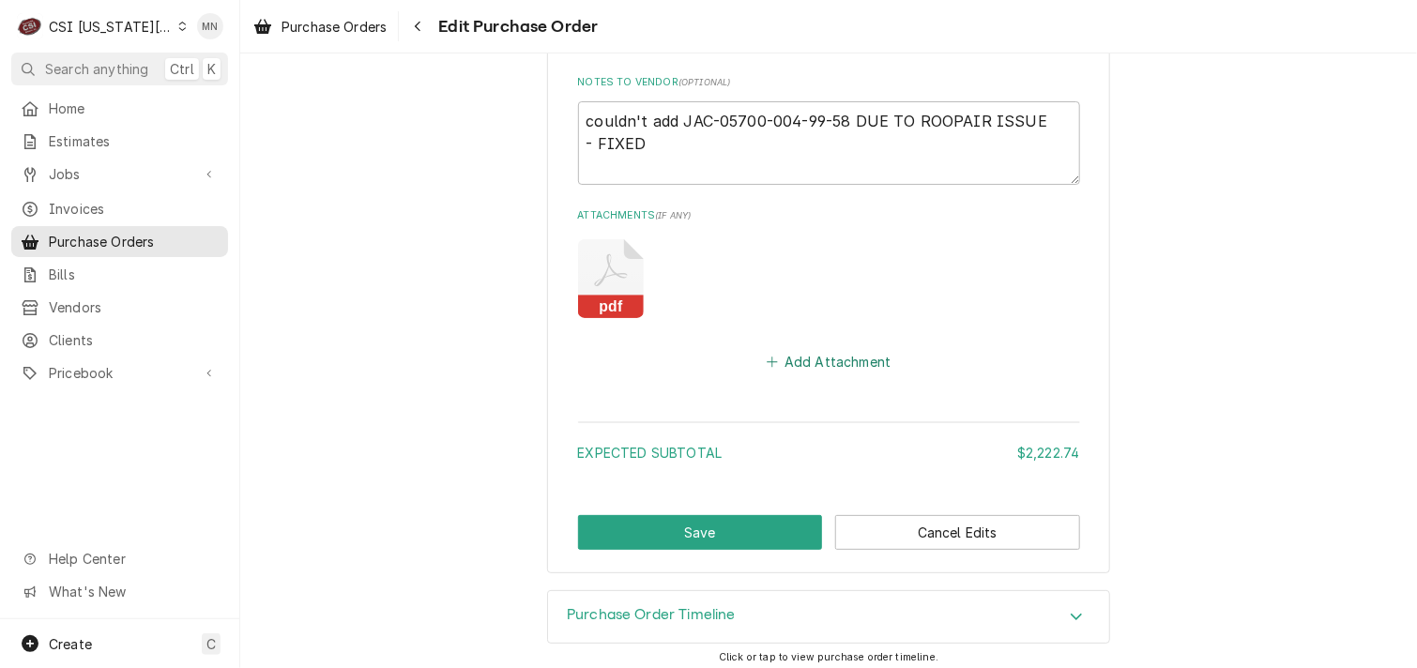
click at [821, 357] on button "Add Attachment" at bounding box center [828, 362] width 131 height 26
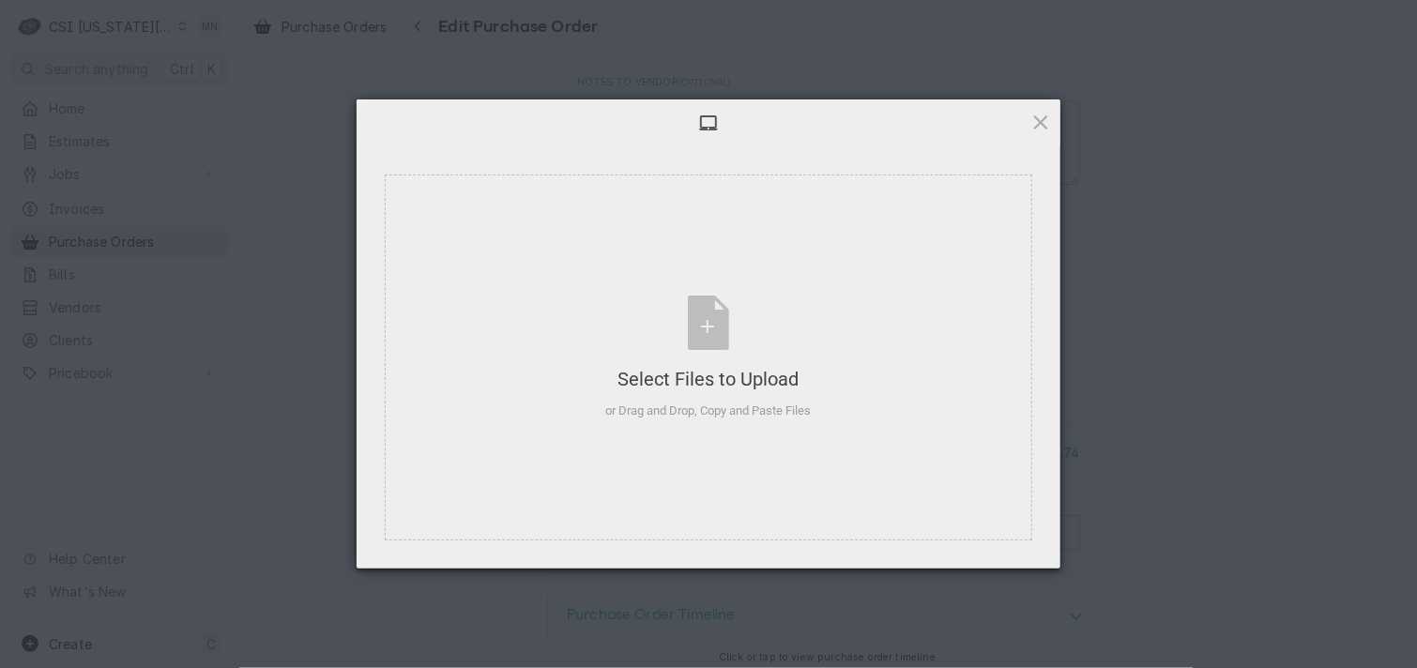
type textarea "x"
click at [704, 328] on div "Select Files to Upload or Drag and Drop, Copy and Paste Files" at bounding box center [708, 358] width 205 height 125
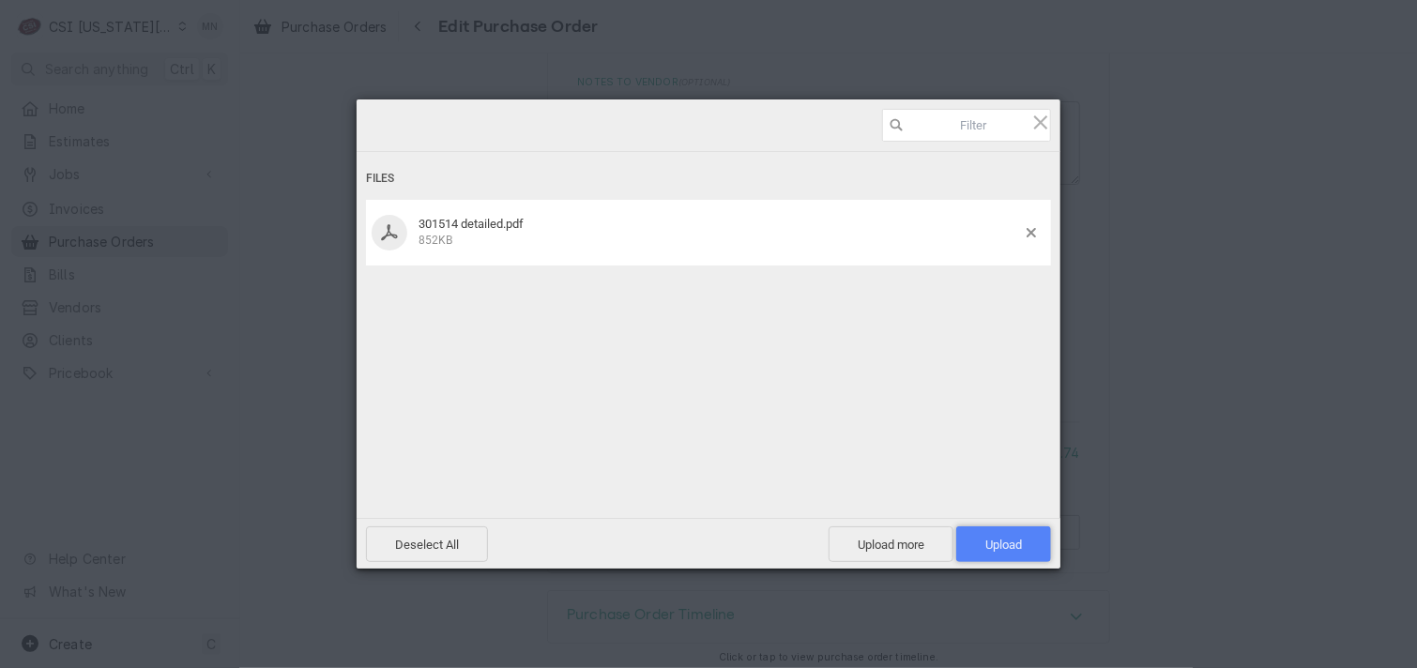
click at [1028, 544] on span "Upload 1" at bounding box center [1003, 544] width 95 height 36
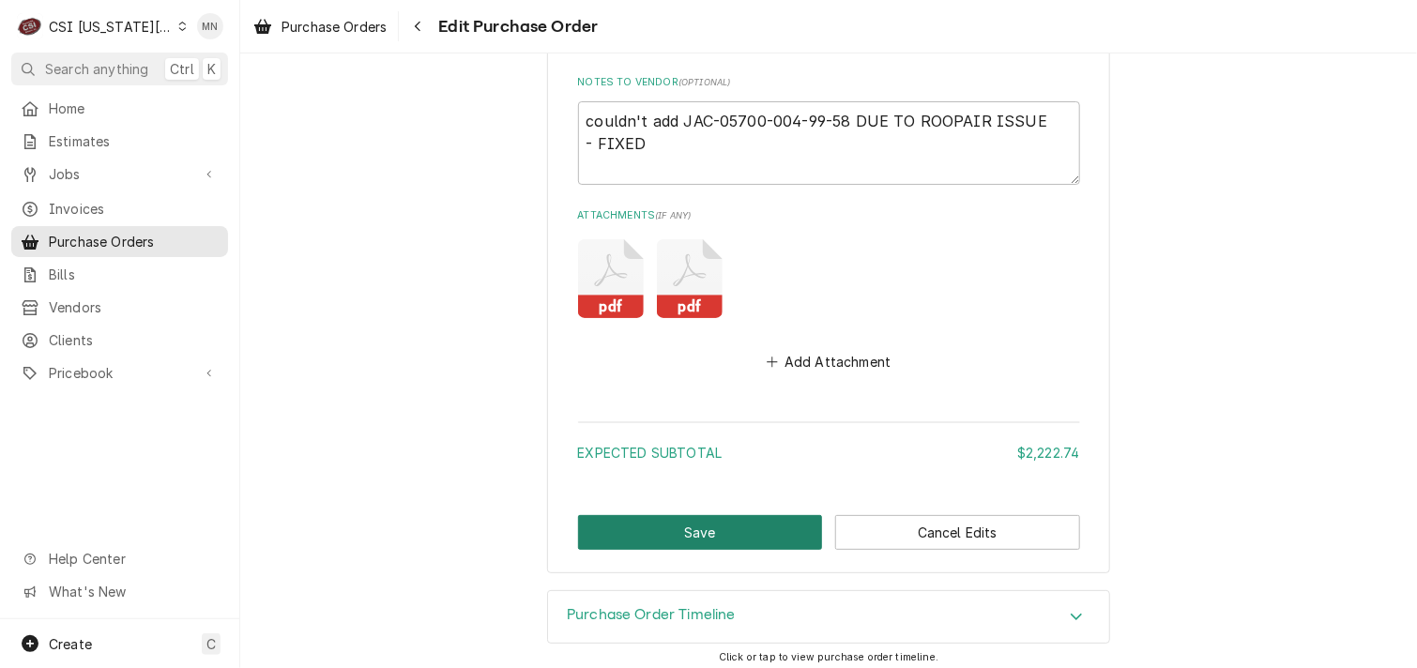
click at [747, 528] on button "Save" at bounding box center [700, 532] width 245 height 35
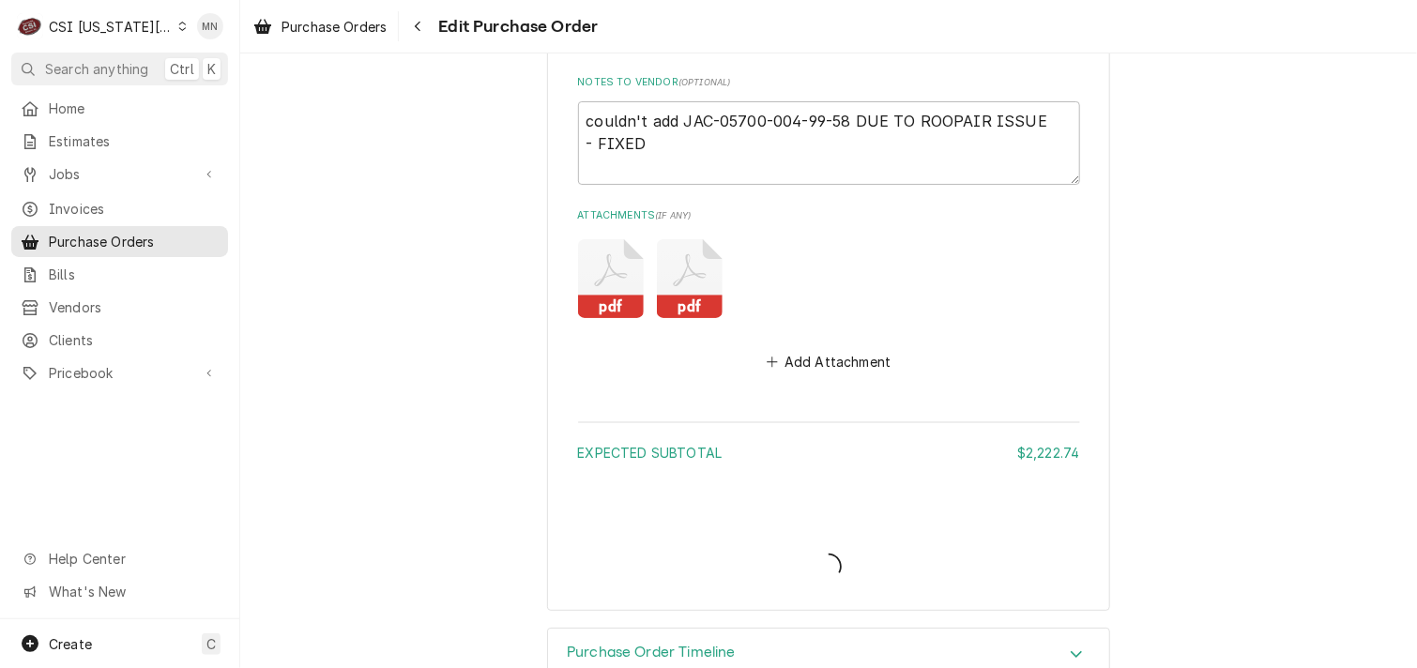
type textarea "x"
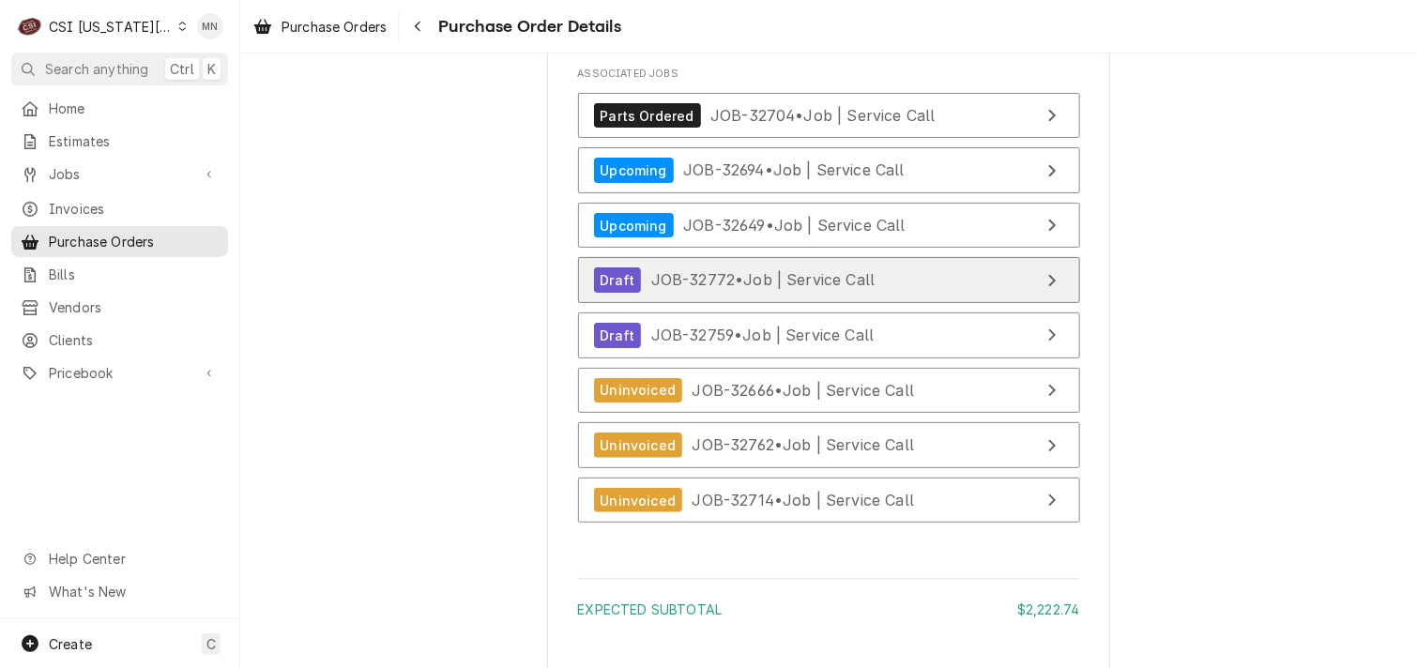
scroll to position [7036, 0]
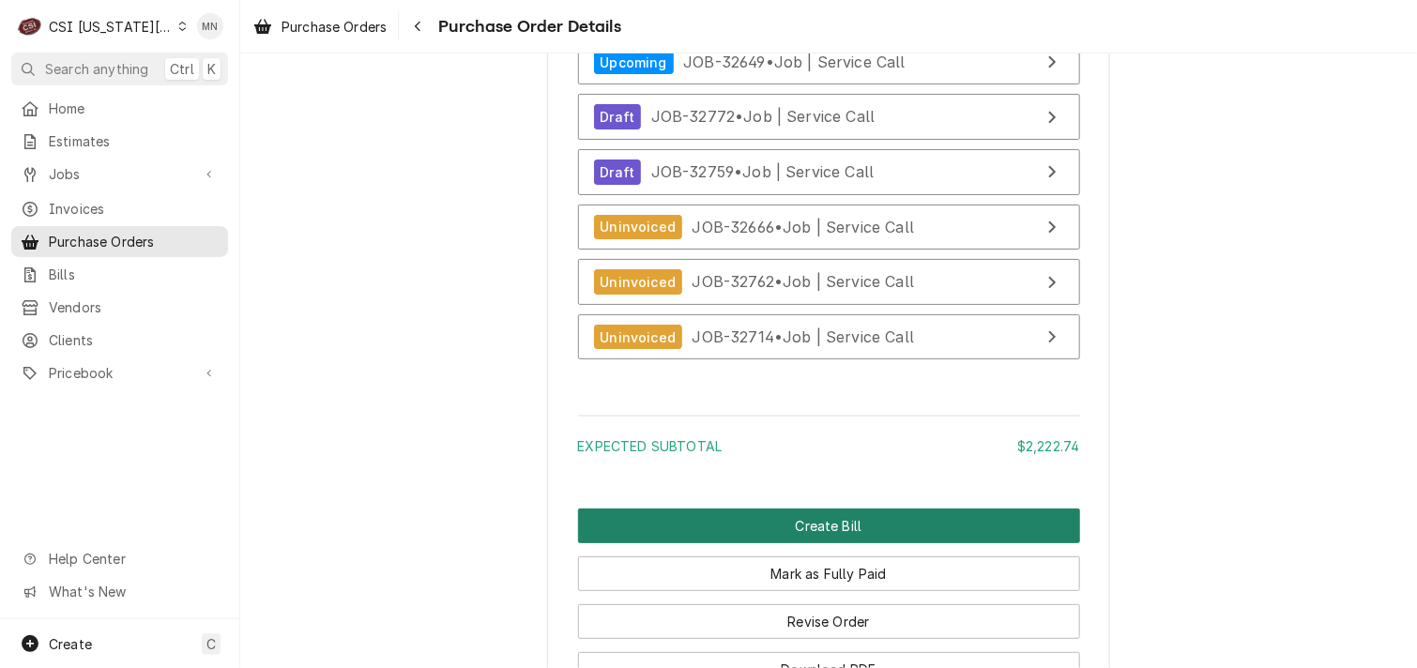
click at [838, 543] on button "Create Bill" at bounding box center [829, 525] width 502 height 35
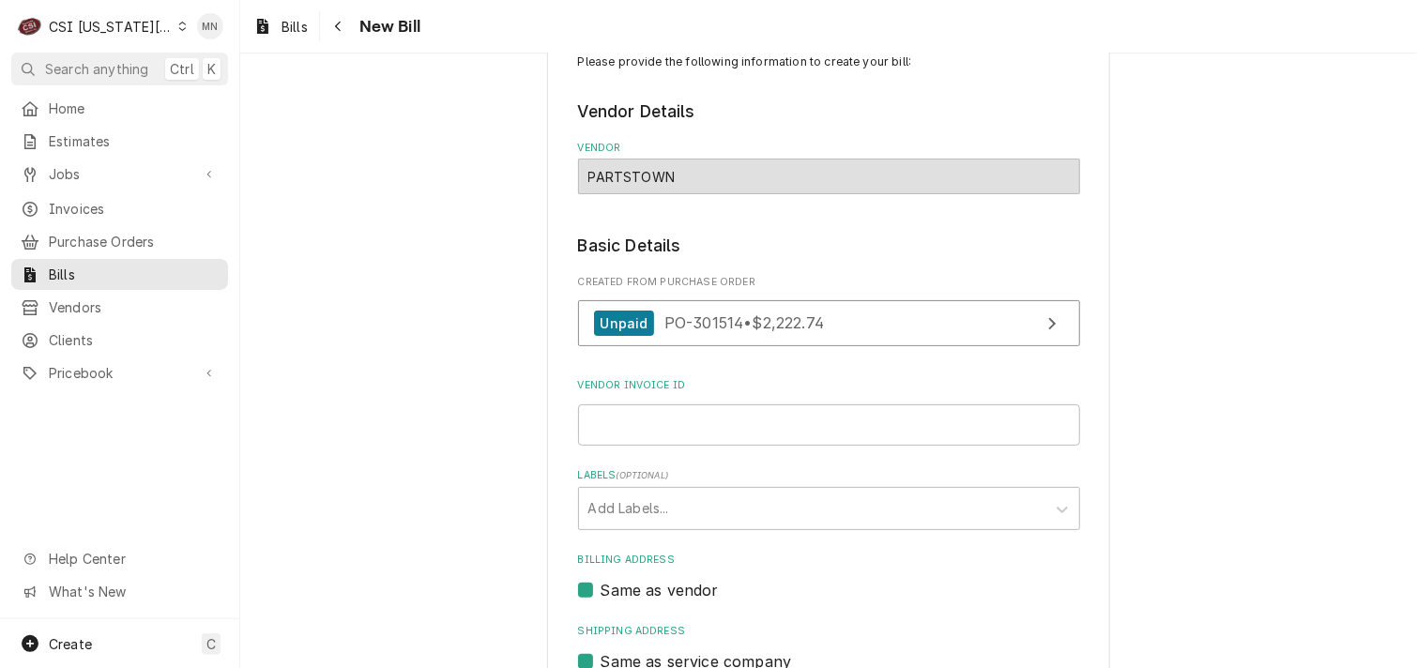
scroll to position [94, 0]
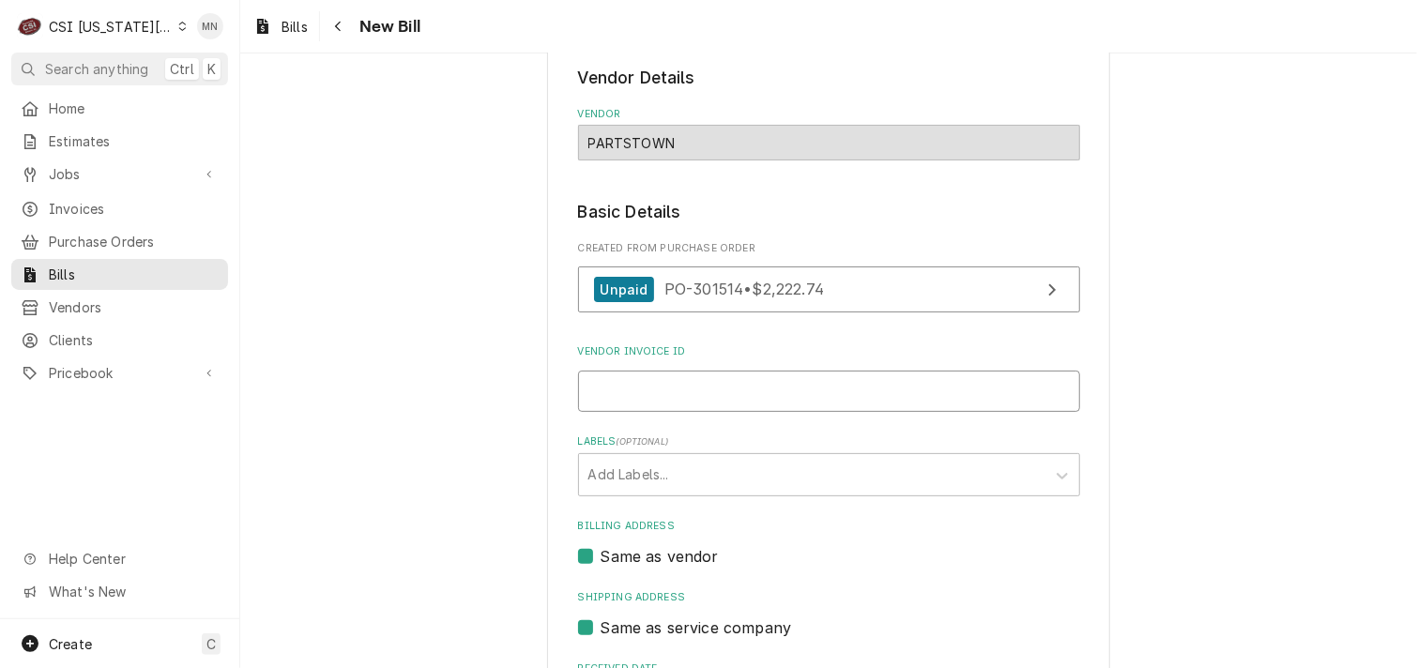
click at [678, 390] on input "Vendor Invoice ID" at bounding box center [829, 391] width 502 height 41
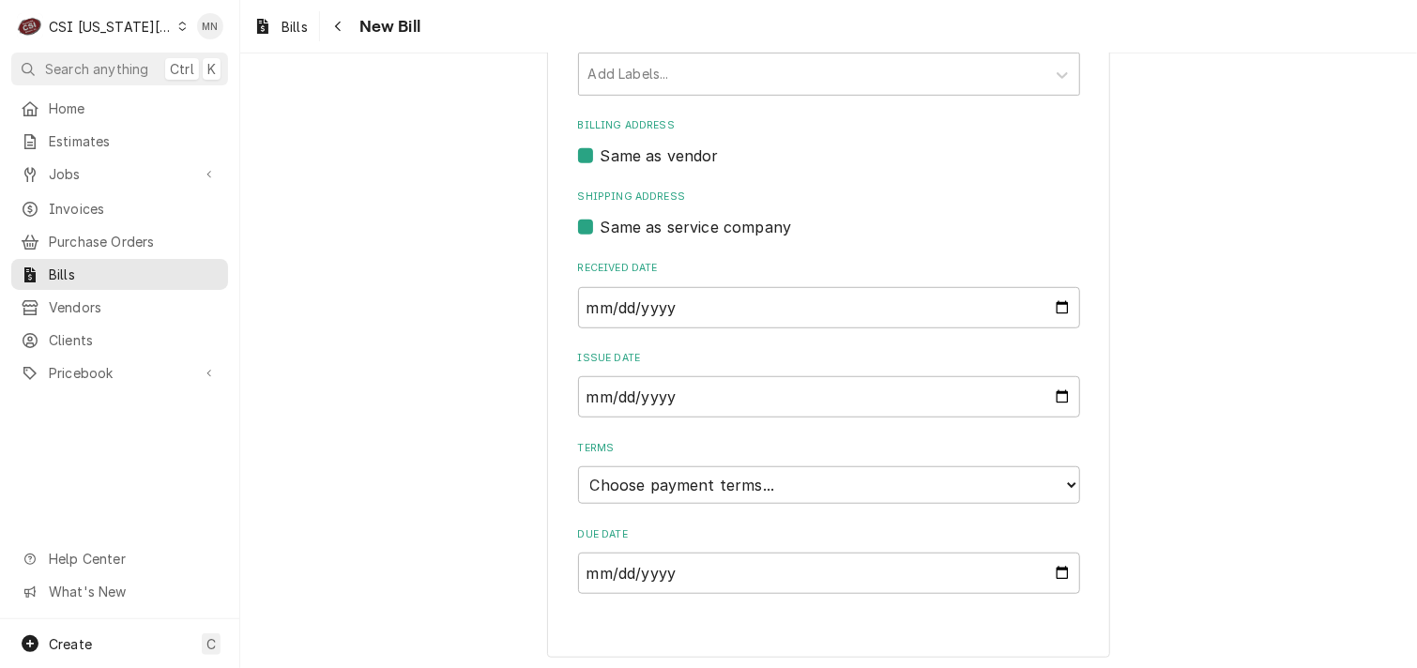
scroll to position [496, 0]
type input "2106911019"
click at [764, 484] on select "Choose payment terms... Same Day Net 7 Net 14 Net 21 Net 30 Net 45 Net 60 Net 90" at bounding box center [829, 483] width 502 height 38
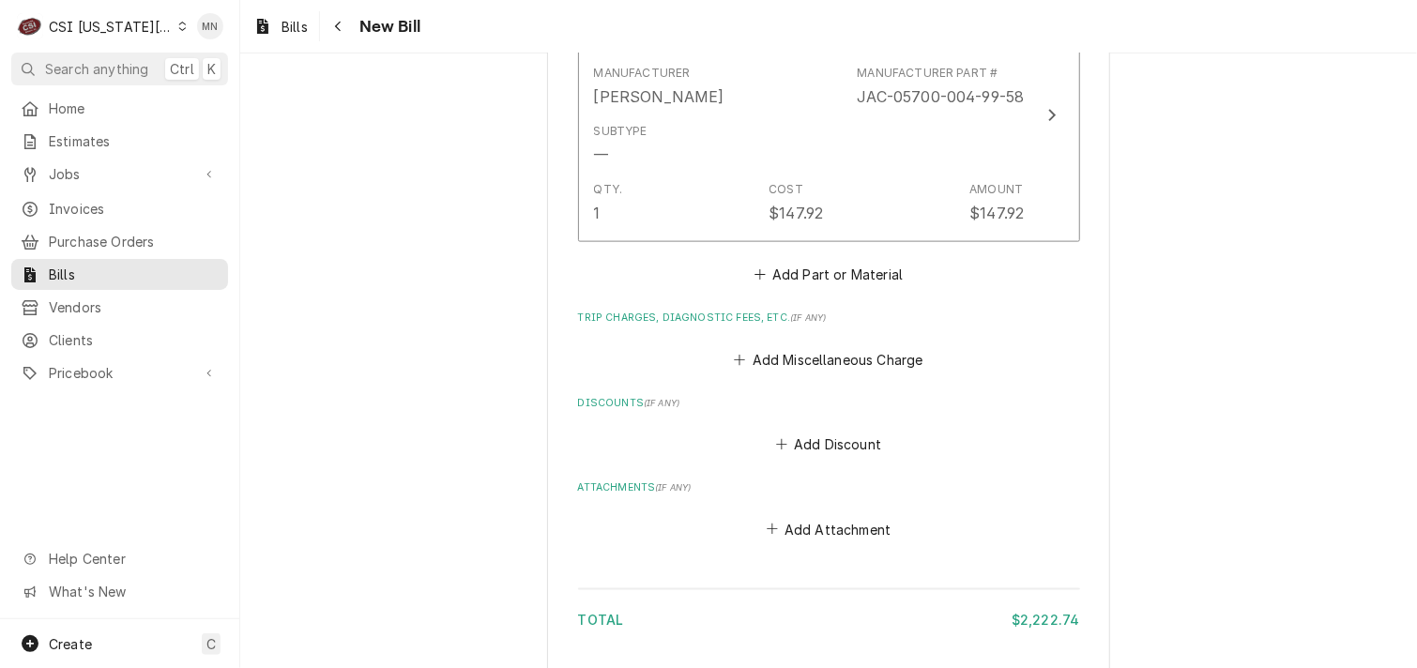
scroll to position [4562, 0]
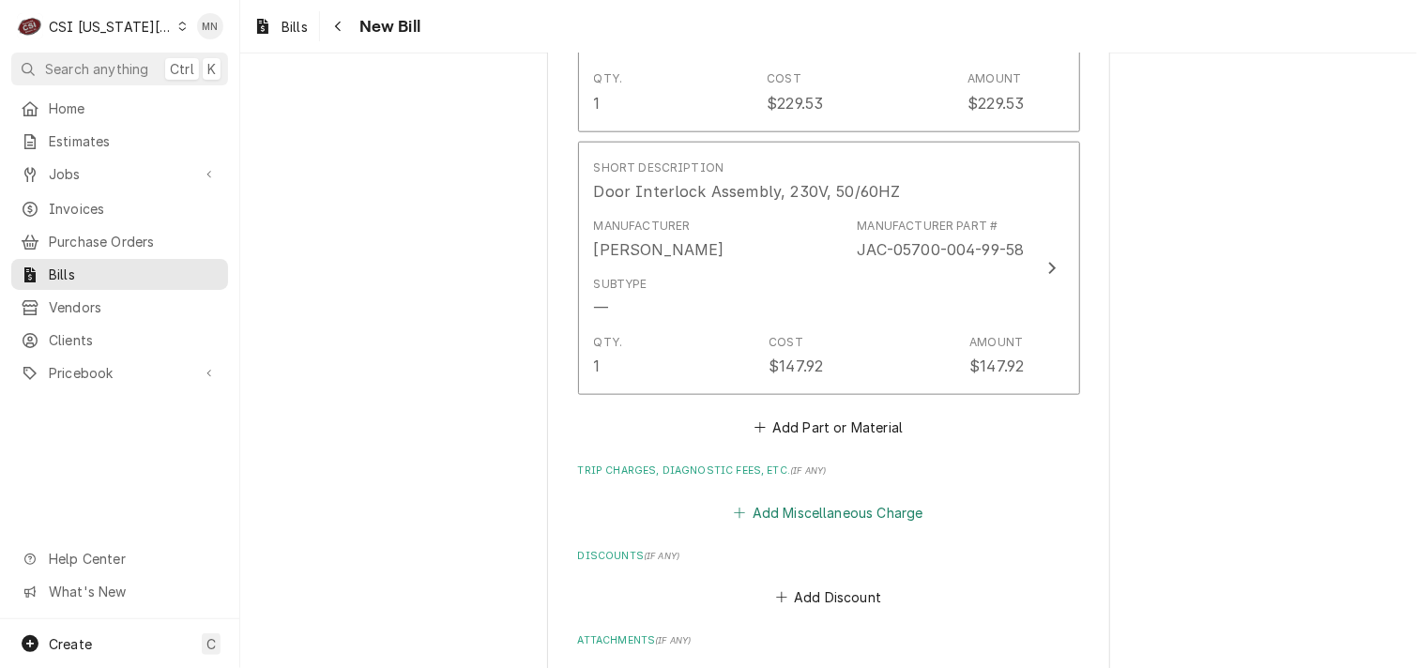
click at [798, 503] on button "Add Miscellaneous Charge" at bounding box center [828, 512] width 195 height 26
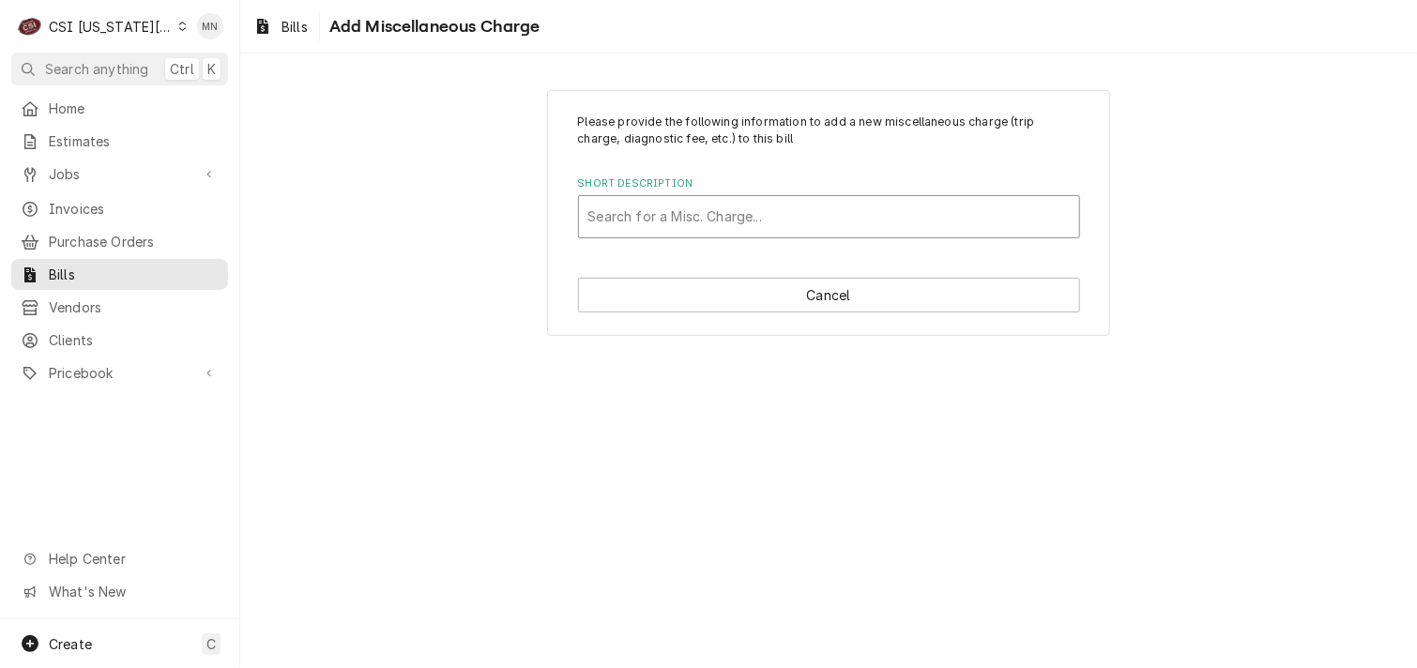
click at [675, 217] on div "Short Description" at bounding box center [828, 217] width 481 height 34
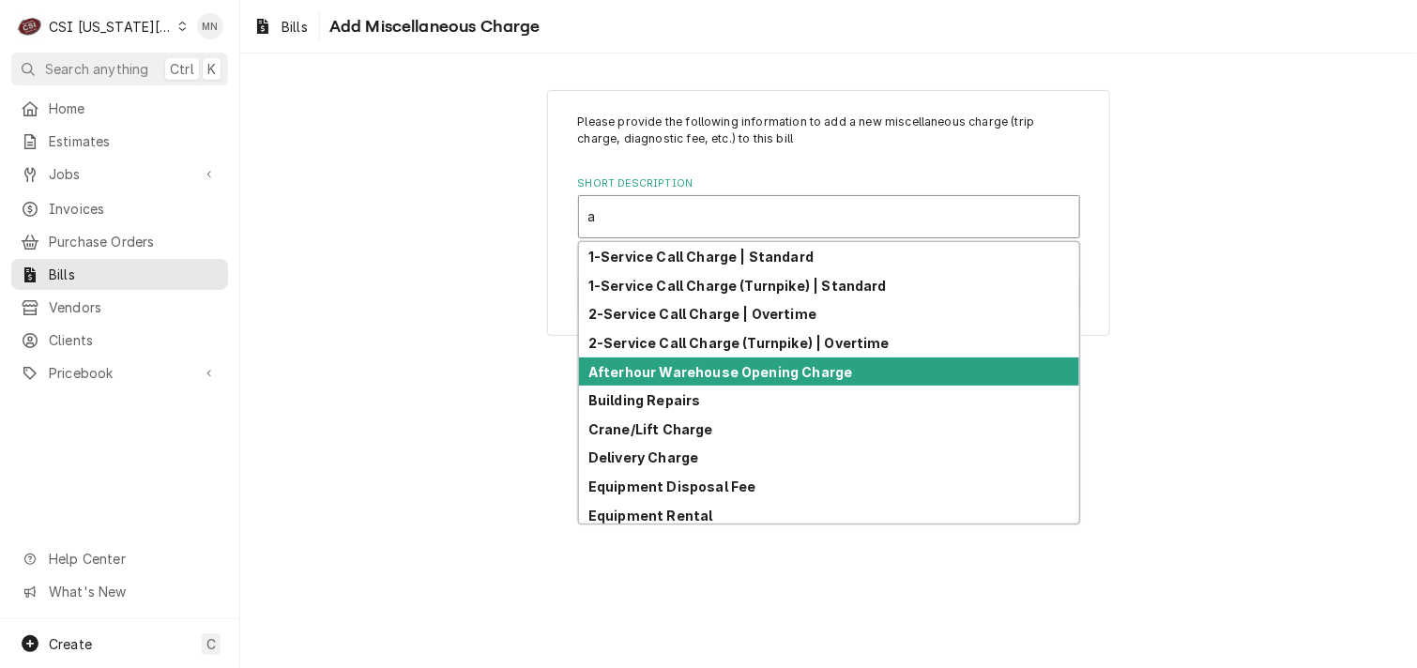
type input "ac"
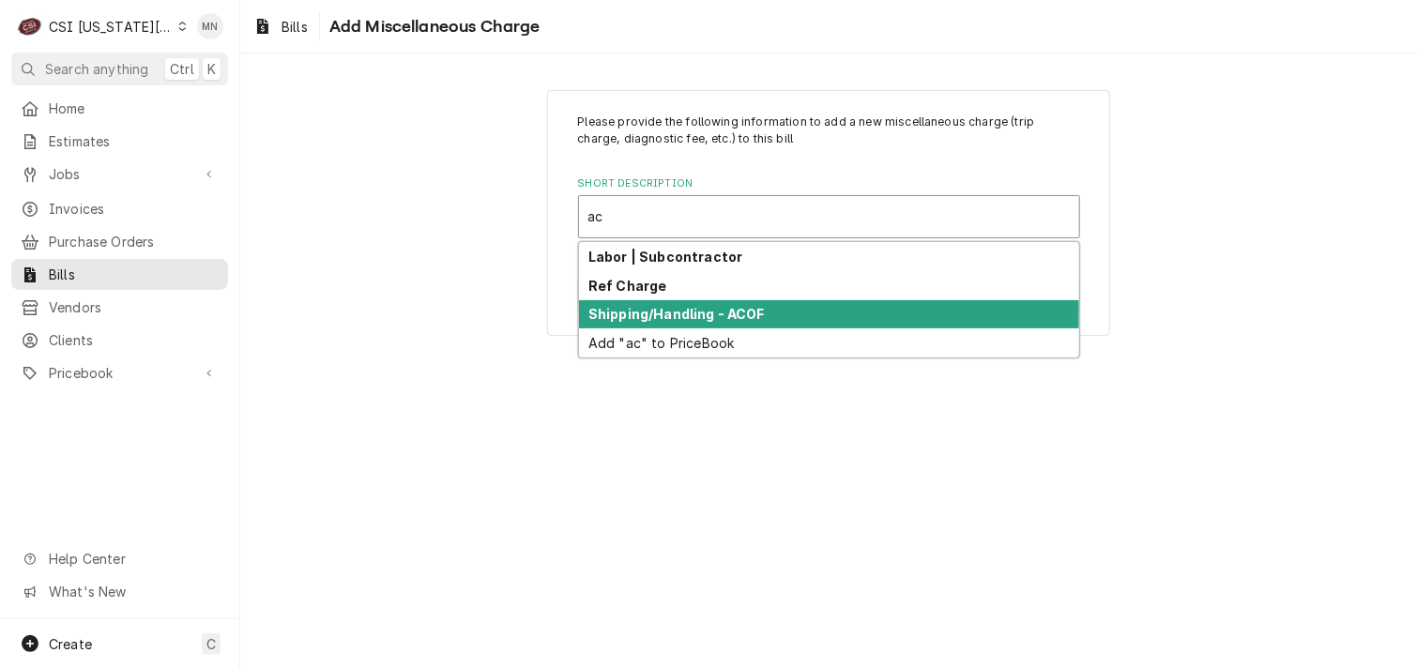
click at [687, 313] on strong "Shipping/Handling - ACOF" at bounding box center [676, 314] width 176 height 16
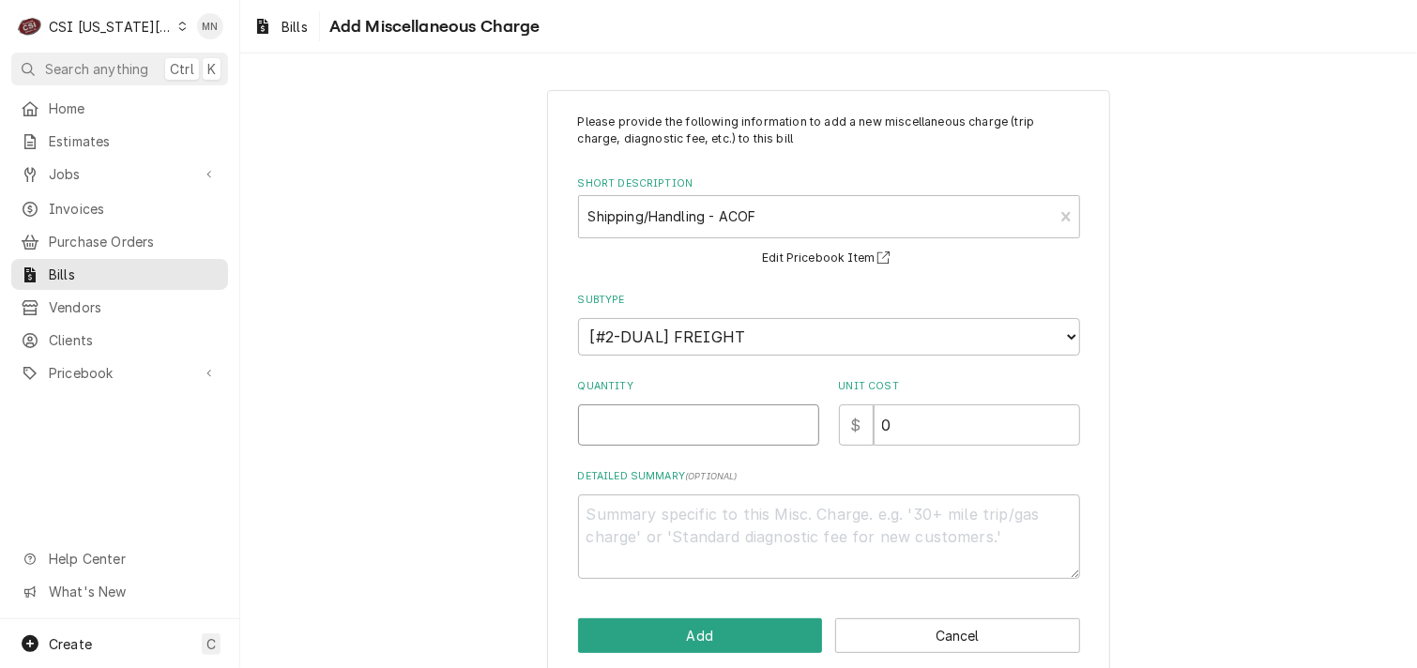
click at [683, 421] on input "Quantity" at bounding box center [698, 424] width 241 height 41
type textarea "x"
type input "1"
type textarea "x"
type input "4"
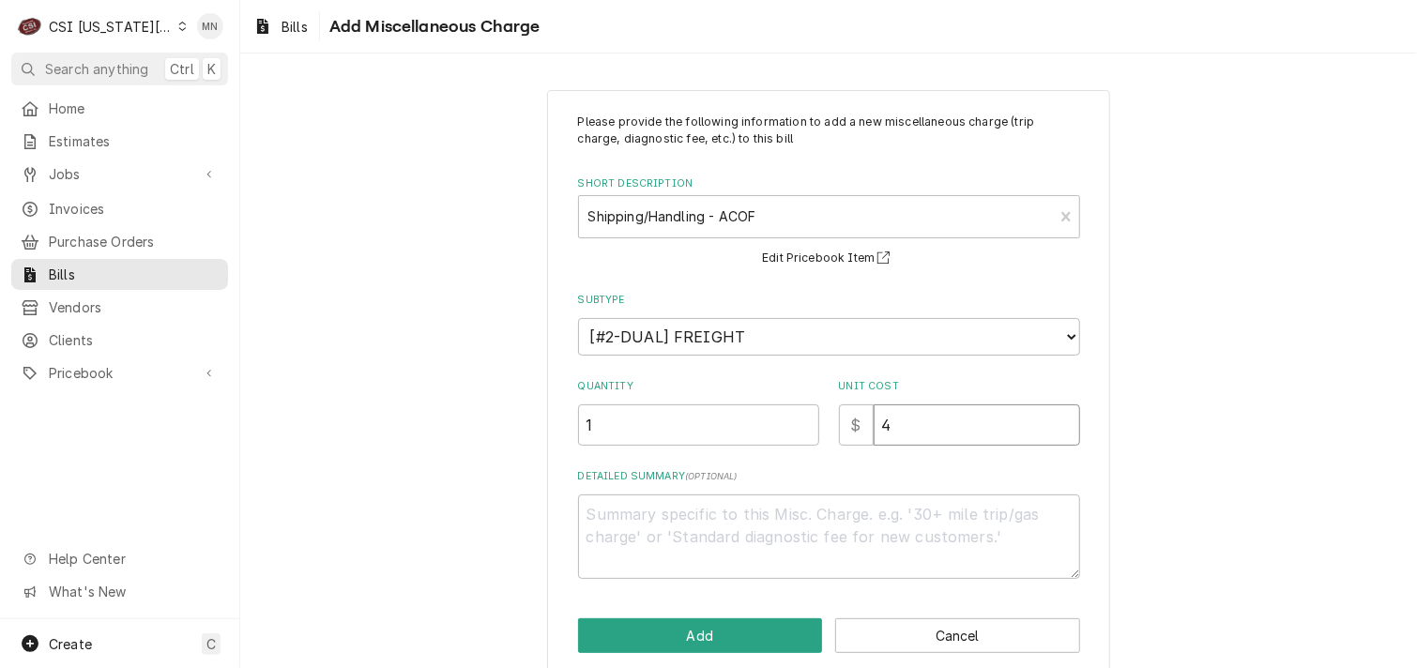
type textarea "x"
type input "46"
type textarea "x"
type input "46.2"
type textarea "x"
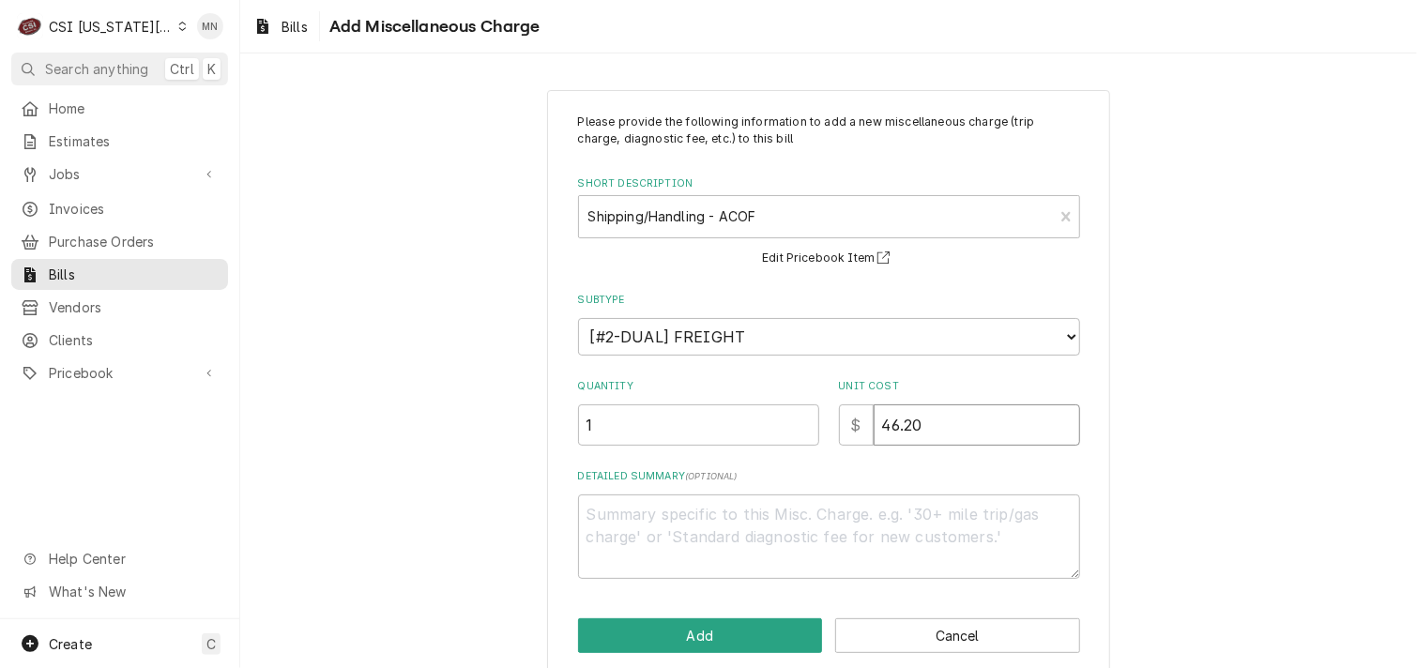
type input "46.20"
click at [707, 509] on textarea "Detailed Summary ( optional )" at bounding box center [829, 536] width 502 height 84
type textarea "x"
type textarea "P"
type textarea "x"
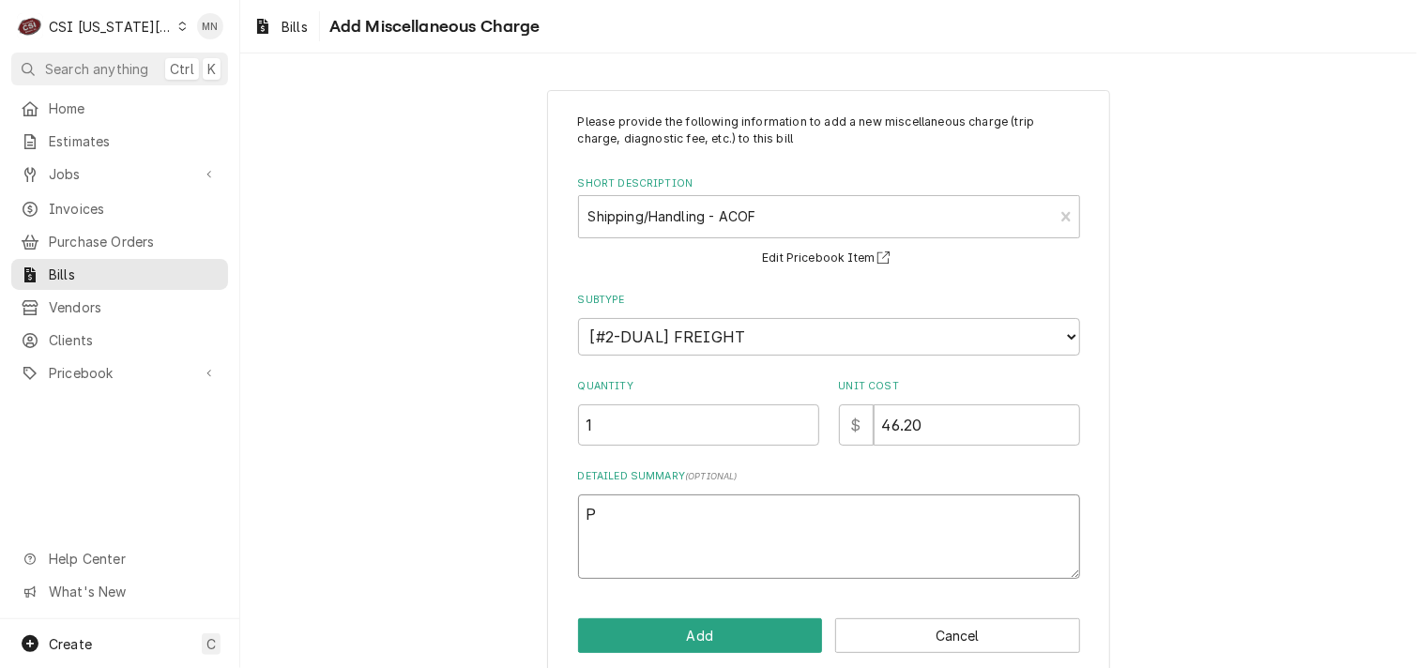
type textarea "Pa"
type textarea "x"
type textarea "Par"
type textarea "x"
type textarea "Part"
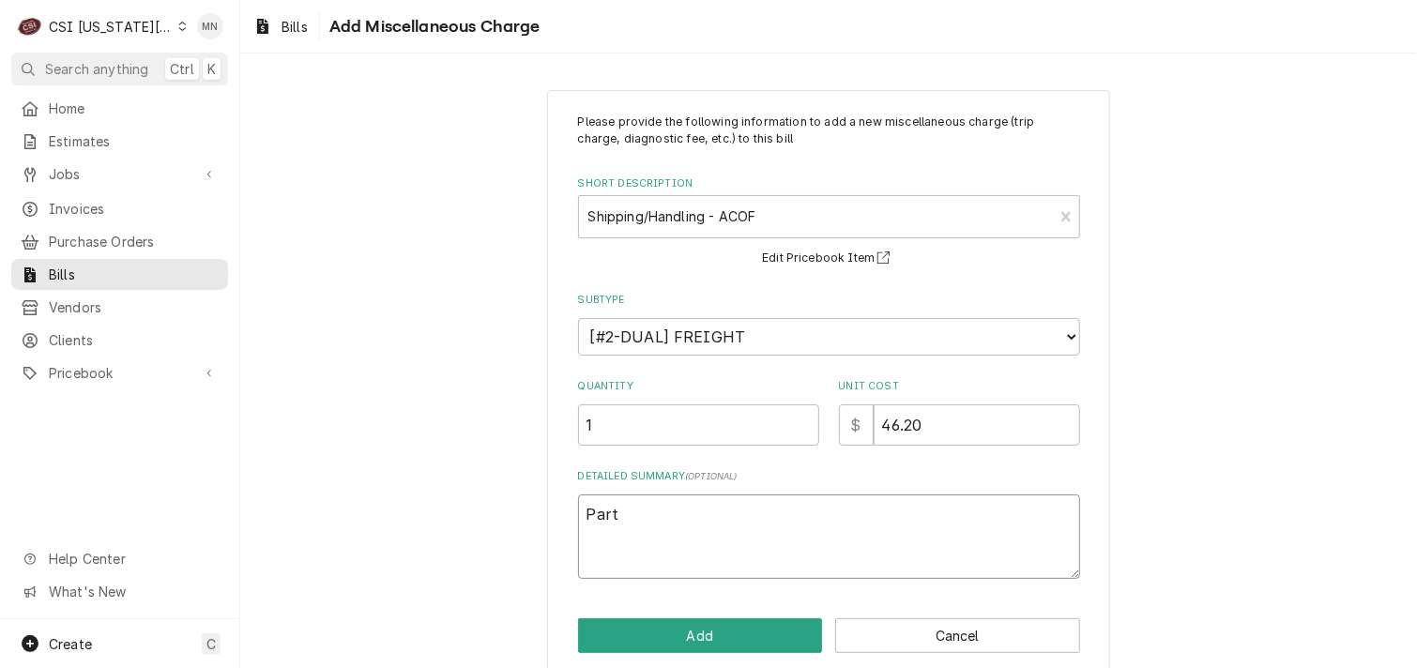
type textarea "x"
type textarea "Parts"
type textarea "x"
type textarea "Partst"
type textarea "x"
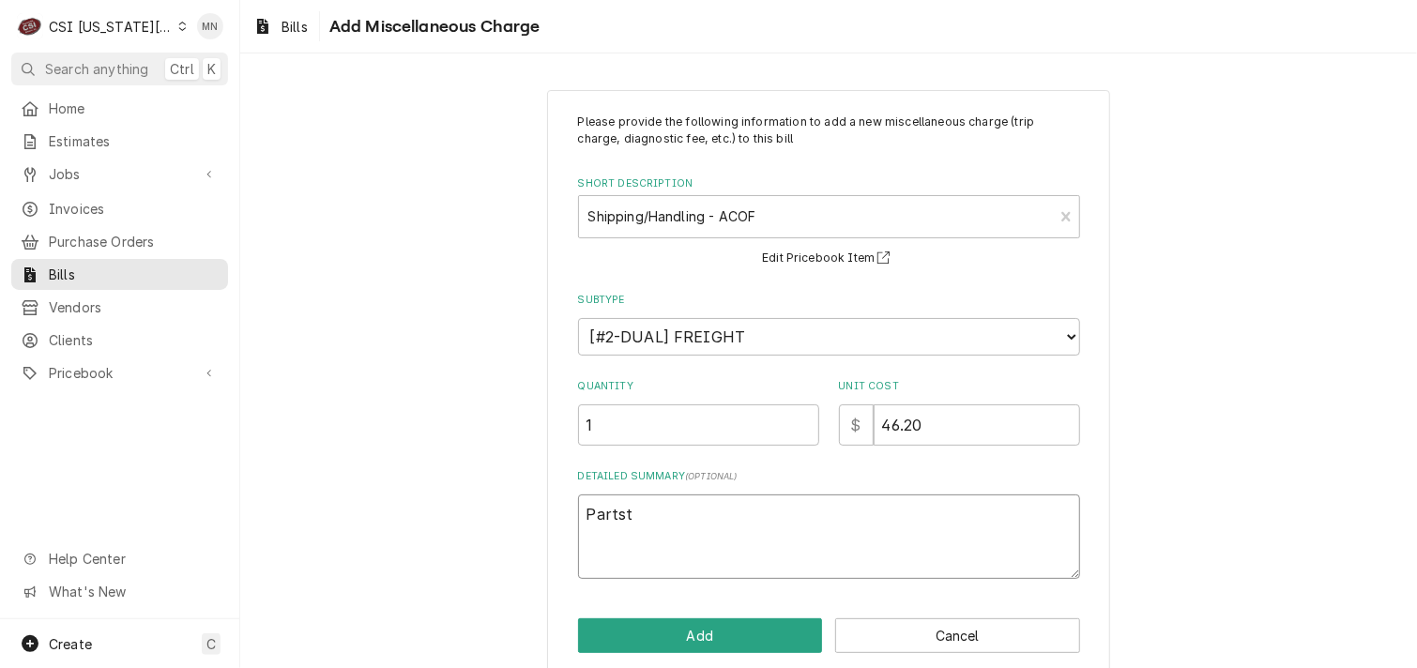
type textarea "Partsto"
type textarea "x"
type textarea "Partstow"
type textarea "x"
type textarea "Partstown"
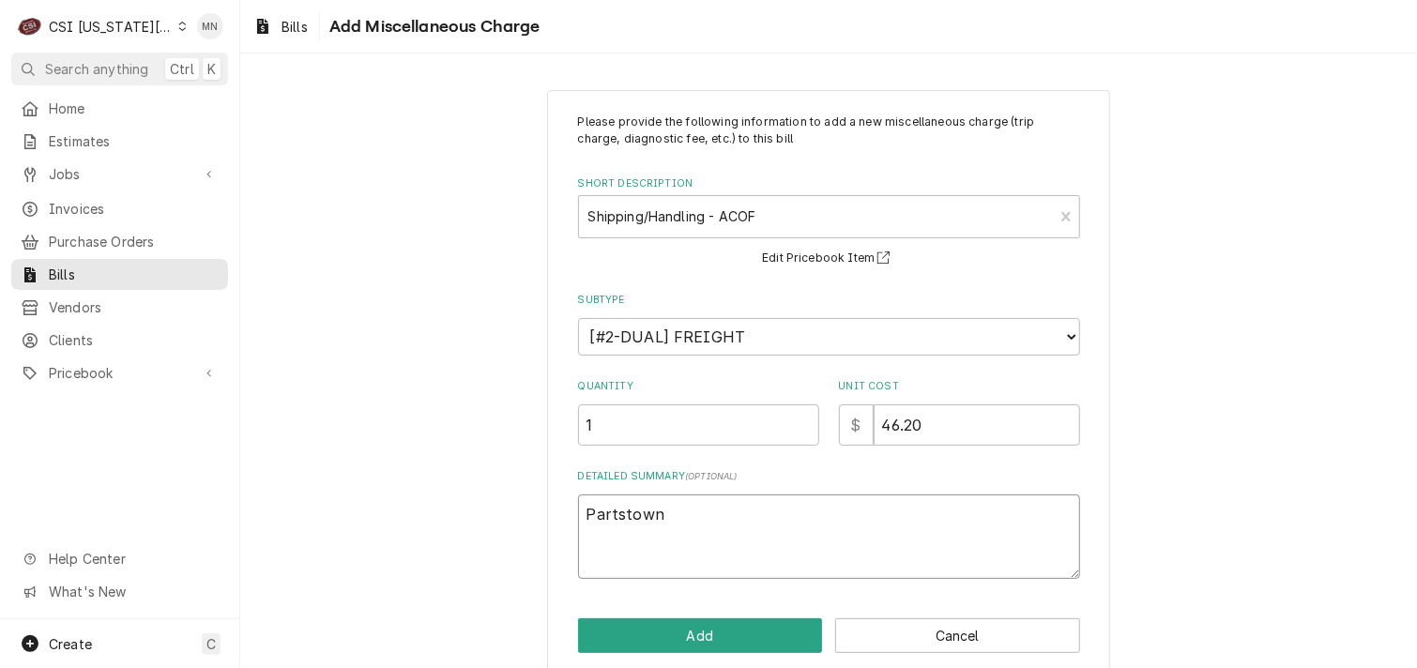
type textarea "x"
type textarea "Partstown"
type textarea "x"
type textarea "Partstown 2"
type textarea "x"
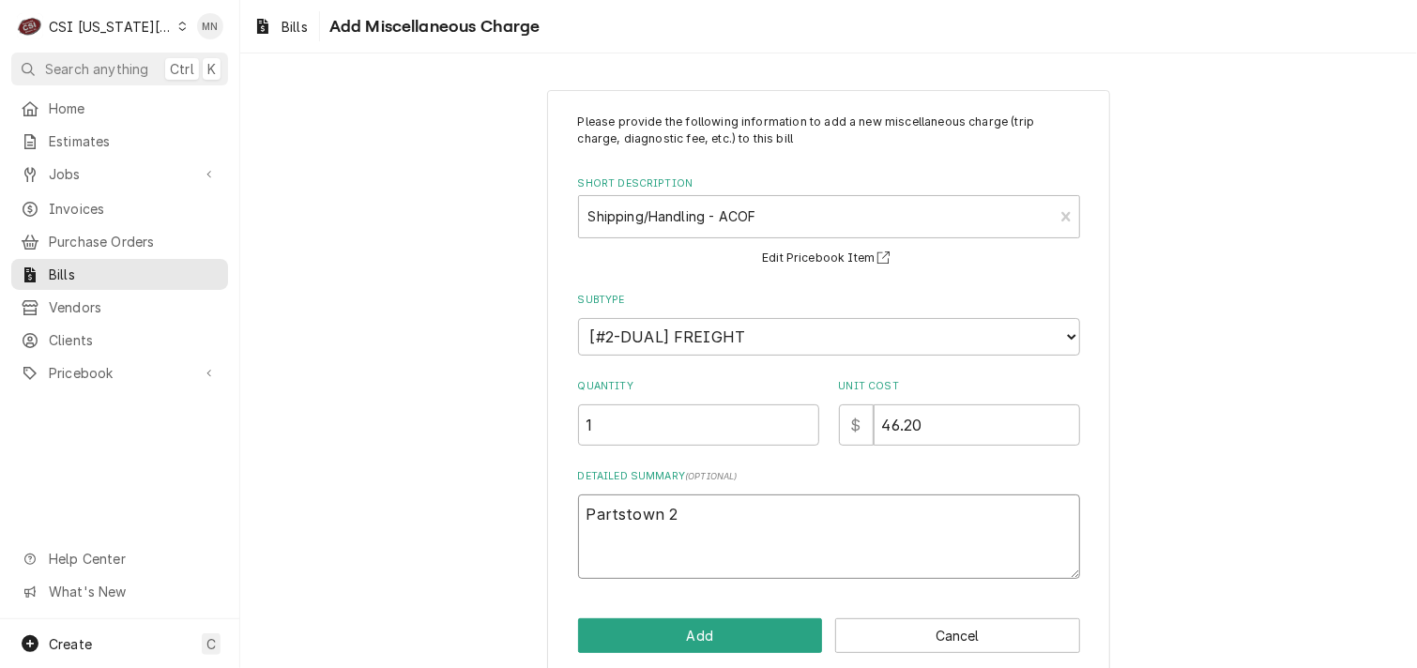
type textarea "Partstown 21"
type textarea "x"
type textarea "Partstown 210"
type textarea "x"
type textarea "Partstown 2106"
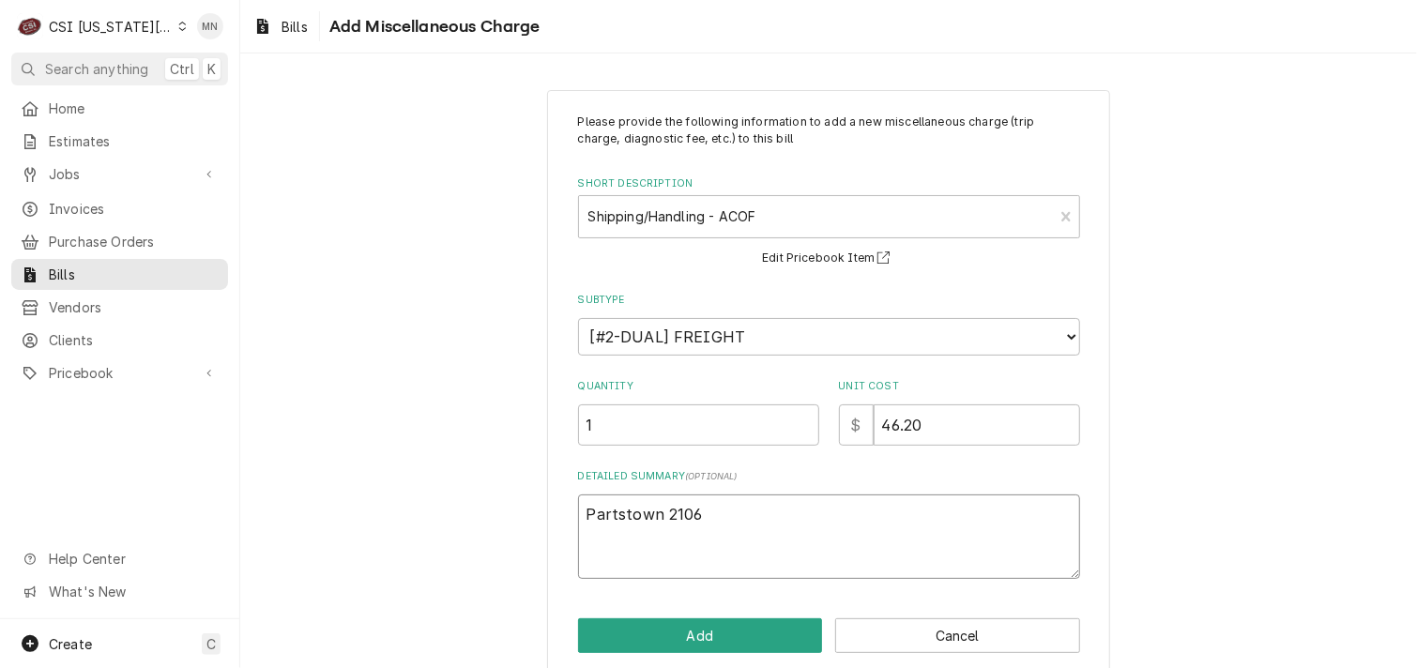
type textarea "x"
type textarea "Partstown 21069"
type textarea "x"
type textarea "Partstown 210691"
type textarea "x"
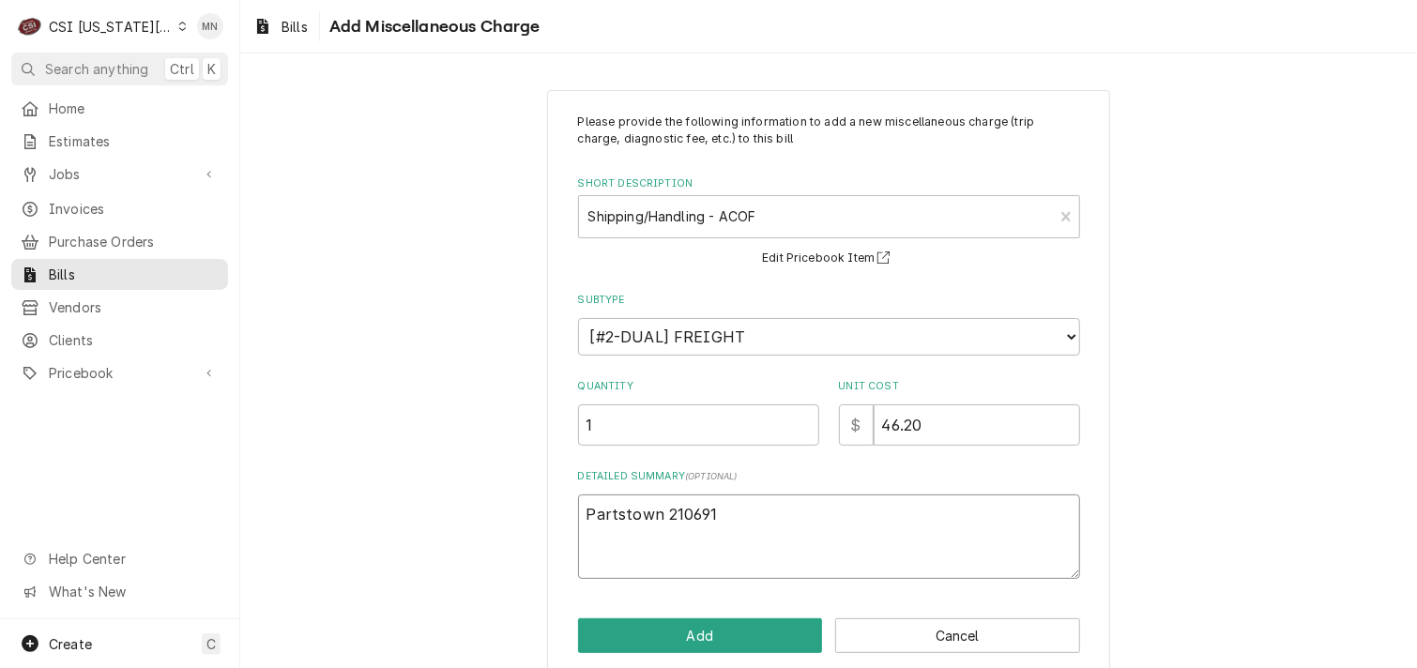
type textarea "Partstown 2106911"
type textarea "x"
type textarea "Partstown 21069110"
type textarea "x"
type textarea "Partstown 210691101"
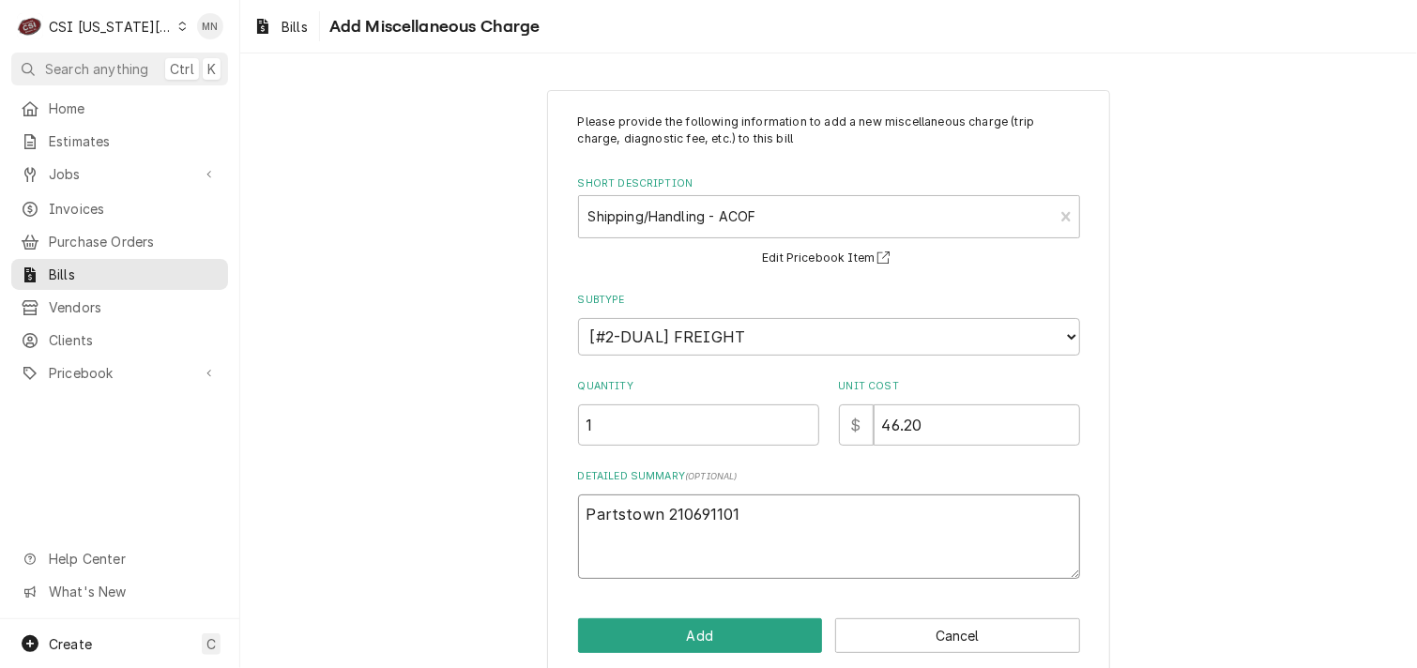
type textarea "x"
type textarea "Partstown 2106911019"
type textarea "x"
type textarea "Partstown 2106911019"
type textarea "x"
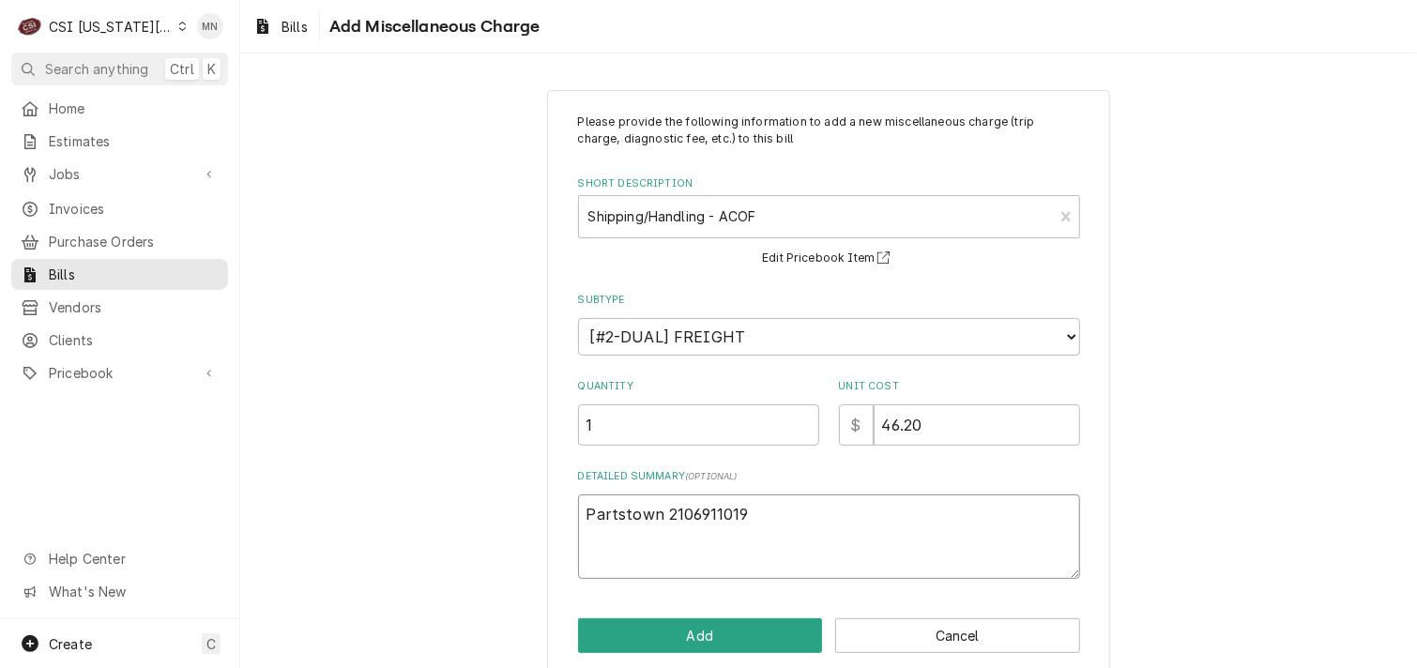
type textarea "Partstown 2106911019 $"
type textarea "x"
type textarea "Partstown 2106911019 $"
type textarea "x"
type textarea "Partstown 2106911019 $ 4"
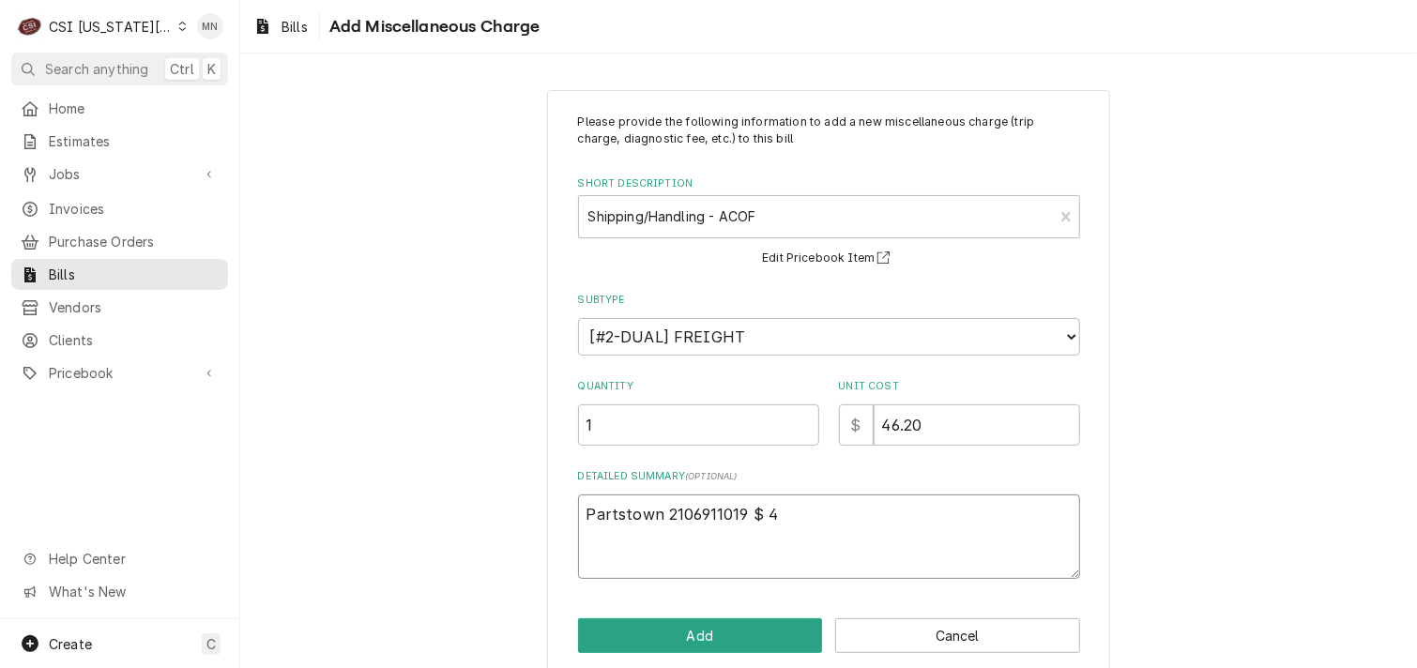
type textarea "x"
type textarea "Partstown 2106911019 $ 46"
type textarea "x"
type textarea "Partstown 2106911019 $ 46."
type textarea "x"
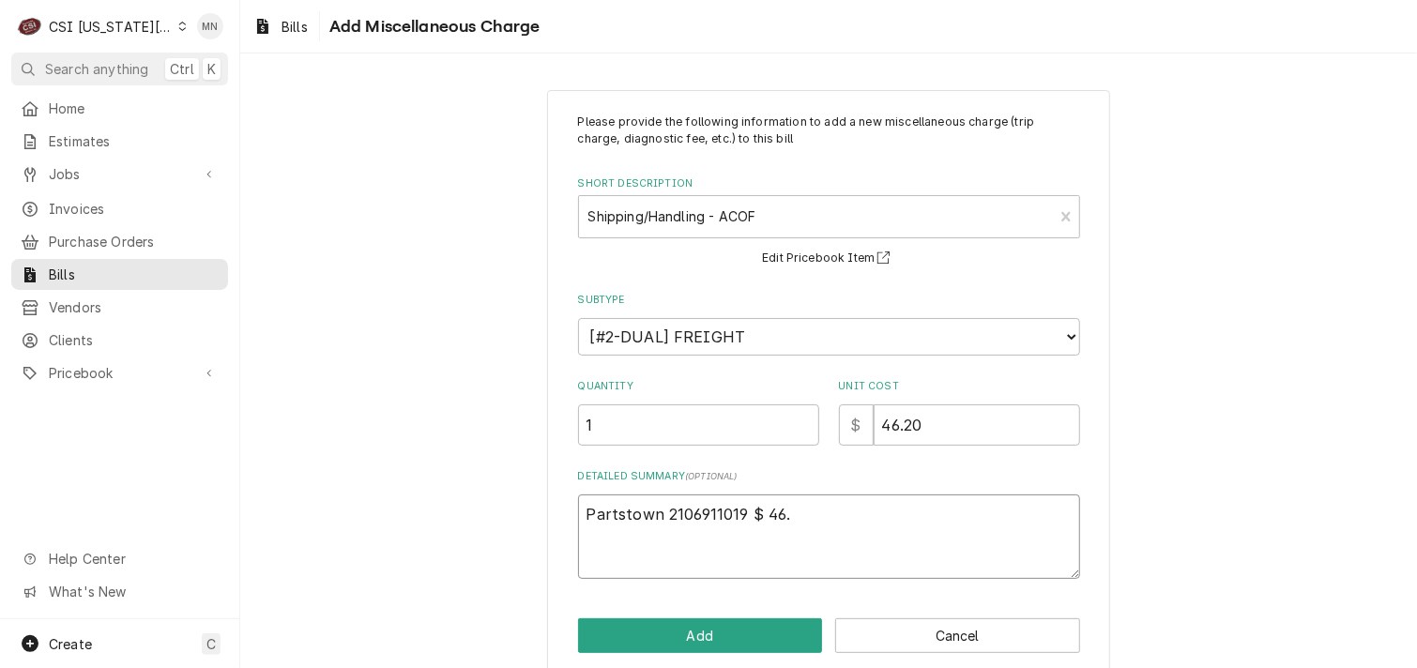
type textarea "Partstown 2106911019 $ 46.2"
type textarea "x"
type textarea "Partstown 2106911019 $ 46.20"
type textarea "x"
type textarea "Partstown 2106911019 $ 46.20"
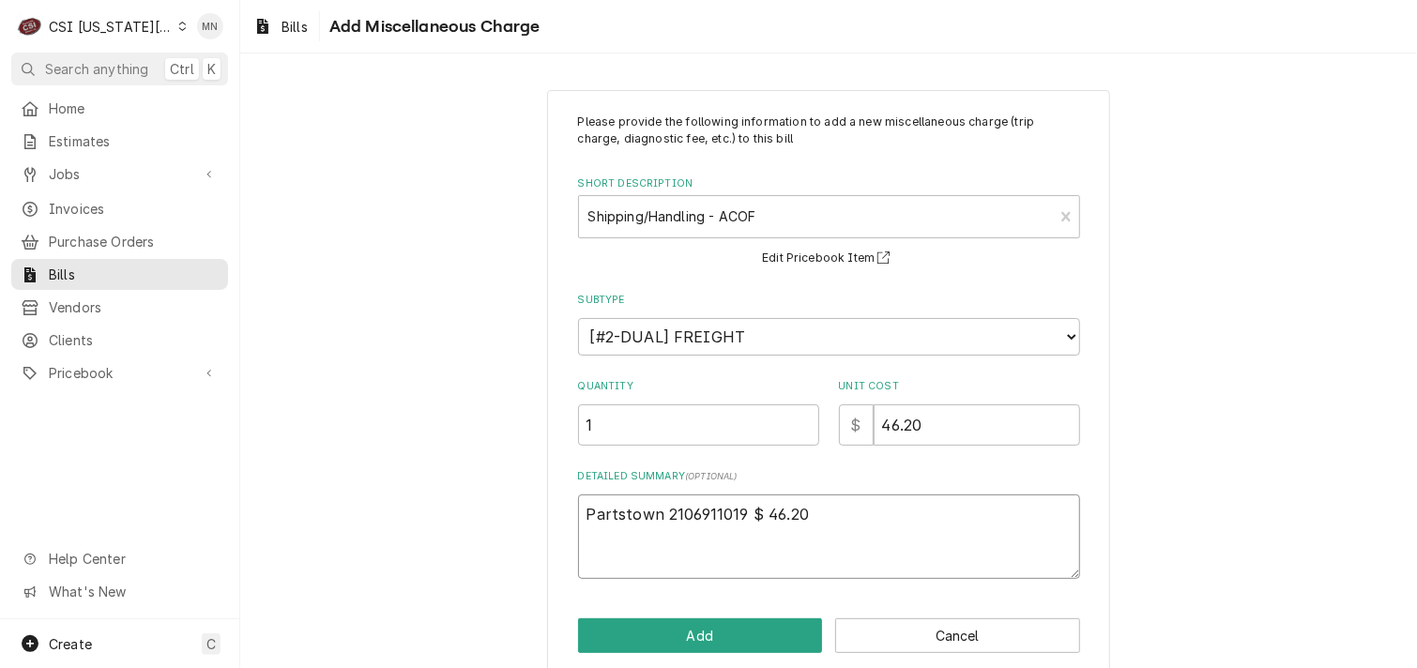
type textarea "x"
type textarea "Partstown 2106911019 $ 46.20 A"
type textarea "x"
type textarea "Partstown 2106911019 $ 46.20 AC"
type textarea "x"
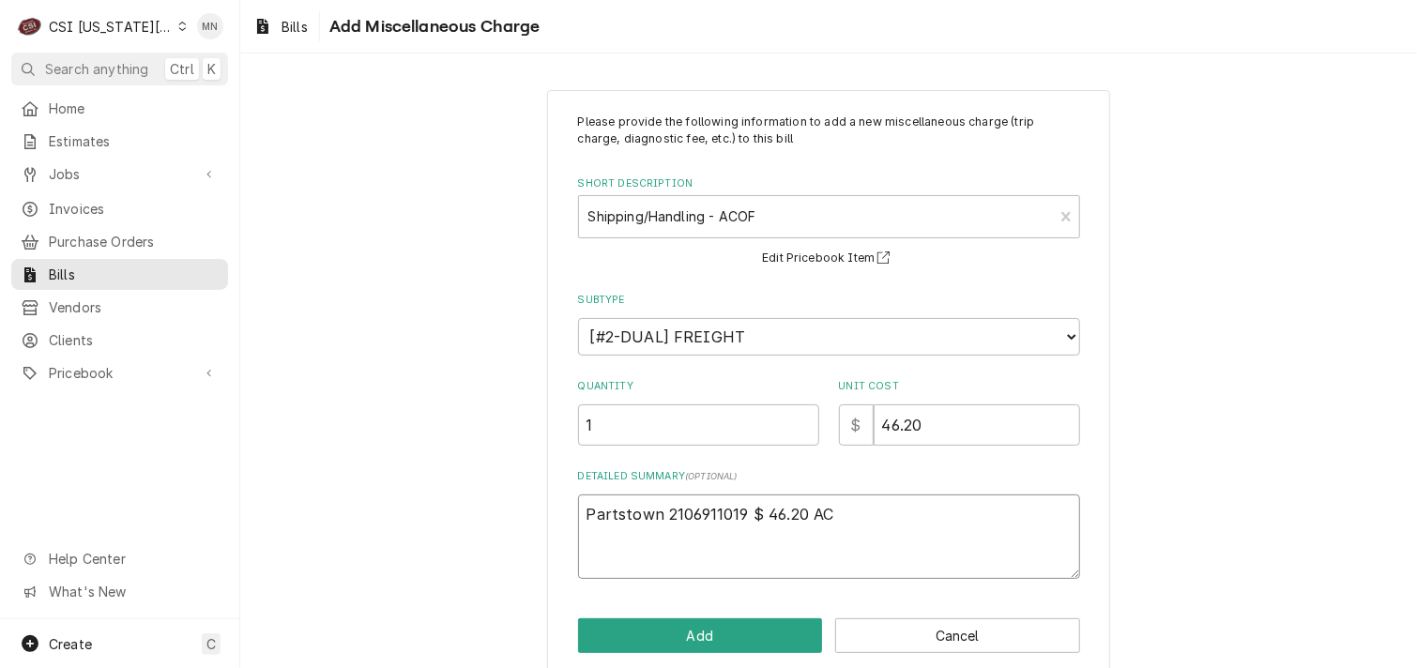
type textarea "Partstown 2106911019 $ 46.20 ACO"
type textarea "x"
type textarea "Partstown 2106911019 $ 46.20 ACOF"
click at [717, 632] on button "Add" at bounding box center [700, 635] width 245 height 35
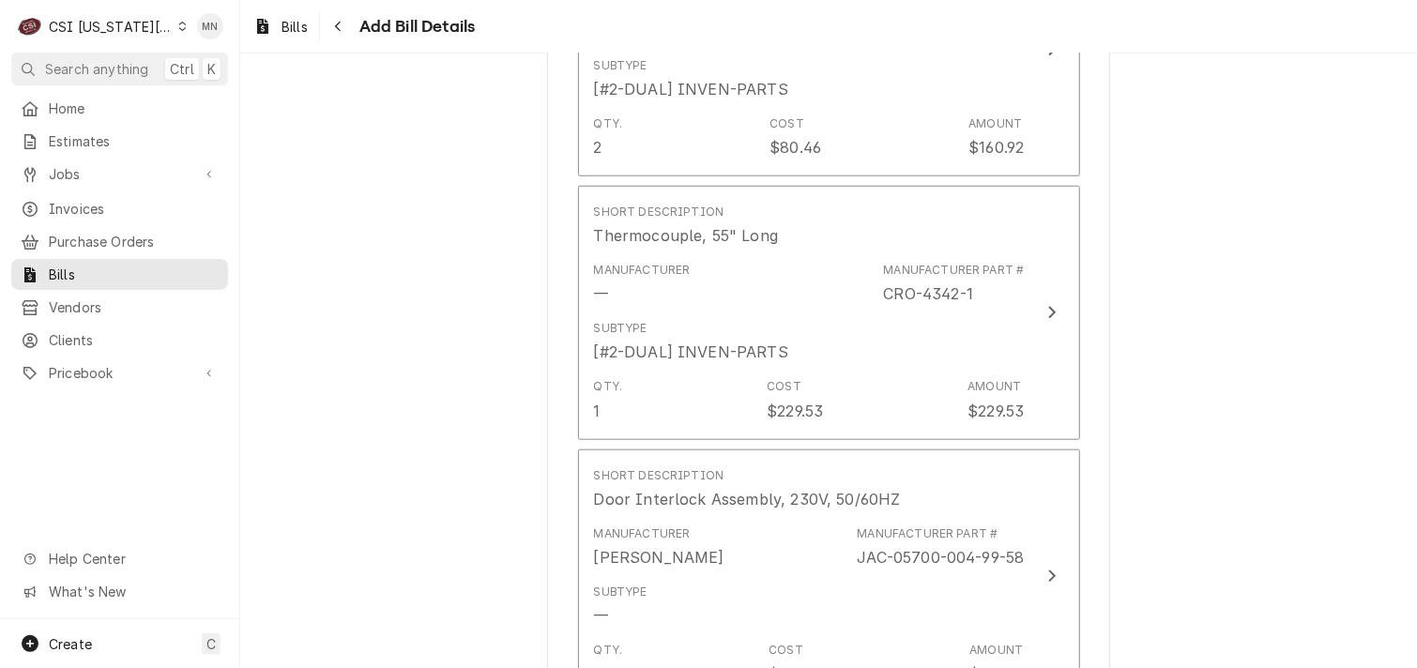
scroll to position [5048, 0]
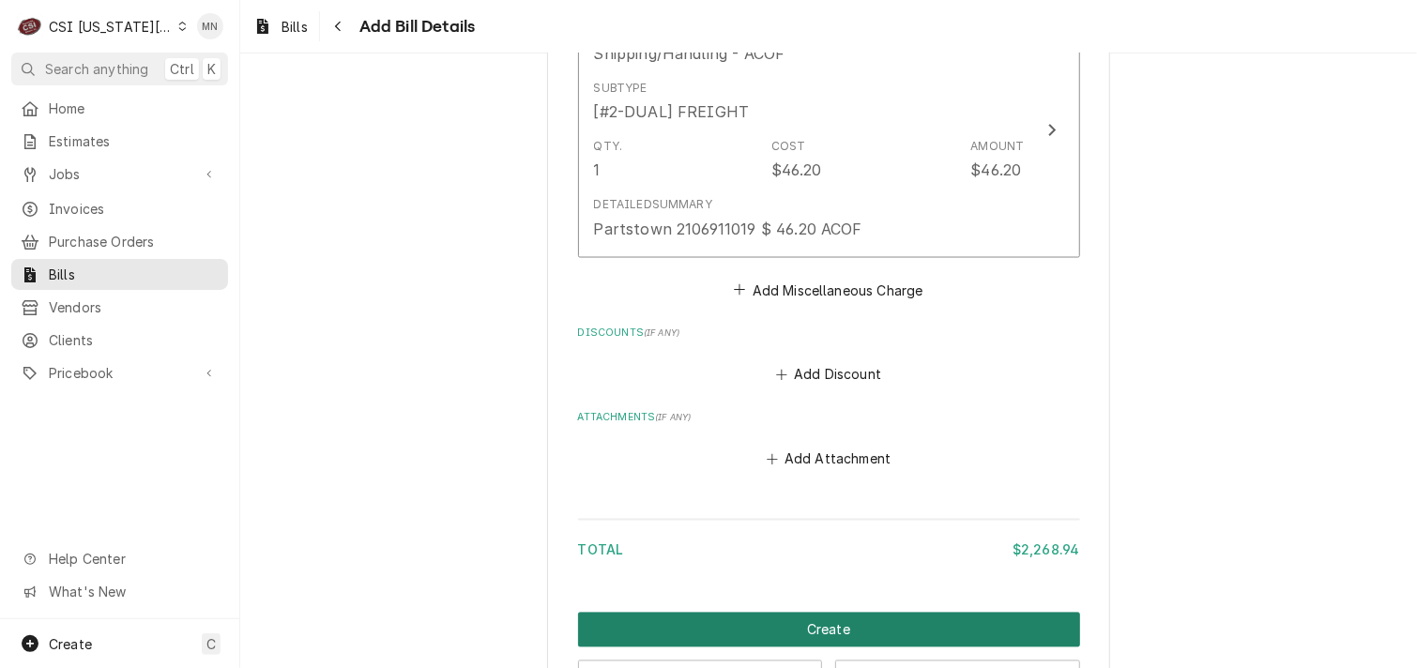
click at [756, 628] on button "Create" at bounding box center [829, 630] width 502 height 35
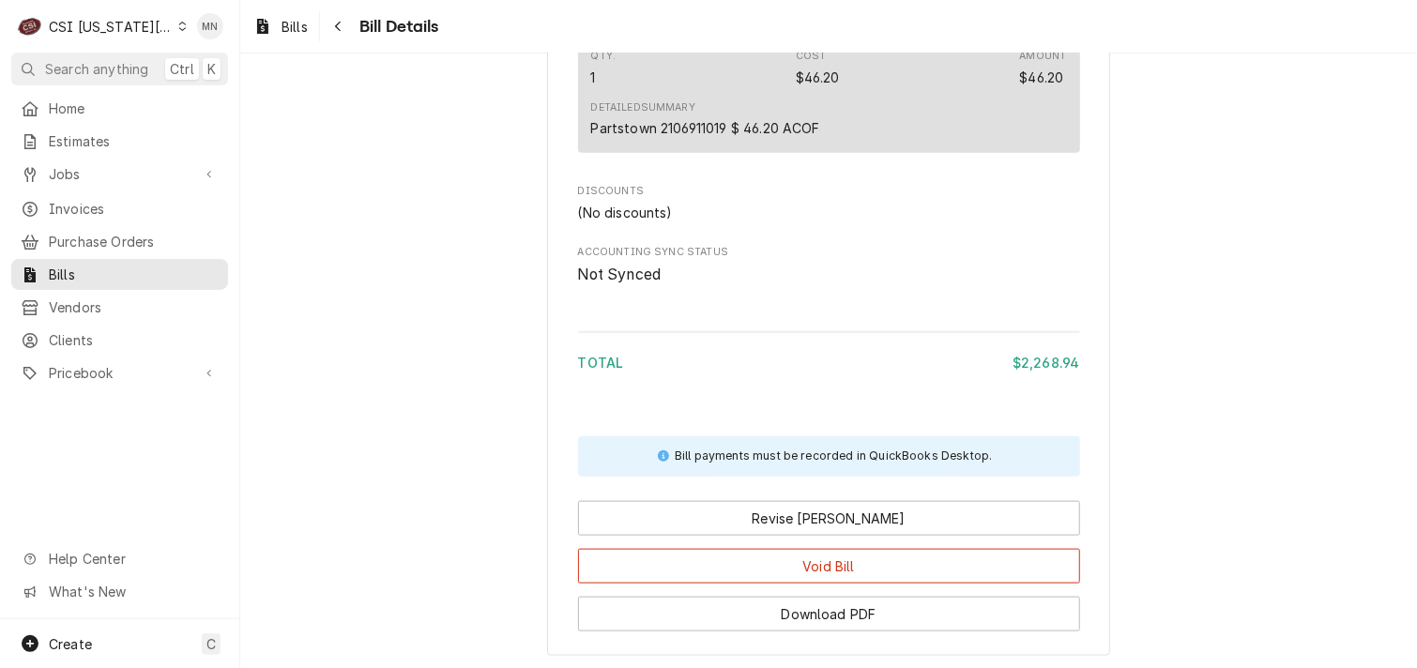
scroll to position [4503, 0]
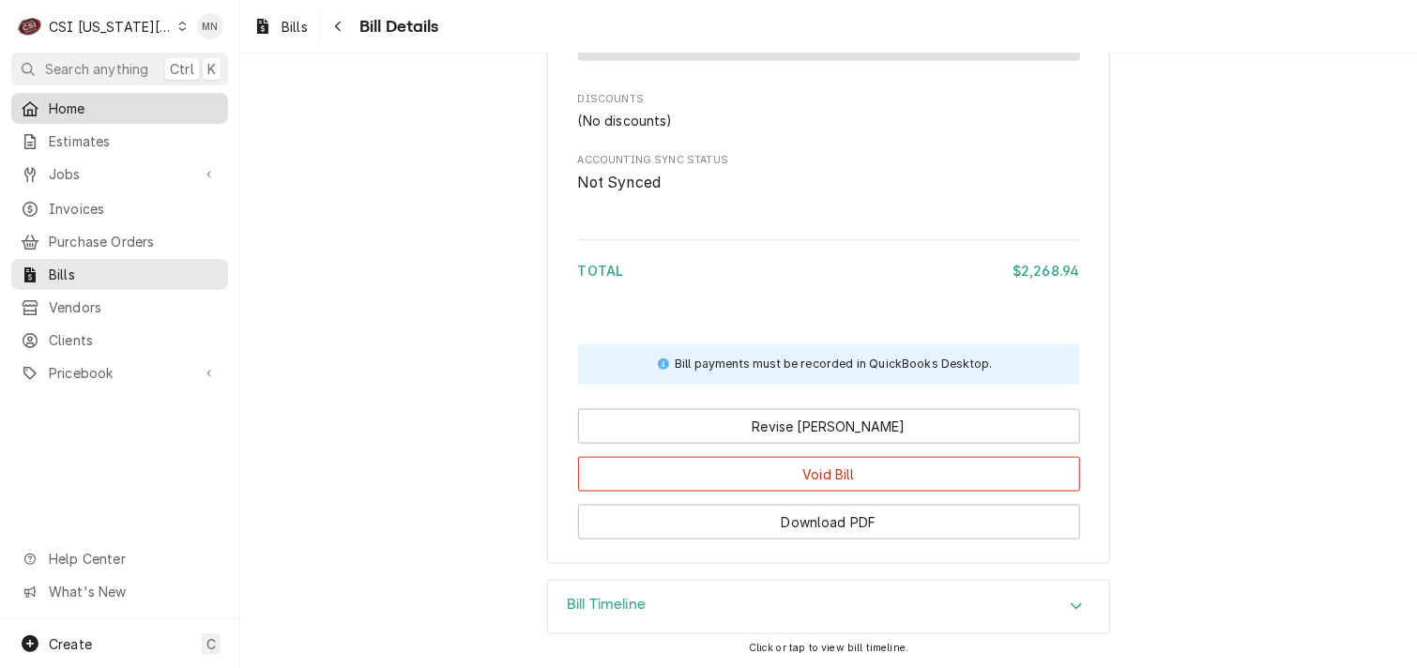
click at [127, 108] on span "Home" at bounding box center [134, 109] width 170 height 20
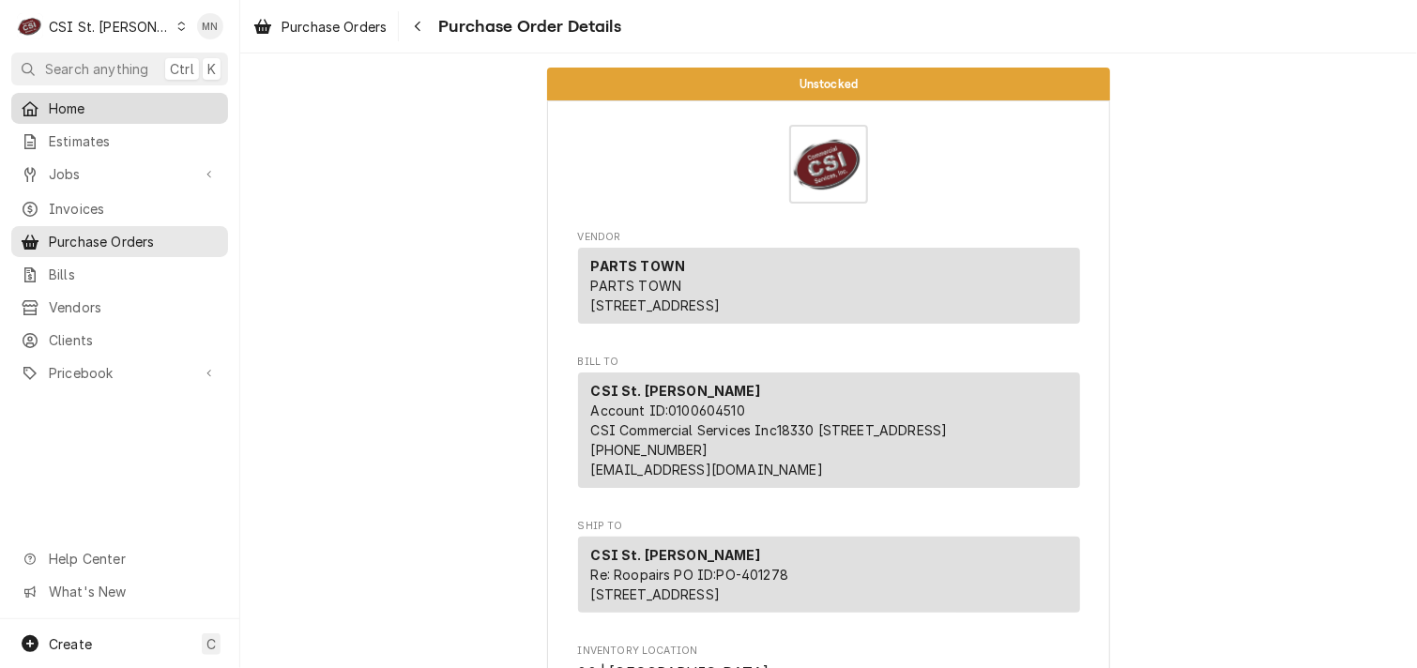
click at [64, 104] on span "Home" at bounding box center [134, 109] width 170 height 20
